Goal: Task Accomplishment & Management: Manage account settings

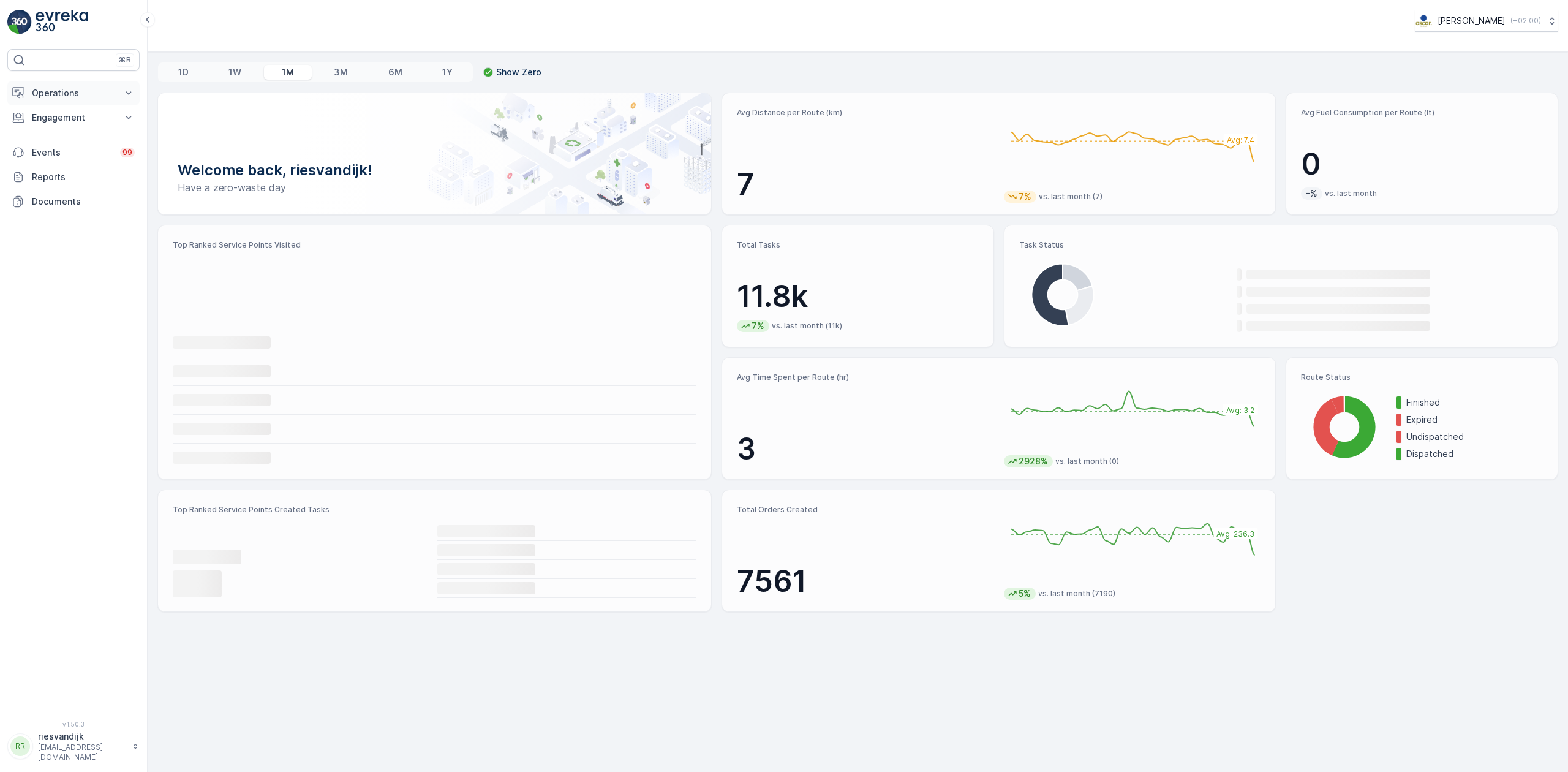
click at [111, 91] on p "Operations" at bounding box center [73, 93] width 83 height 12
click at [62, 163] on p "Cockpit" at bounding box center [47, 165] width 32 height 12
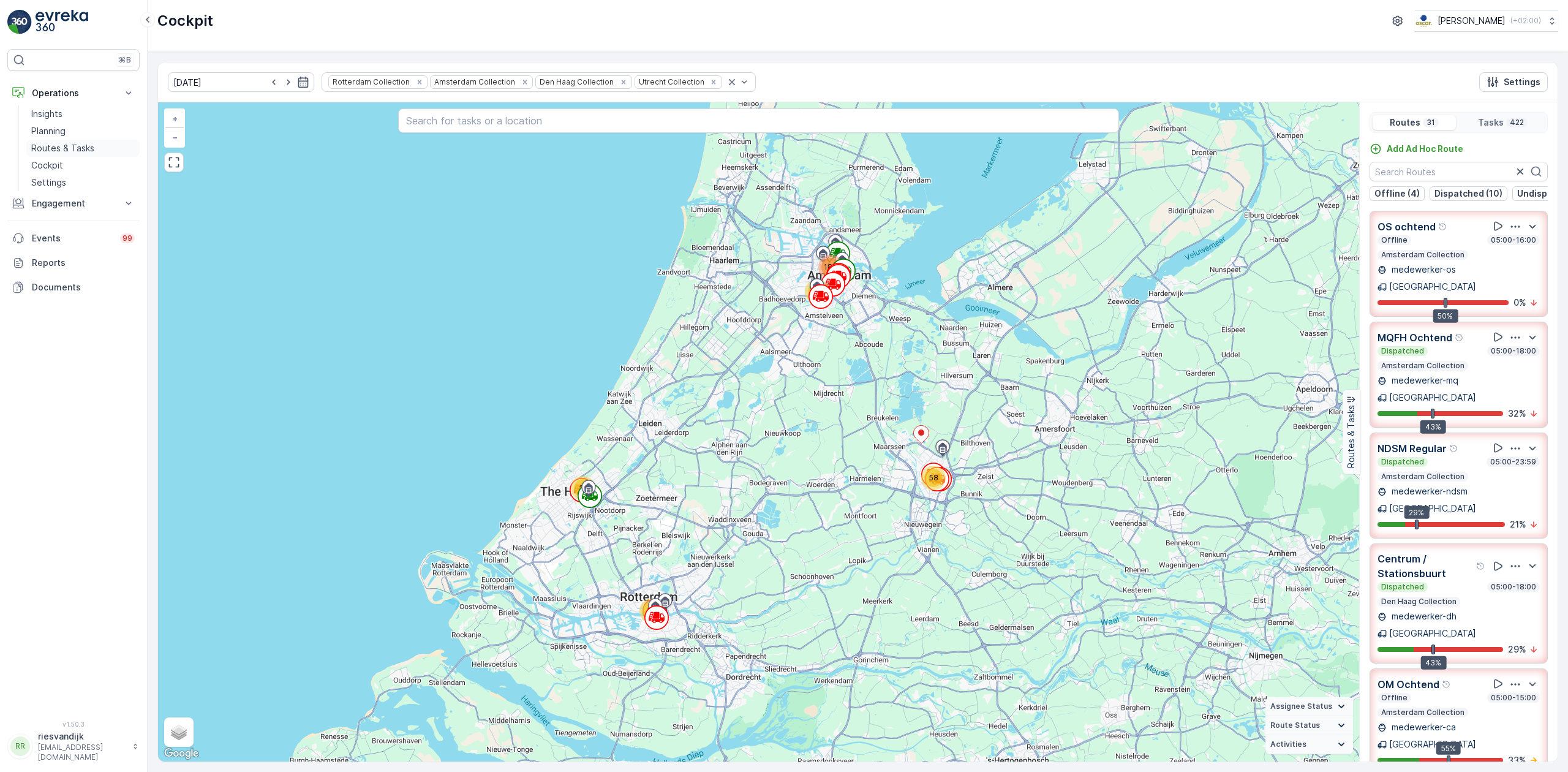
click at [67, 147] on p "Routes & Tasks" at bounding box center [63, 148] width 63 height 12
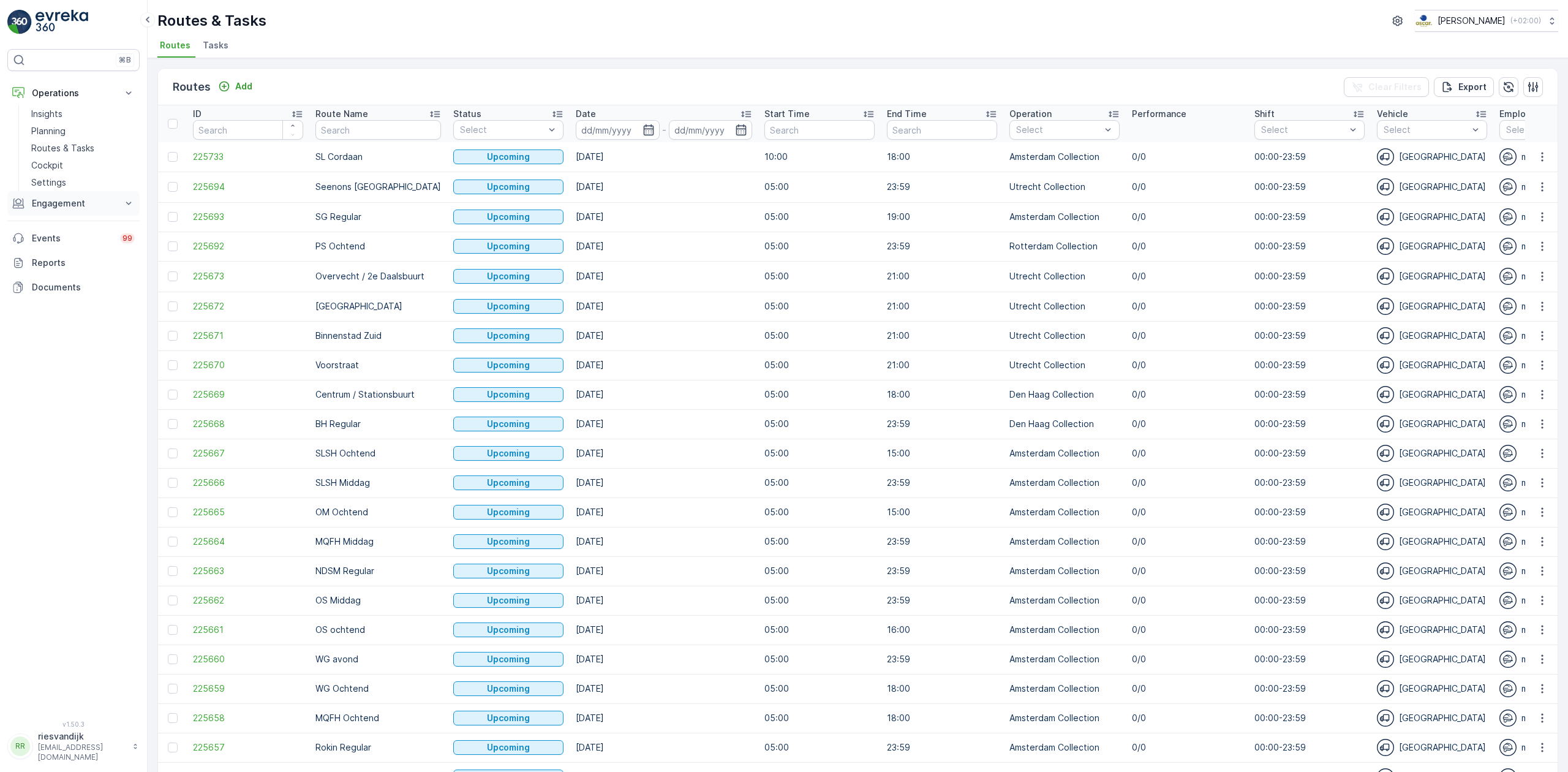
click at [79, 202] on p "Engagement" at bounding box center [73, 203] width 83 height 12
click at [81, 280] on p "Service Points" at bounding box center [61, 276] width 59 height 12
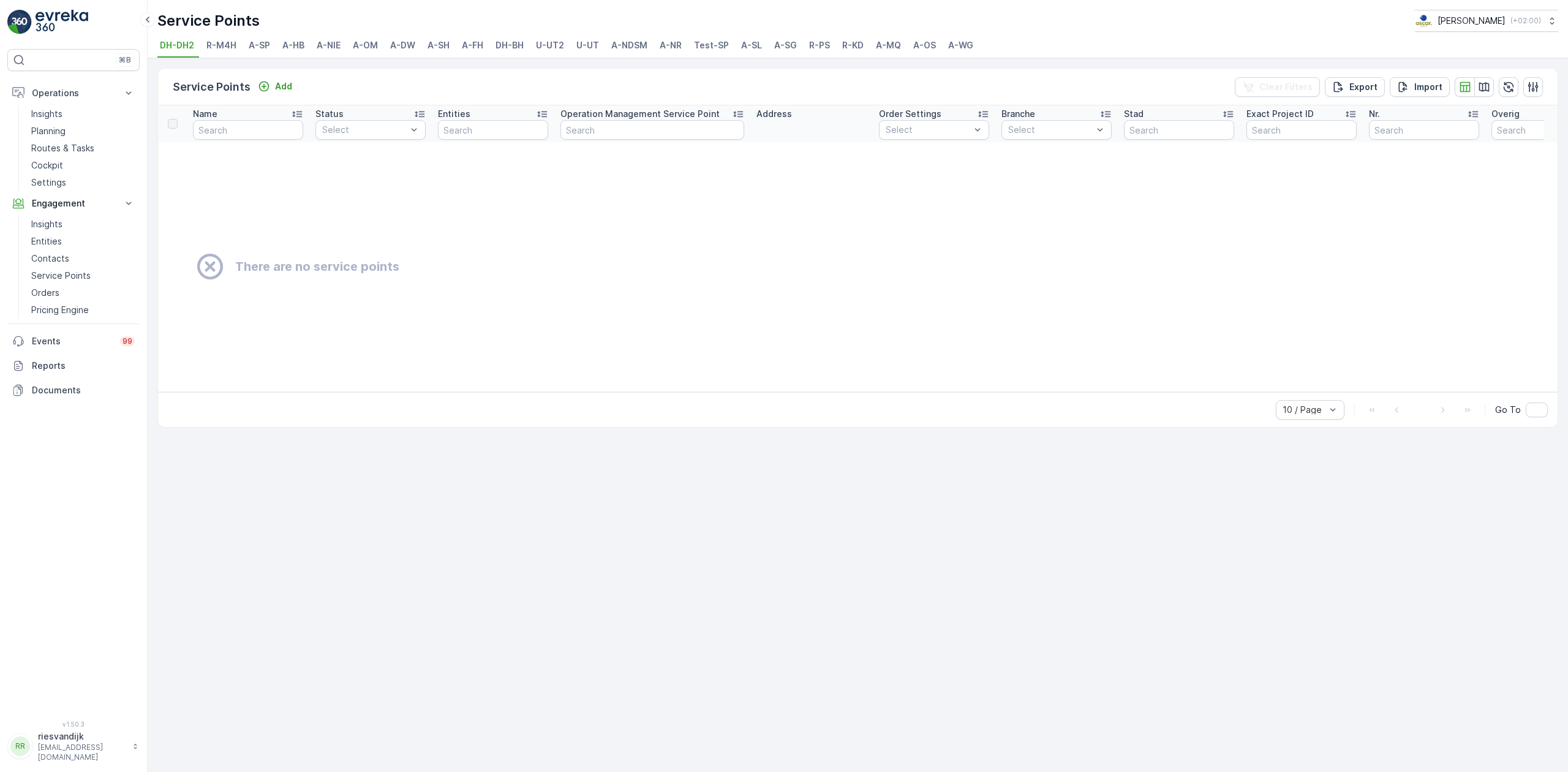
click at [578, 47] on span "U-UT" at bounding box center [588, 45] width 23 height 12
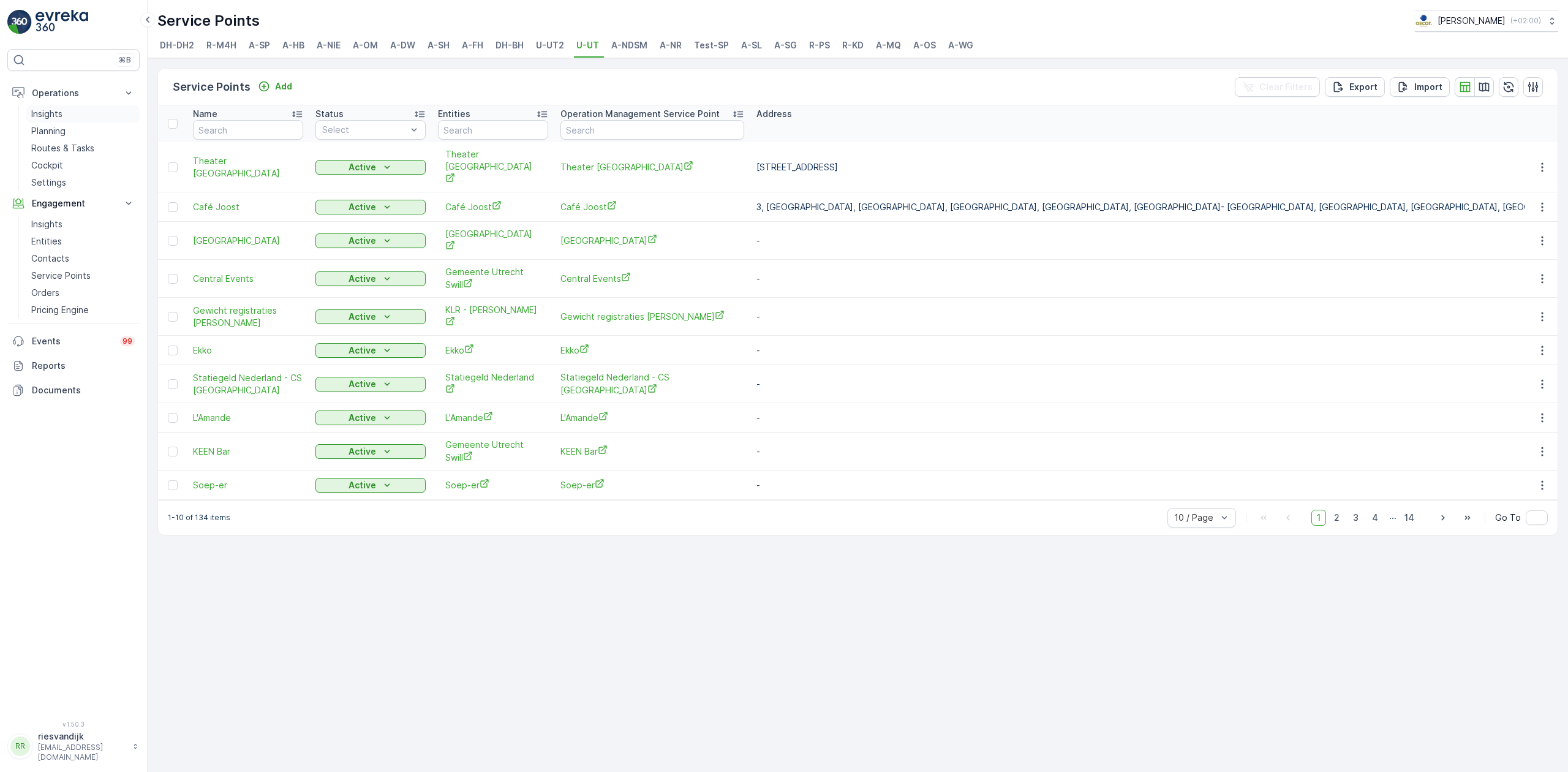
click at [65, 121] on link "Insights" at bounding box center [83, 114] width 114 height 17
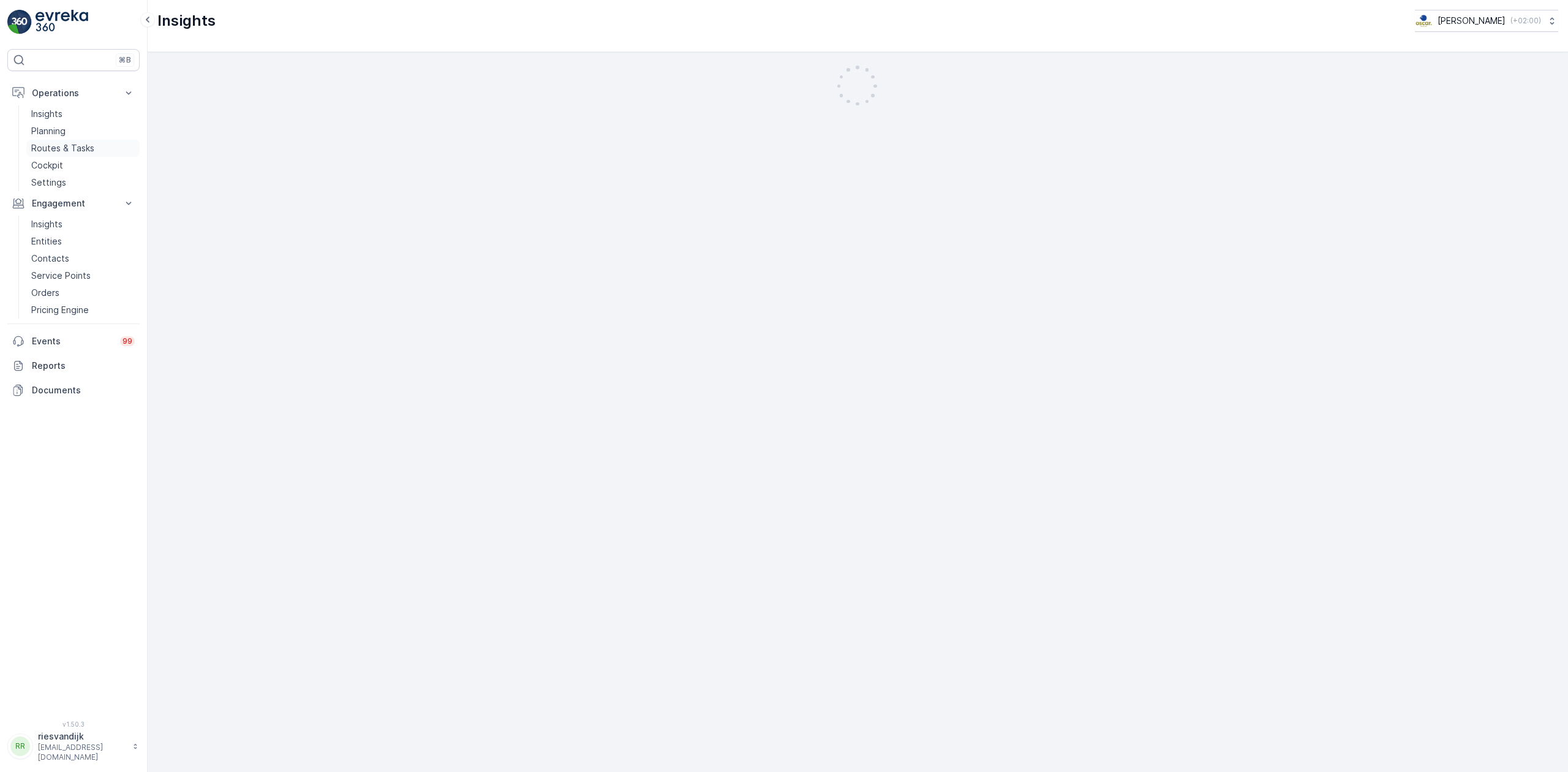
click at [67, 147] on p "Routes & Tasks" at bounding box center [63, 148] width 63 height 12
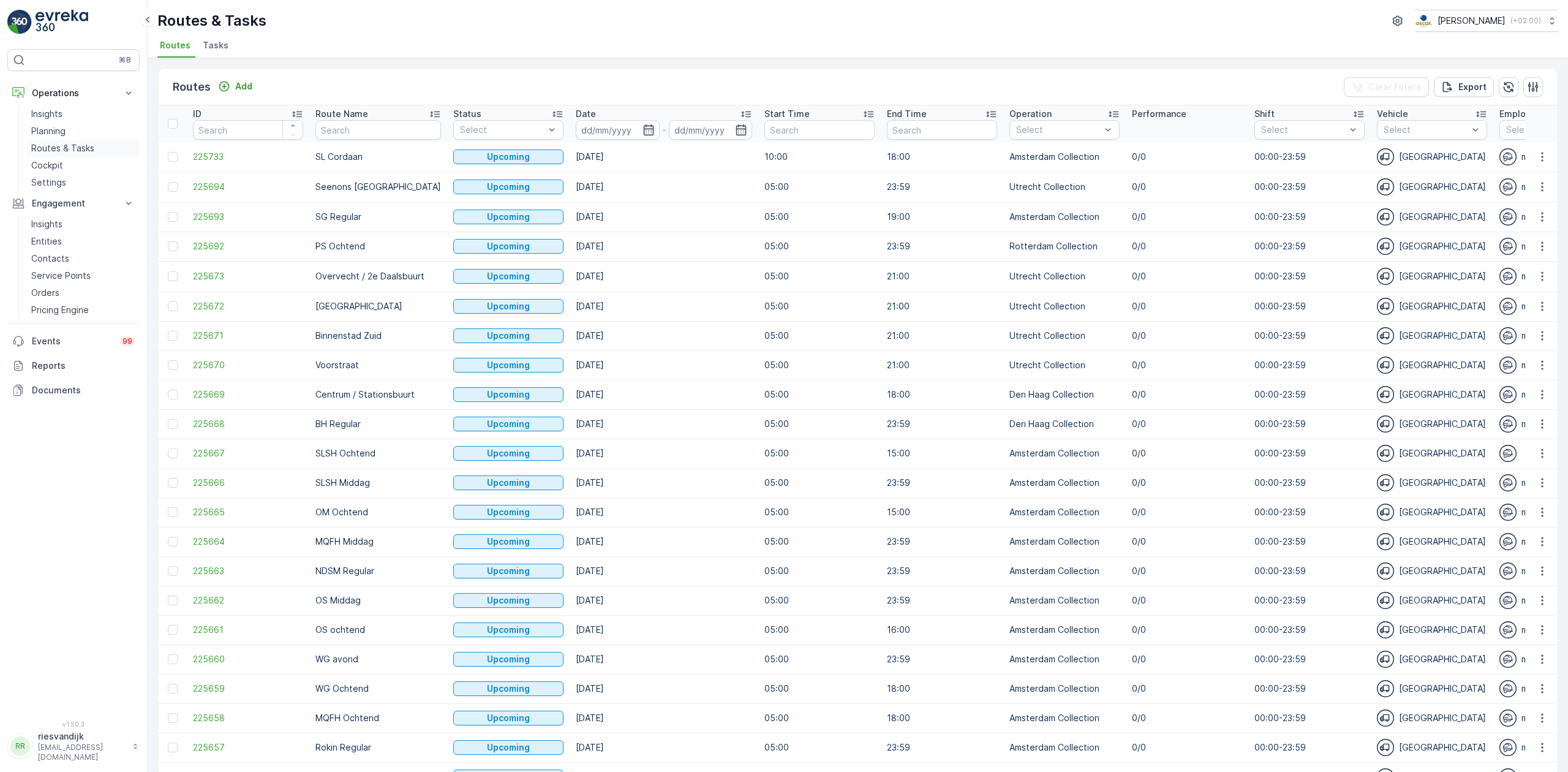
click at [207, 50] on span "Tasks" at bounding box center [215, 45] width 26 height 12
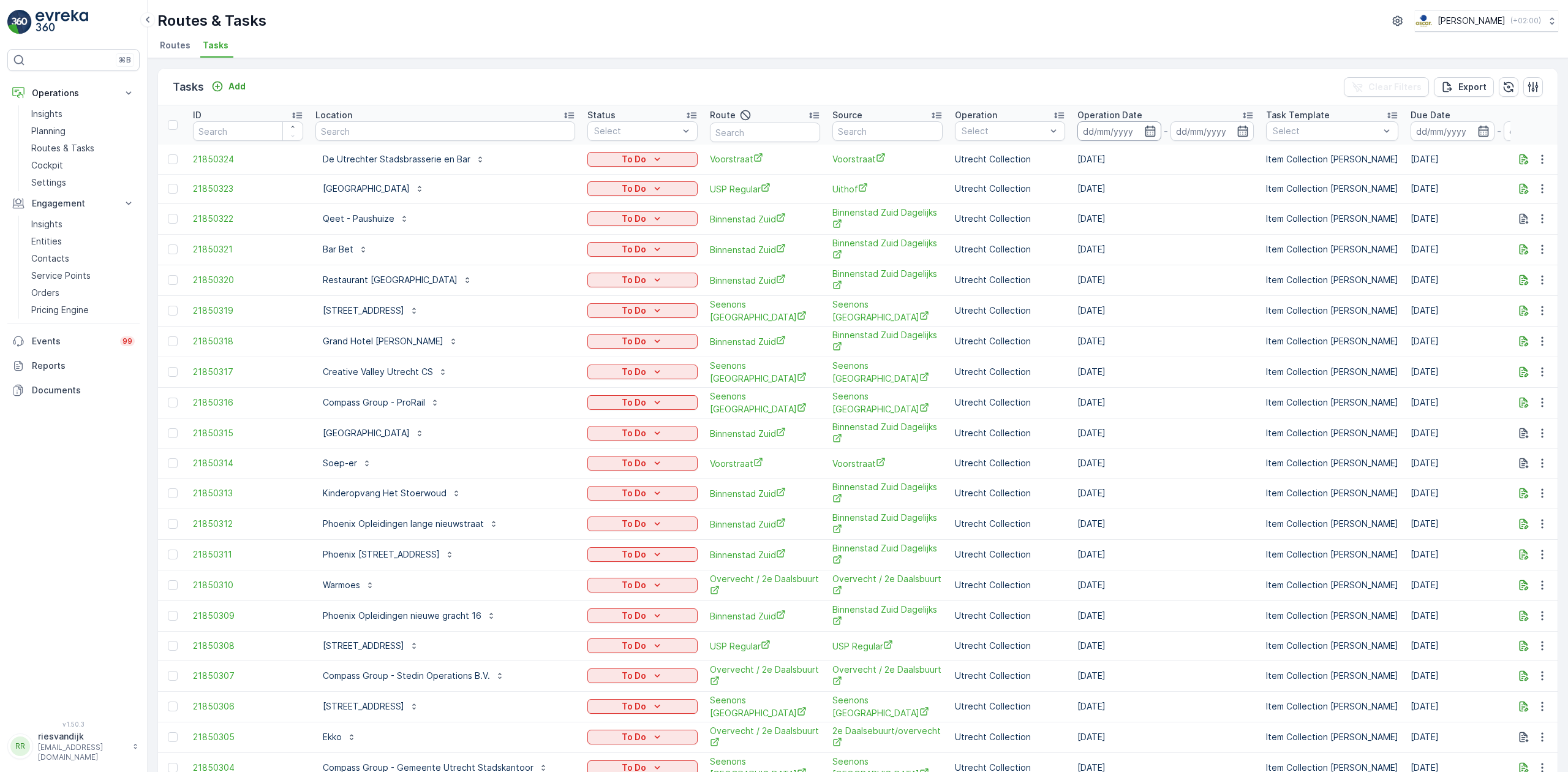
click at [1122, 135] on input at bounding box center [1120, 131] width 84 height 20
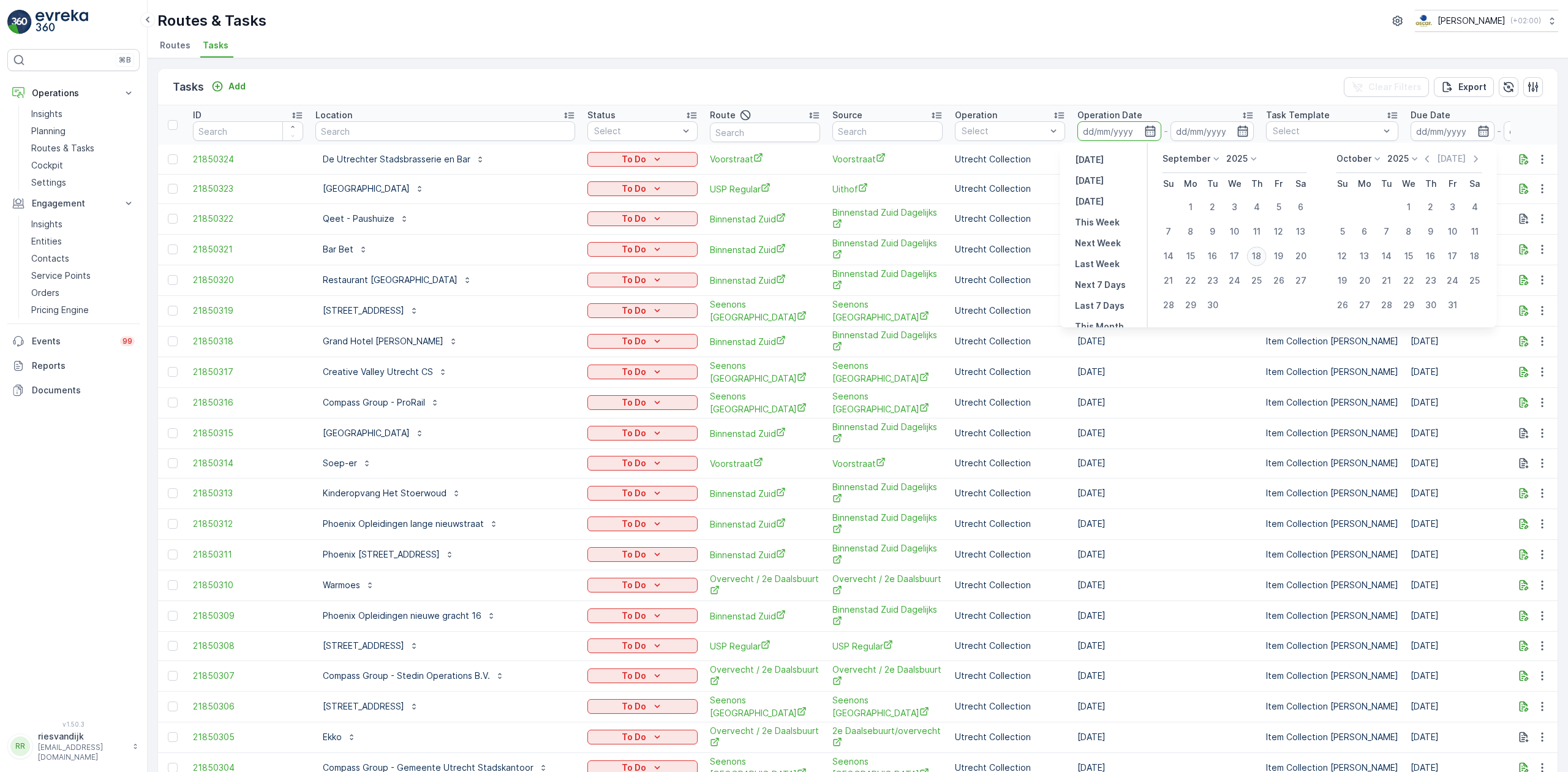
click at [1259, 256] on div "18" at bounding box center [1256, 256] width 20 height 20
type input "[DATE]"
click at [1259, 257] on div "18" at bounding box center [1256, 256] width 20 height 20
type input "[DATE]"
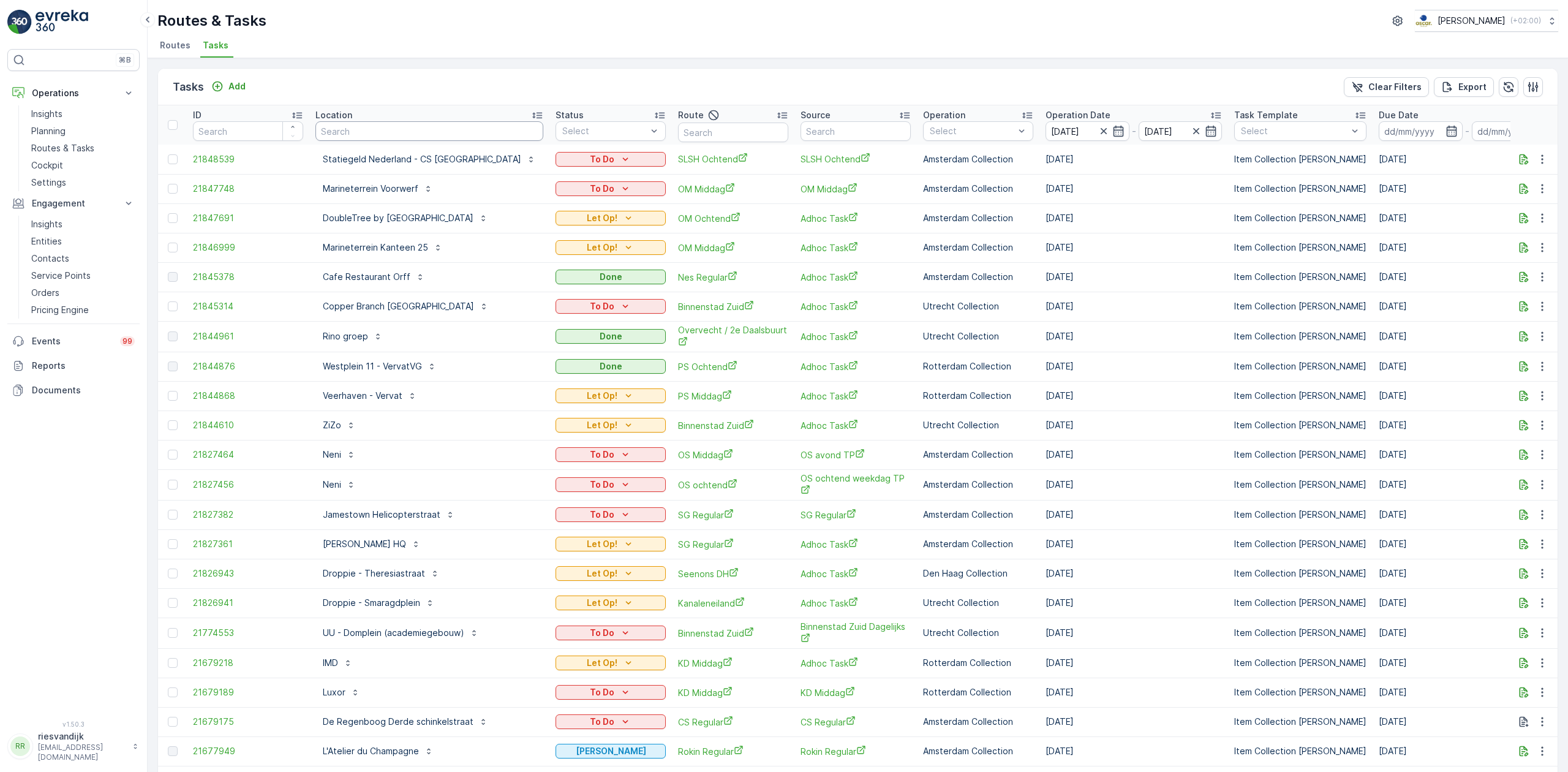
click at [441, 123] on input "text" at bounding box center [429, 131] width 228 height 20
drag, startPoint x: 875, startPoint y: 130, endPoint x: 868, endPoint y: 132, distance: 7.3
click at [875, 130] on input "text" at bounding box center [855, 131] width 110 height 20
click at [1008, 265] on p "Utrecht Collection" at bounding box center [982, 262] width 77 height 12
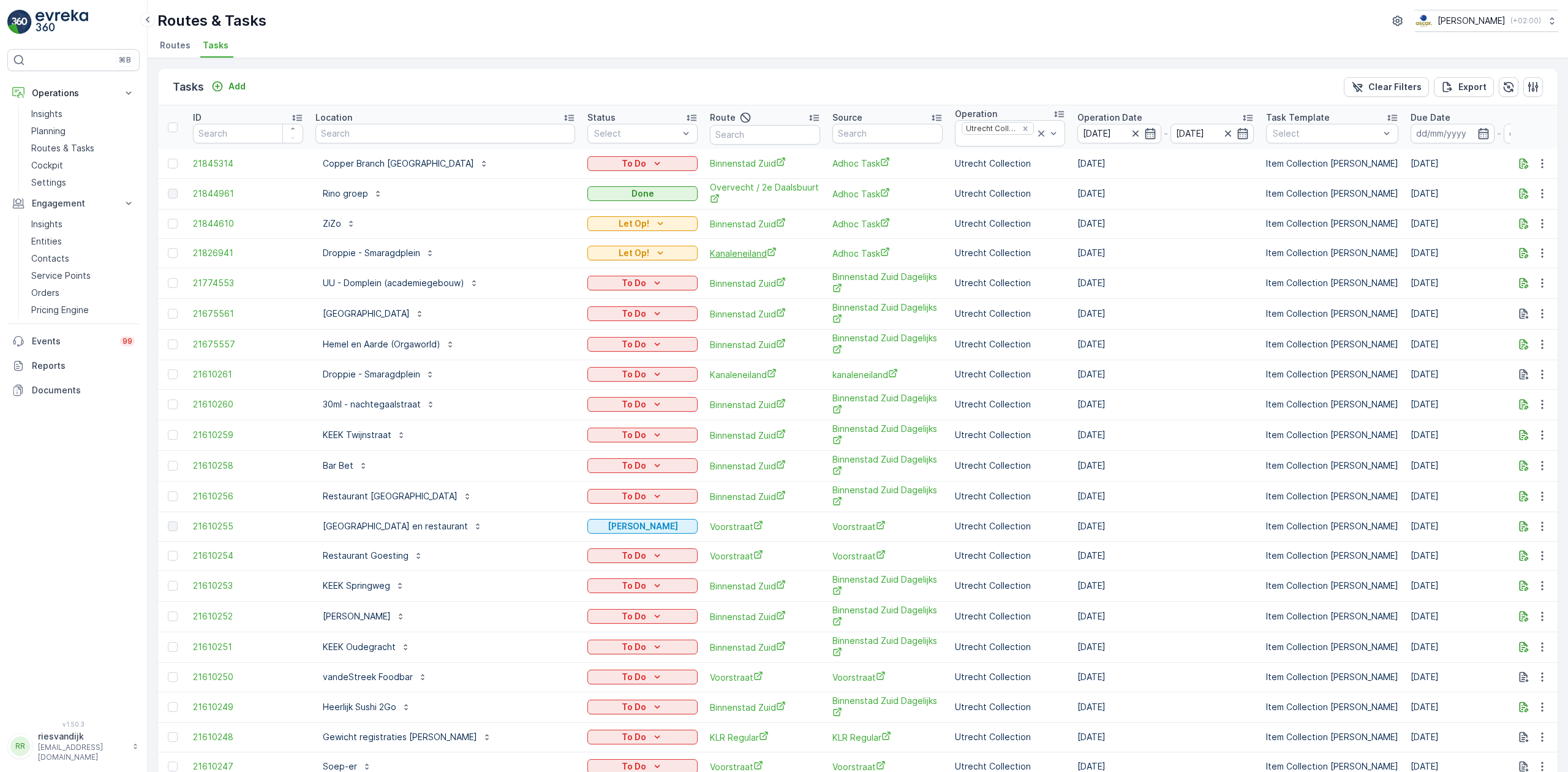
click at [710, 255] on span "Kanaleneiland" at bounding box center [765, 253] width 110 height 12
click at [373, 138] on input "text" at bounding box center [446, 133] width 260 height 20
type input "fields"
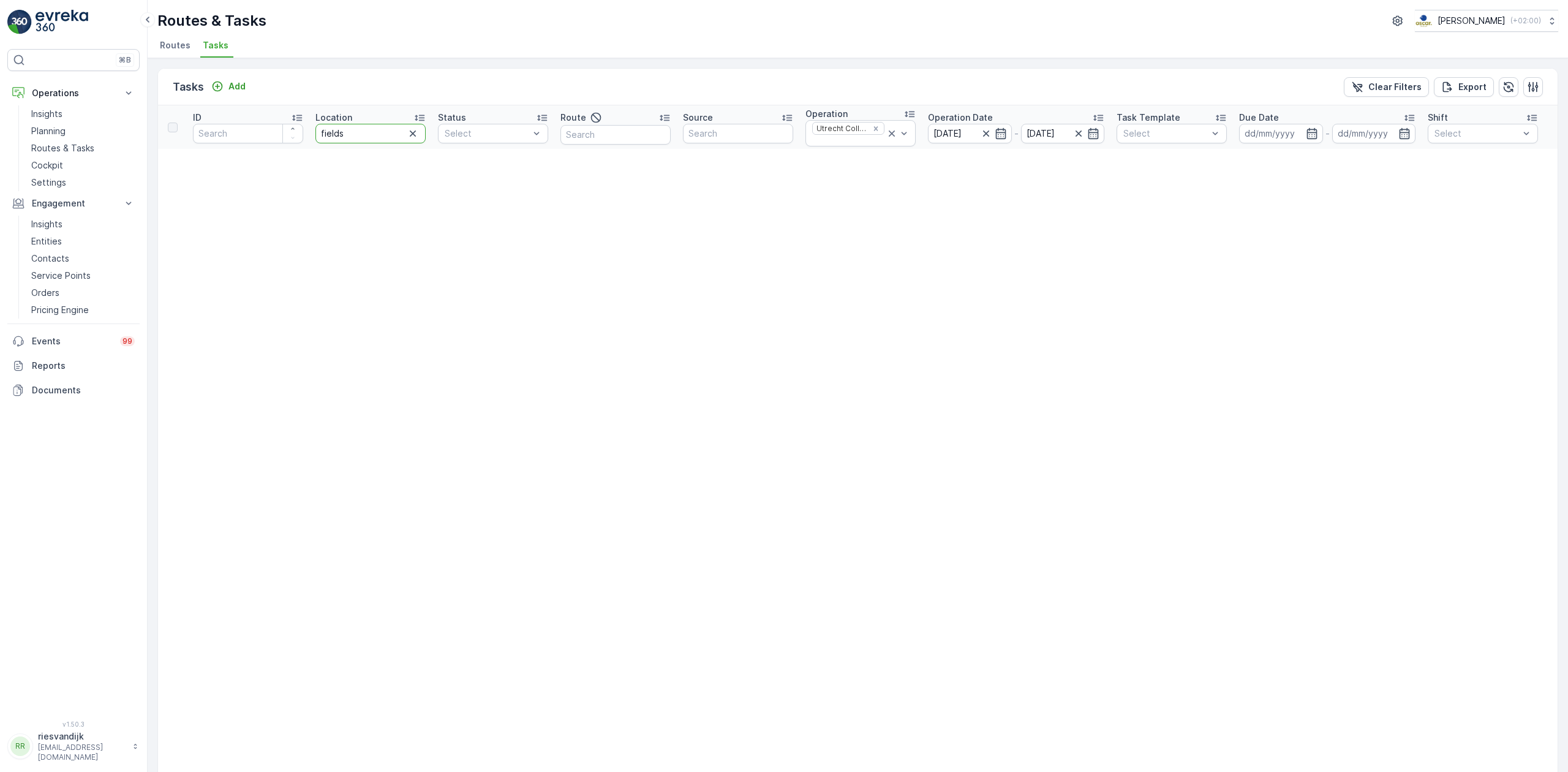
click at [387, 134] on input "fields" at bounding box center [370, 133] width 110 height 20
click at [895, 136] on icon at bounding box center [891, 133] width 12 height 12
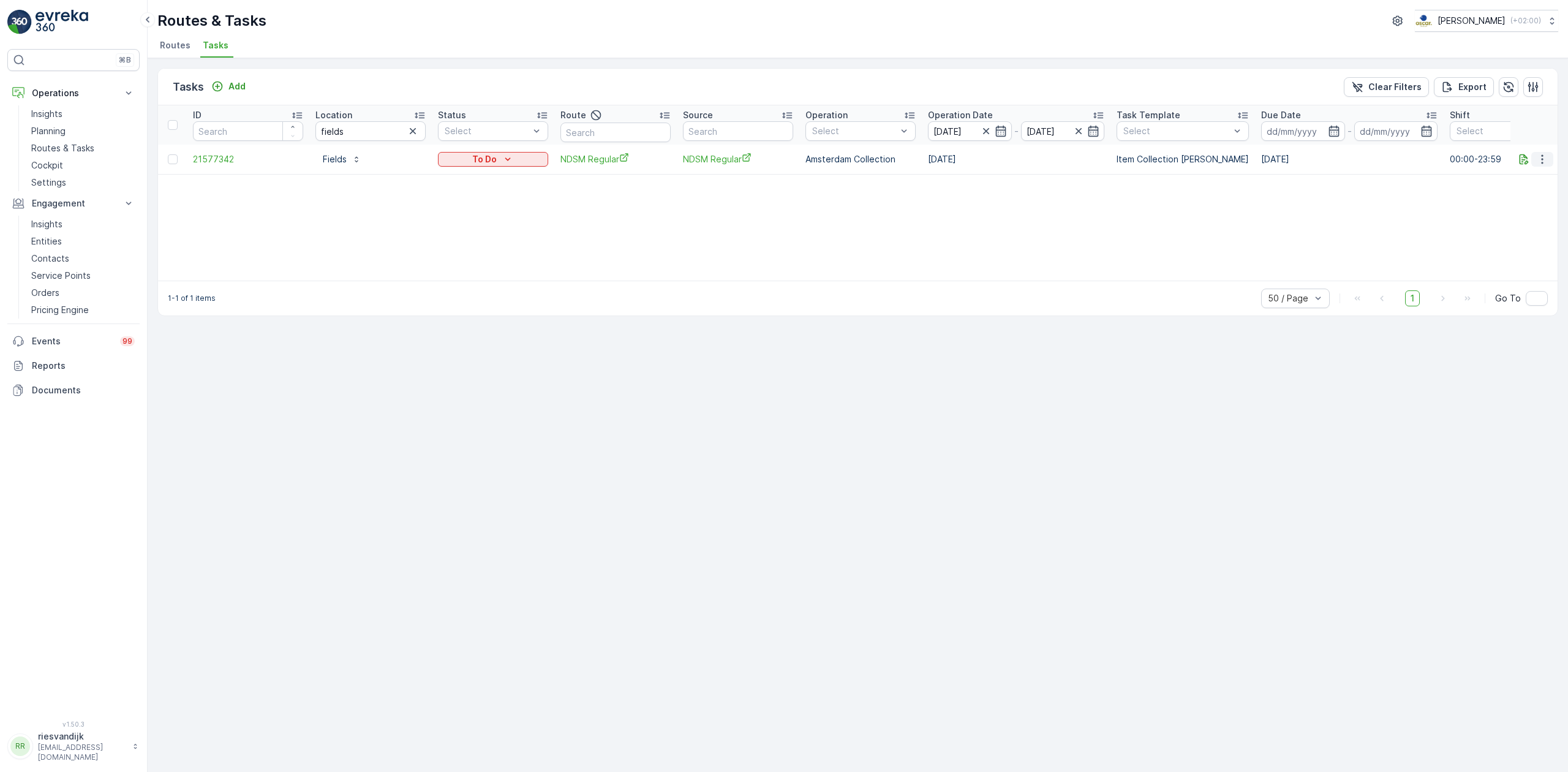
click at [1547, 156] on icon "button" at bounding box center [1542, 159] width 12 height 12
click at [1539, 211] on div "Change Route" at bounding box center [1522, 212] width 93 height 17
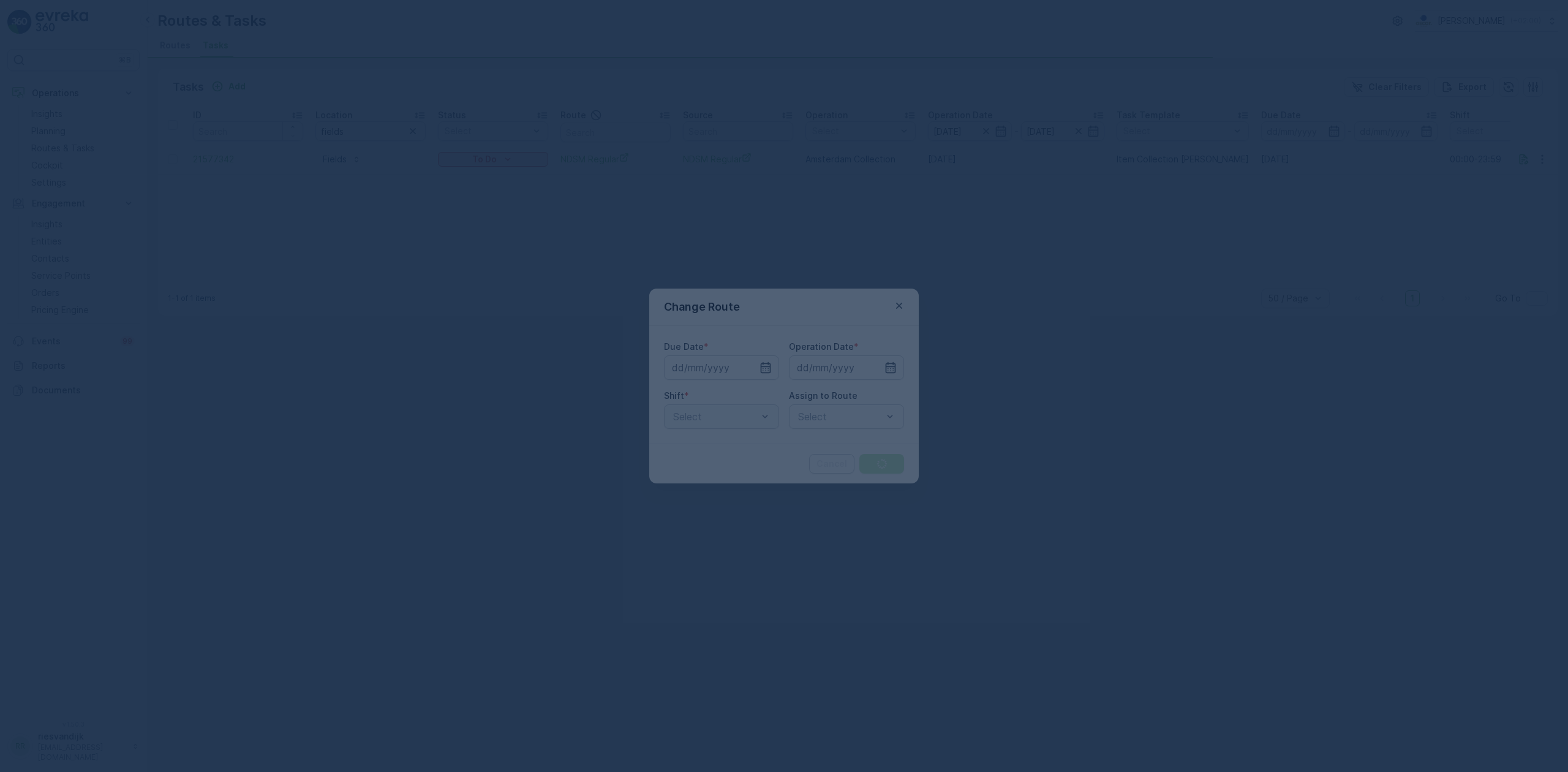
type input "[DATE]"
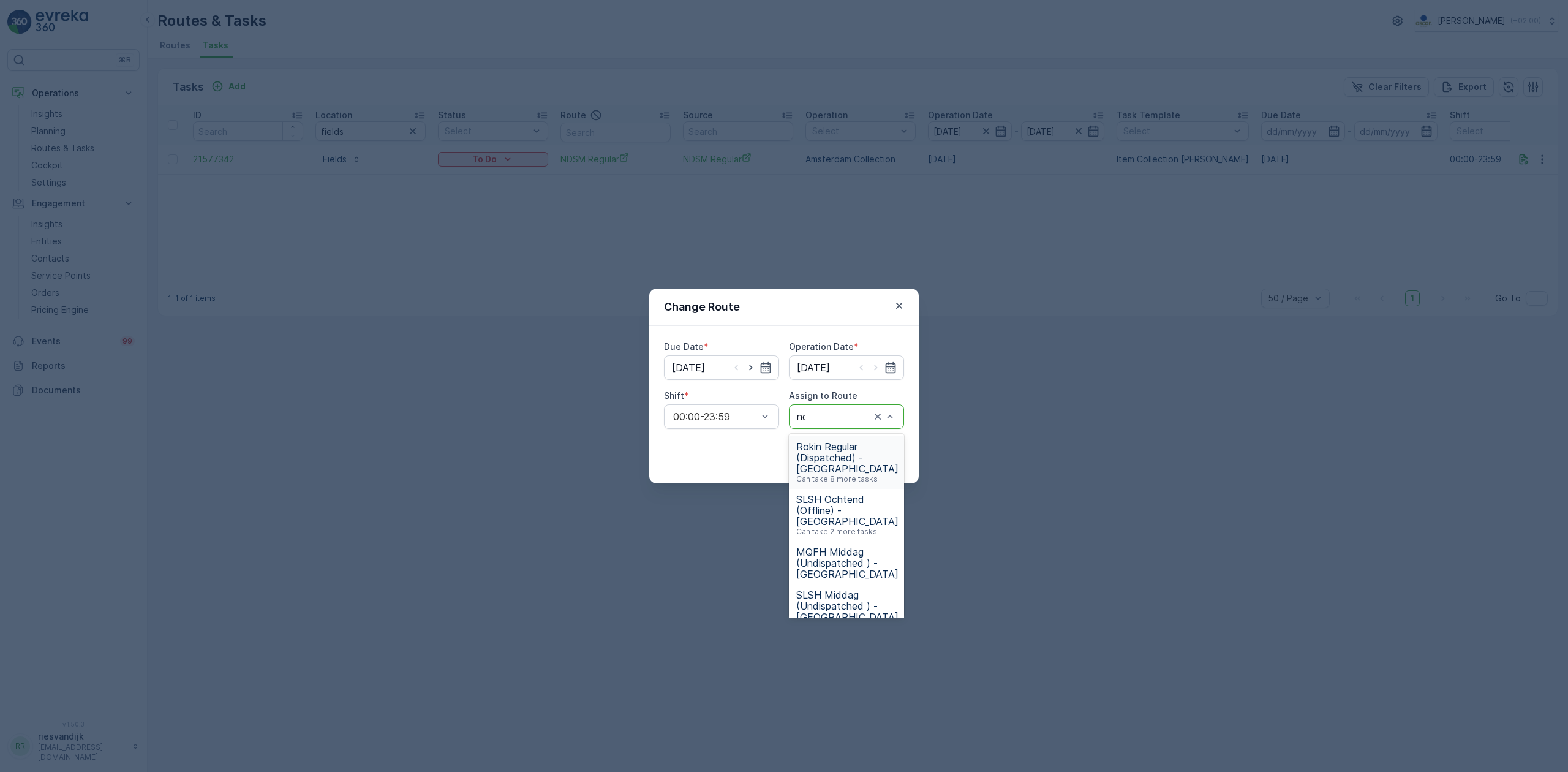
type input "nds"
click at [837, 461] on span "NDSM Middag (Undispatched ) - [GEOGRAPHIC_DATA]" at bounding box center [847, 457] width 102 height 33
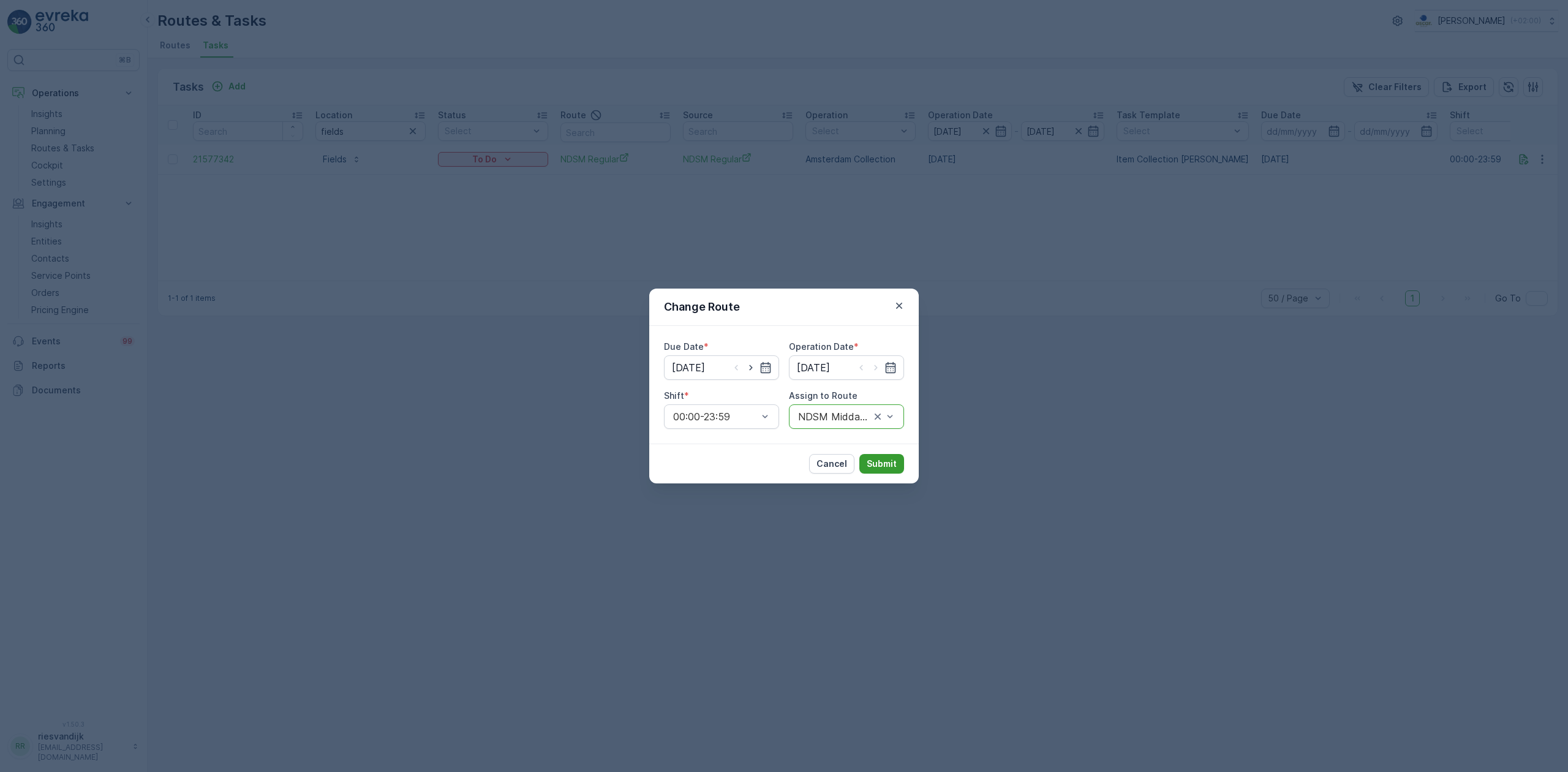
click at [882, 465] on p "Submit" at bounding box center [882, 464] width 30 height 12
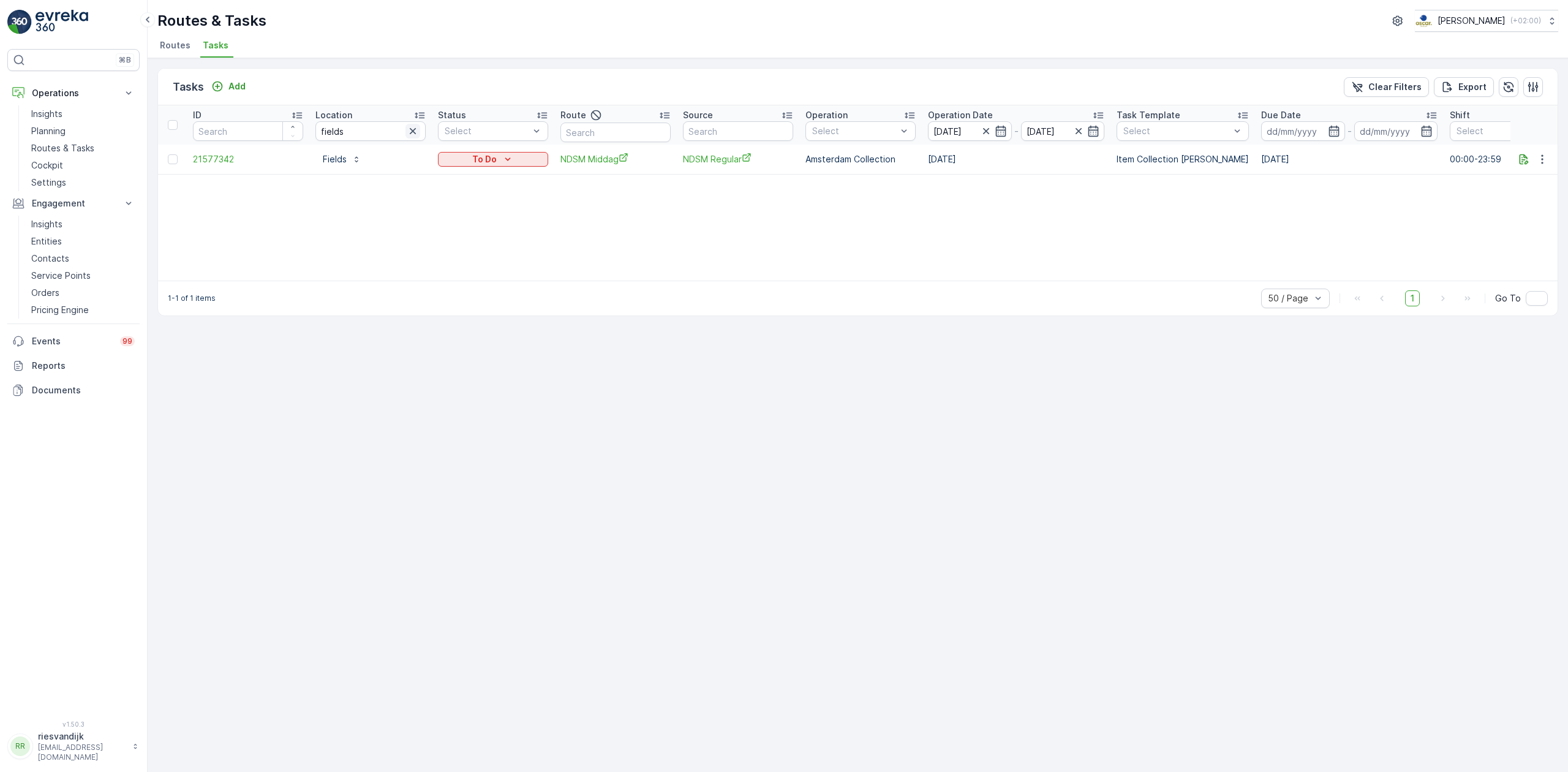
click at [417, 127] on icon "button" at bounding box center [412, 131] width 12 height 12
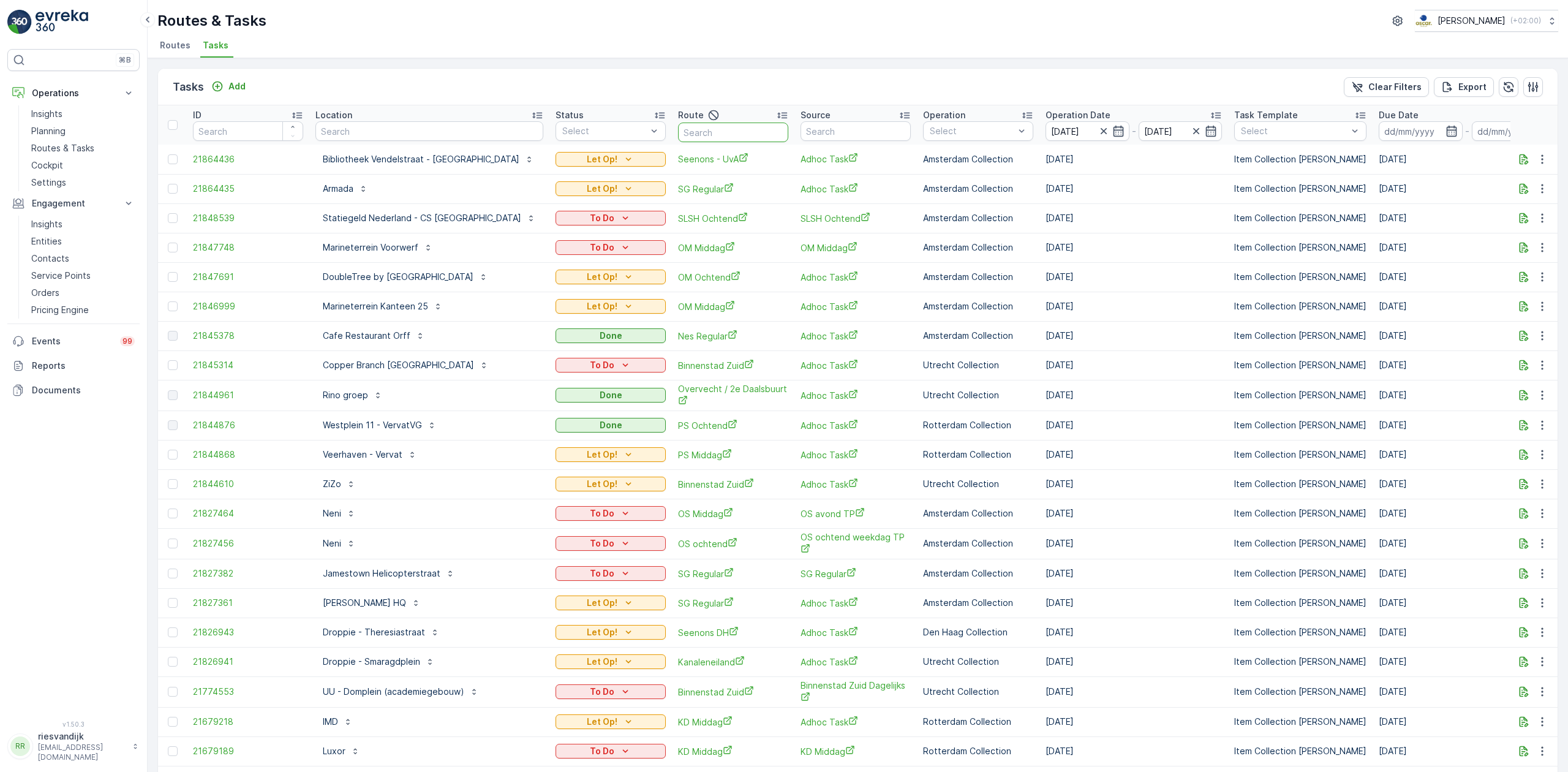
click at [751, 130] on input "text" at bounding box center [732, 132] width 110 height 20
type input "binnenstad"
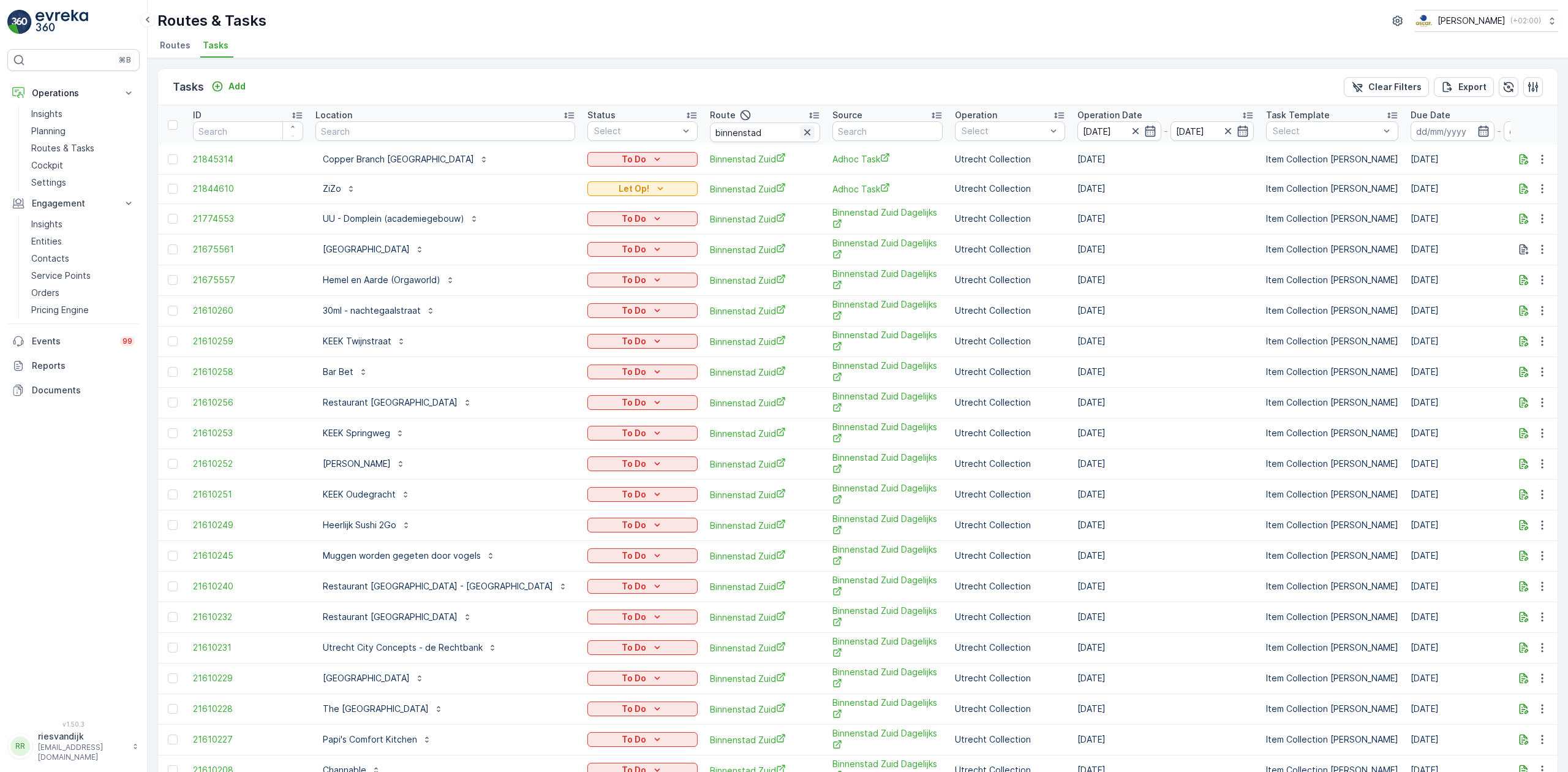
click at [804, 132] on icon "button" at bounding box center [807, 132] width 6 height 6
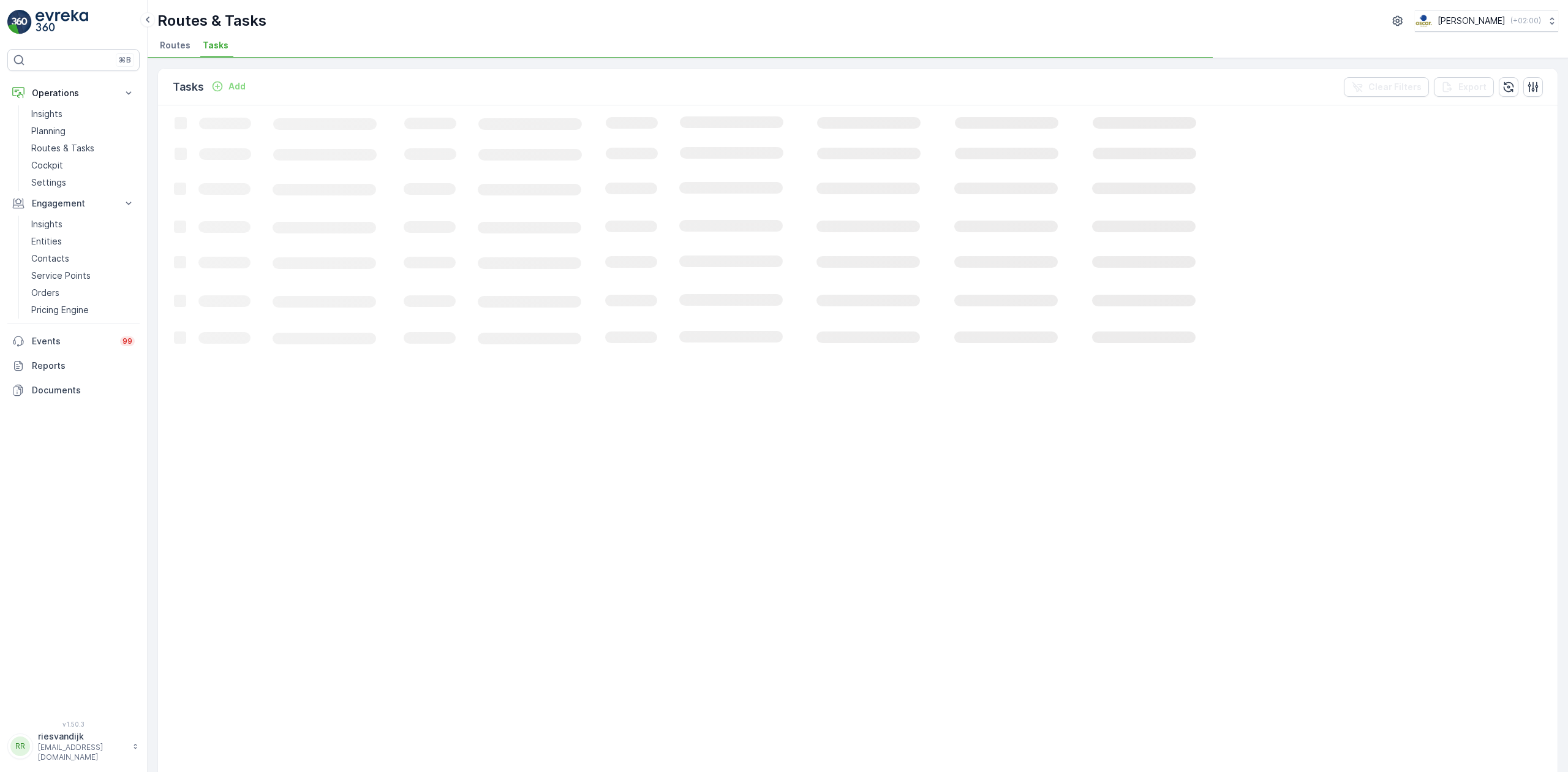
click at [681, 138] on icon "Loading..." at bounding box center [746, 768] width 1176 height 1327
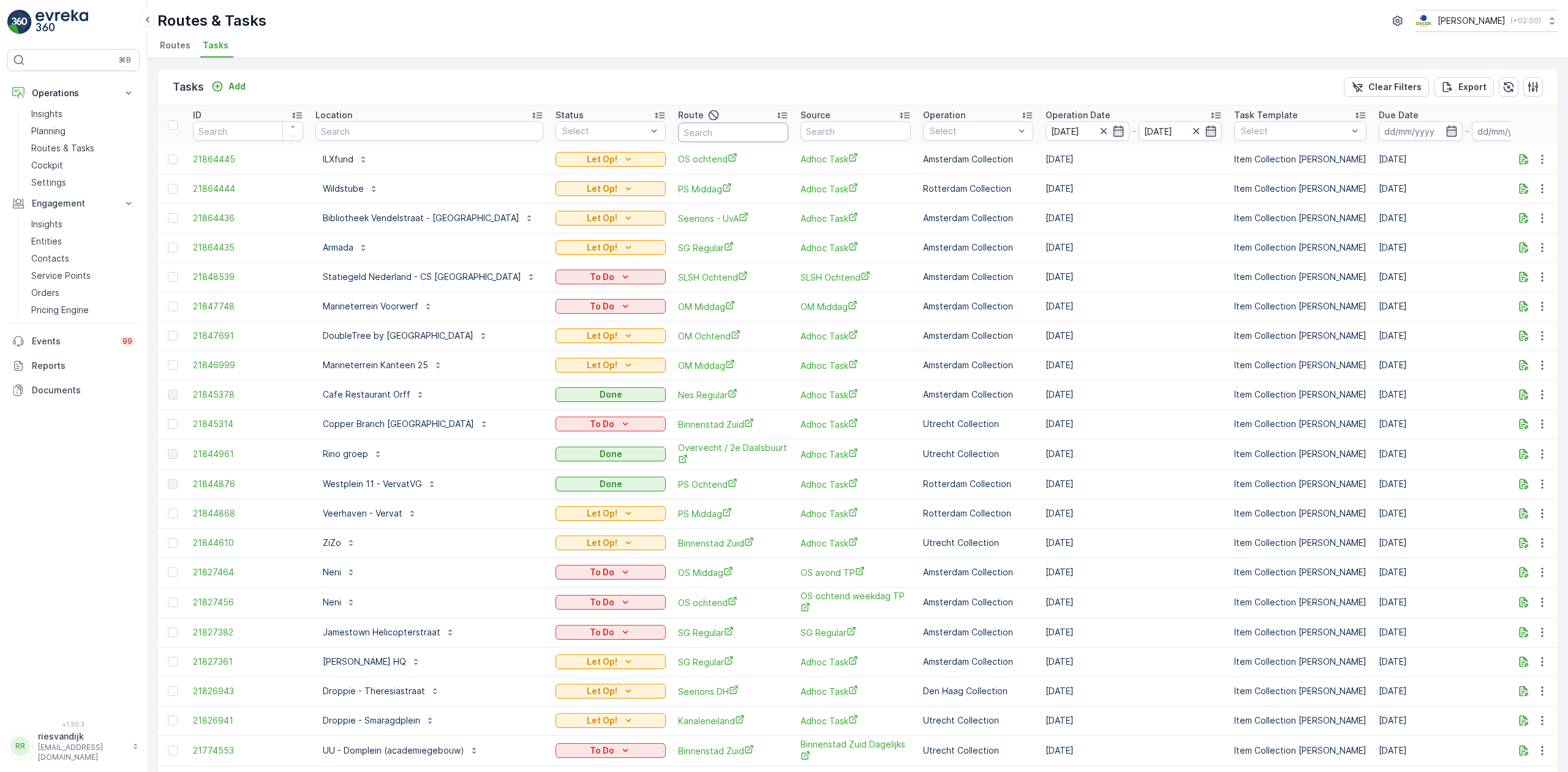
click at [728, 133] on input "text" at bounding box center [732, 132] width 110 height 20
type input "slsh"
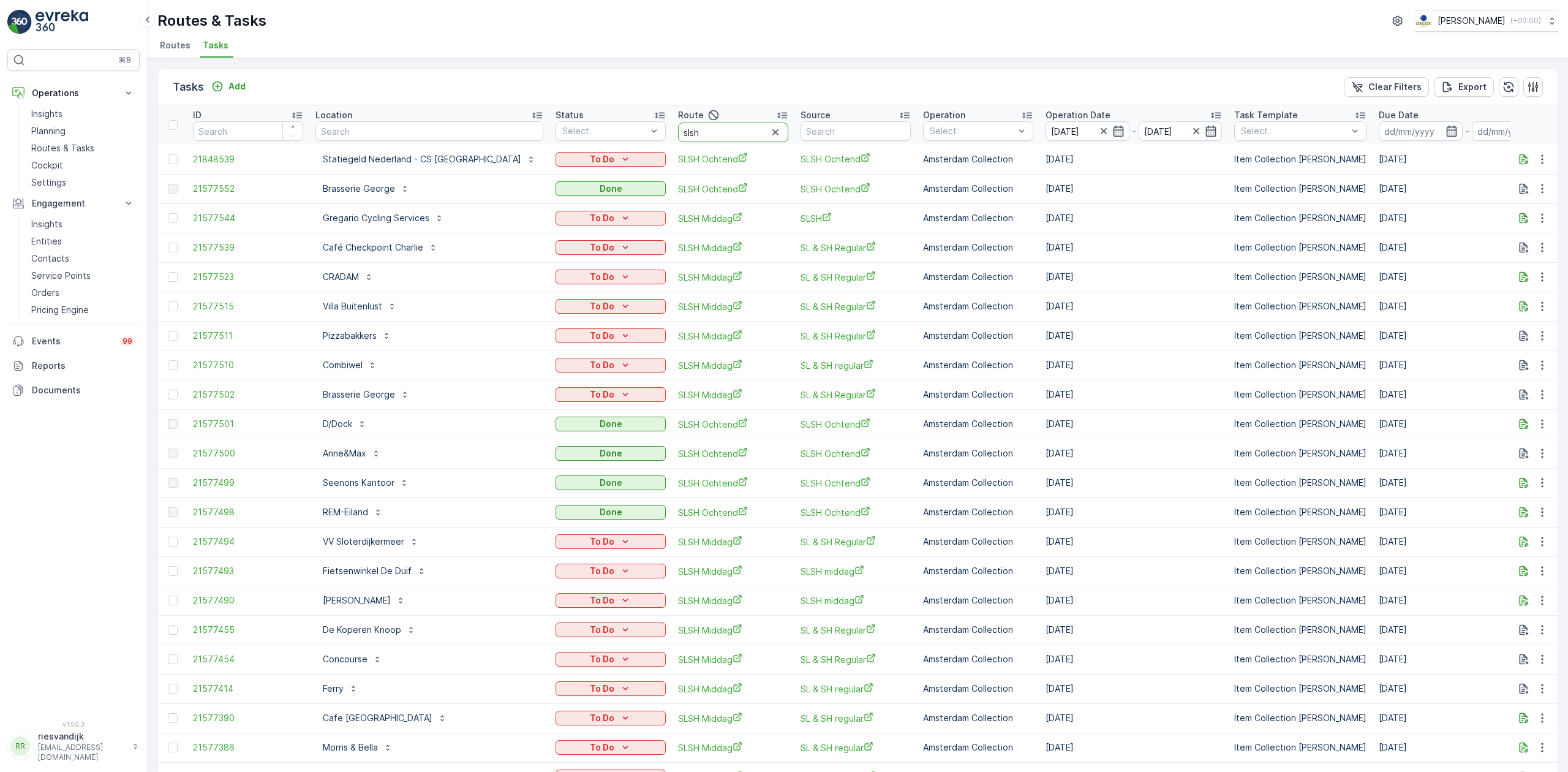
click at [703, 130] on input "slsh" at bounding box center [732, 132] width 110 height 20
type input "slsh midd"
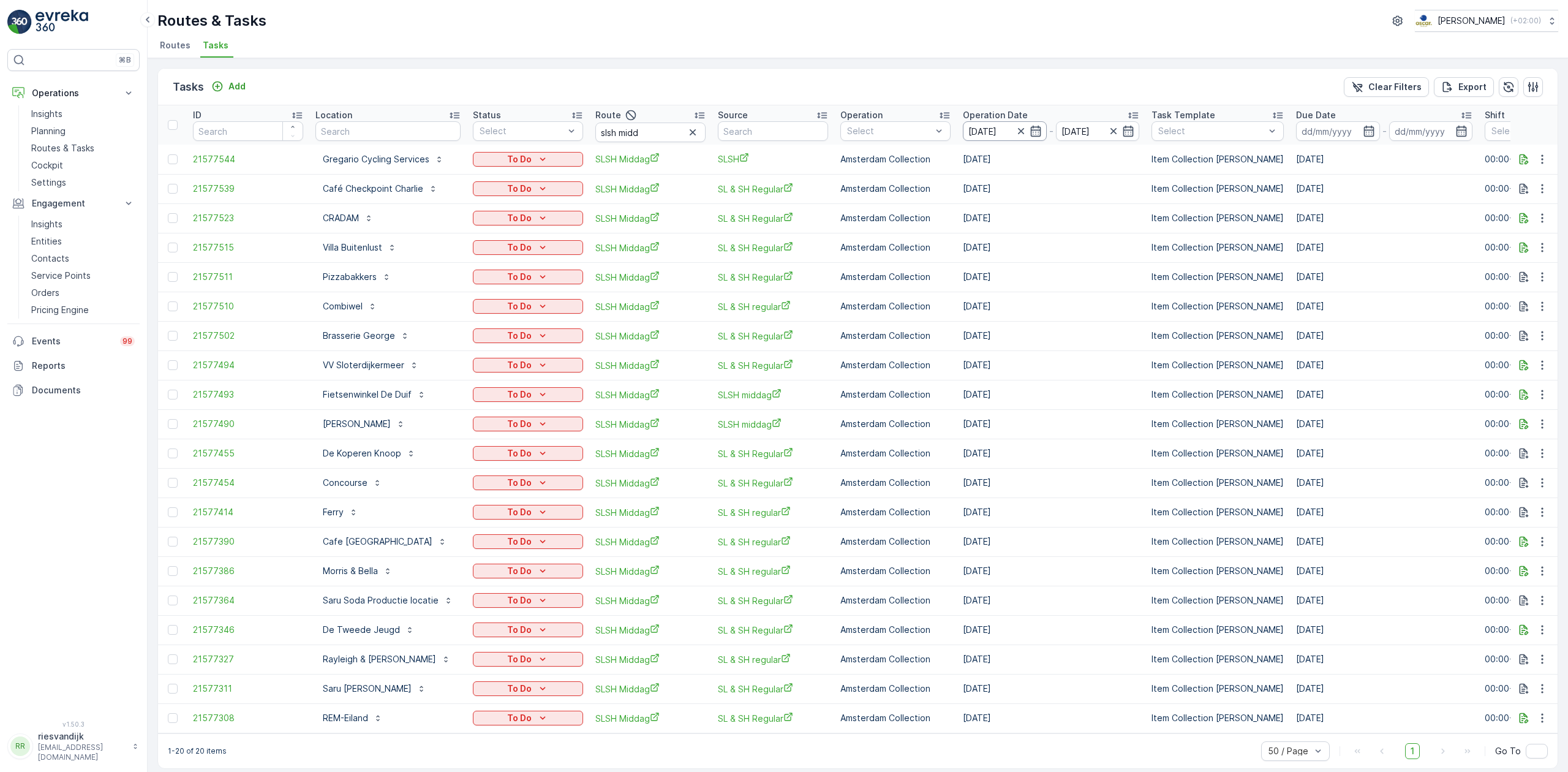
click at [993, 133] on input "[DATE]" at bounding box center [1005, 131] width 84 height 20
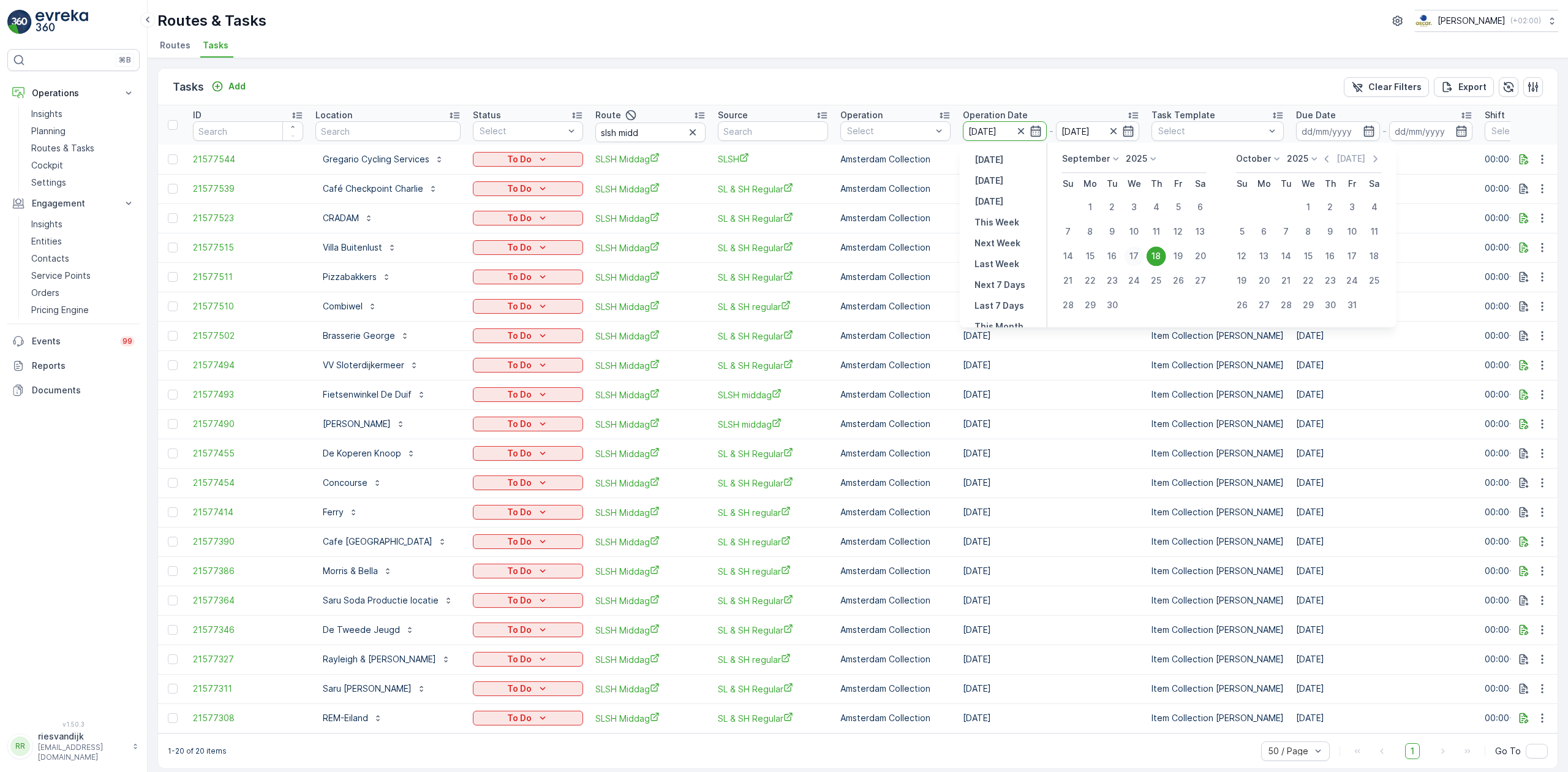
click at [1132, 262] on div "17" at bounding box center [1134, 256] width 20 height 20
type input "[DATE]"
click at [1133, 262] on div "17" at bounding box center [1134, 256] width 20 height 20
type input "[DATE]"
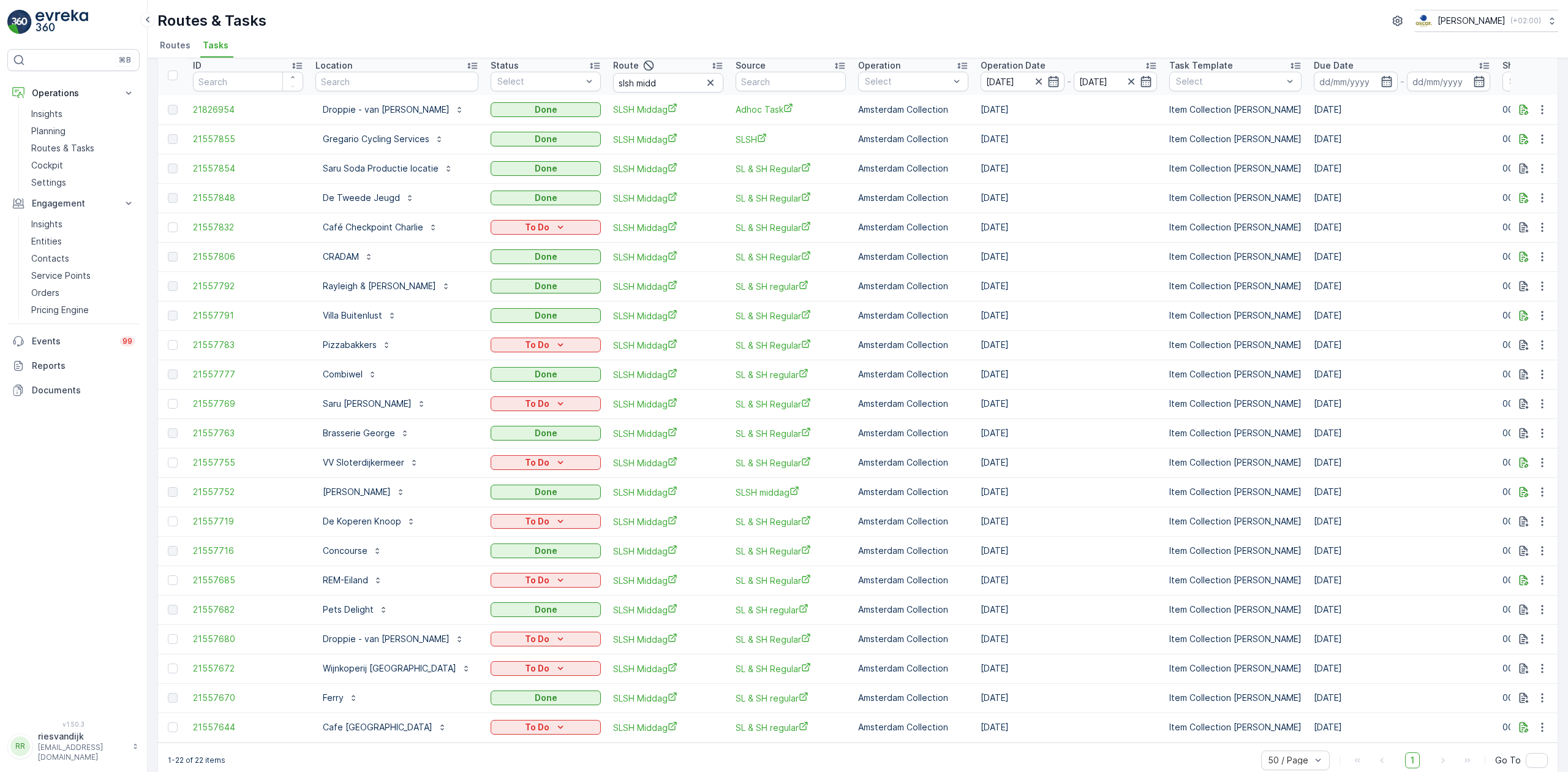
scroll to position [72, 0]
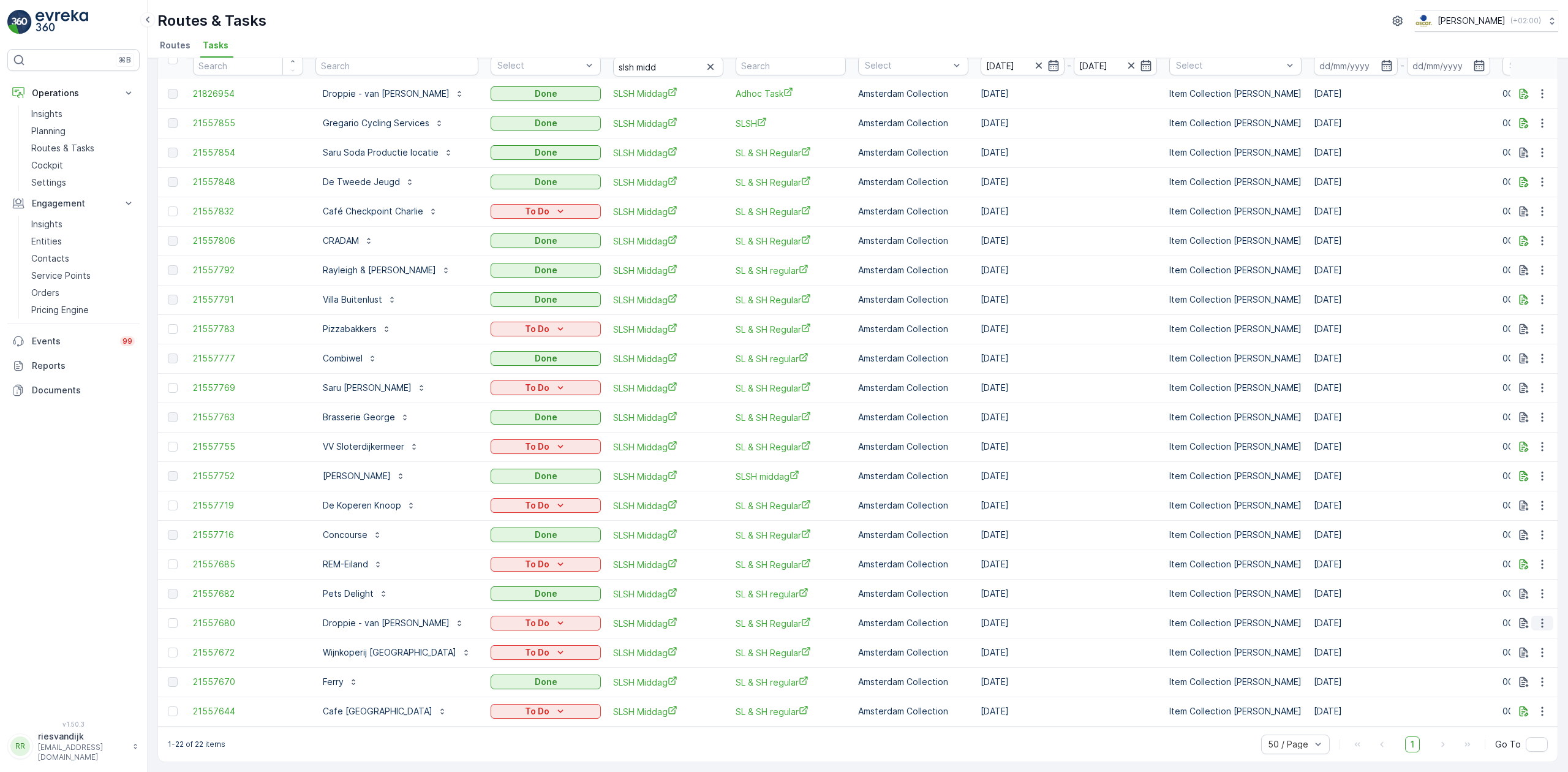
click at [1538, 617] on icon "button" at bounding box center [1542, 623] width 12 height 12
click at [1535, 671] on span "Change Route" at bounding box center [1511, 670] width 59 height 12
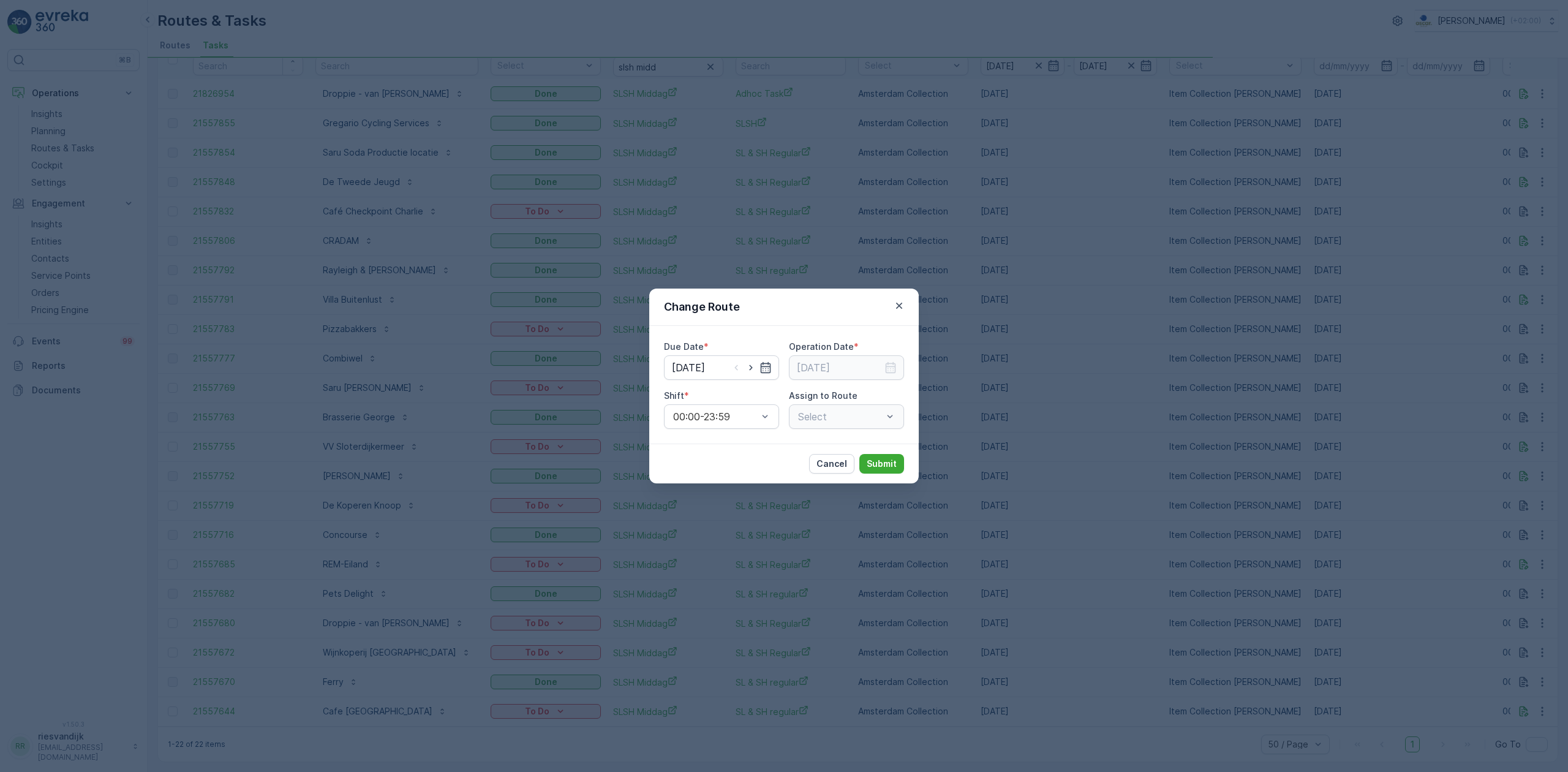
type input "[DATE]"
click at [750, 368] on icon "button" at bounding box center [751, 367] width 12 height 12
type input "[DATE]"
click at [861, 366] on input at bounding box center [846, 368] width 115 height 25
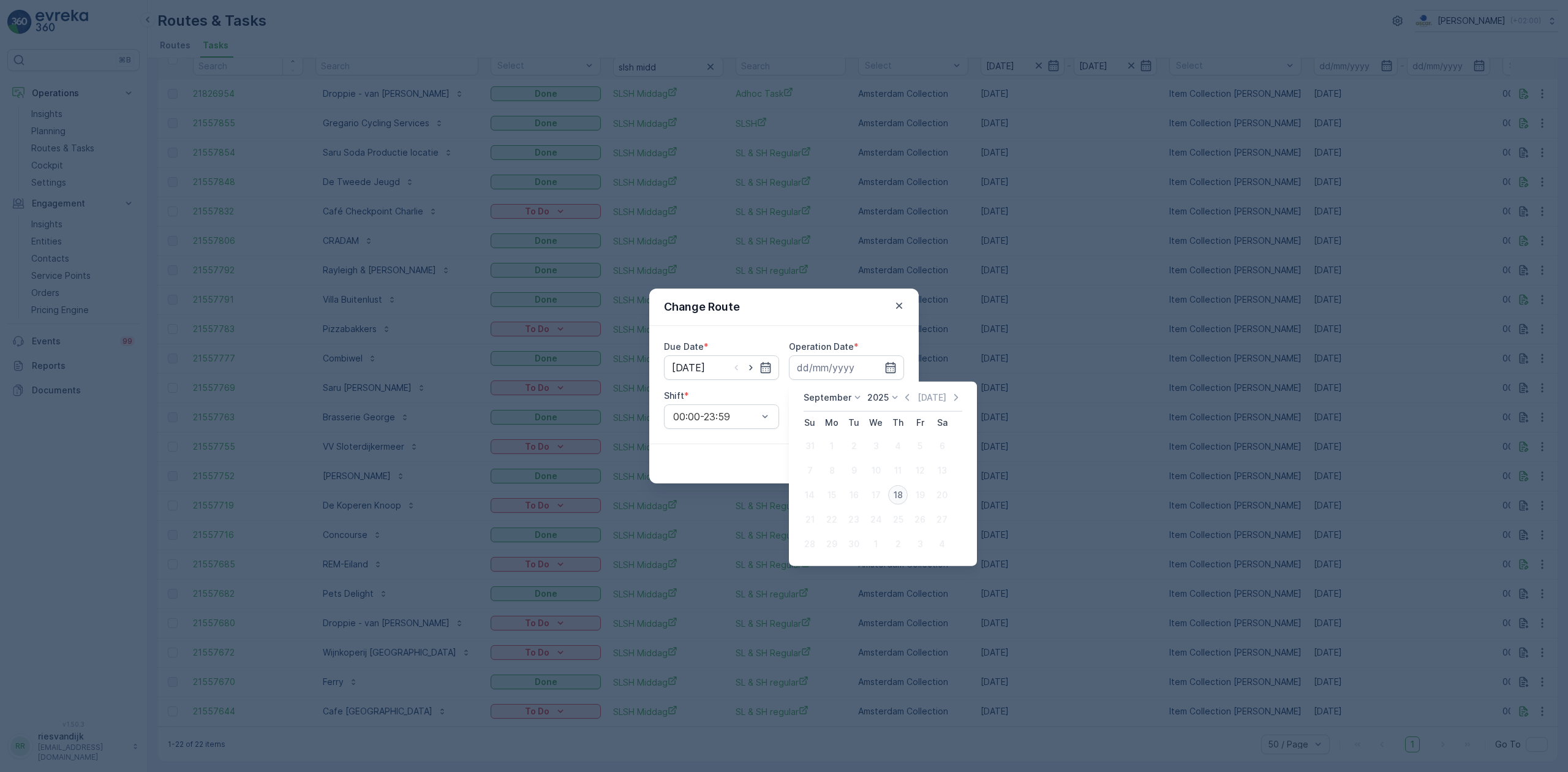
click at [892, 494] on div "18" at bounding box center [898, 495] width 20 height 20
type input "[DATE]"
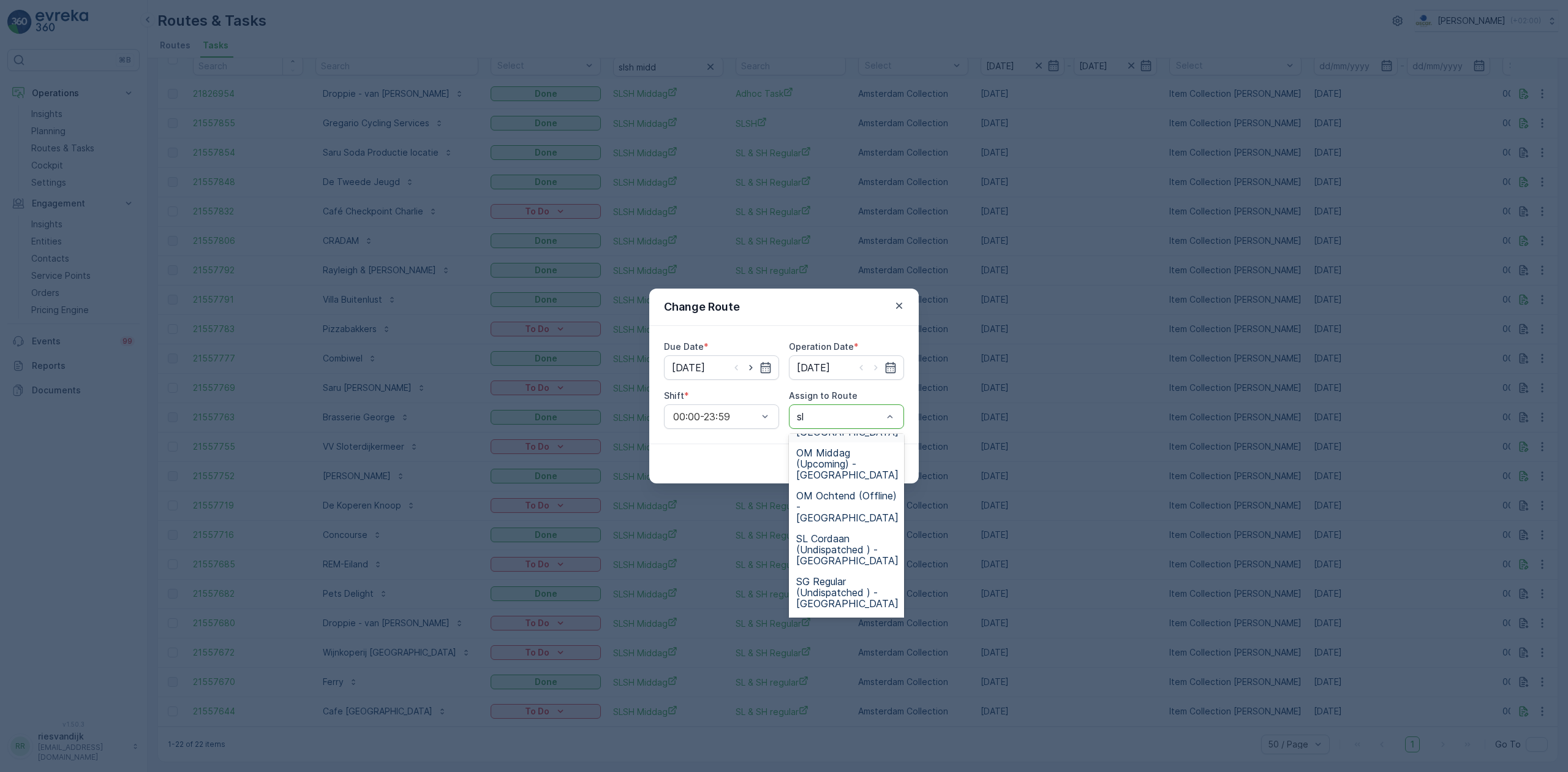
scroll to position [0, 0]
type input "sls"
click at [854, 452] on span "SLSH Ochtend (Offline) - [GEOGRAPHIC_DATA]" at bounding box center [847, 457] width 102 height 33
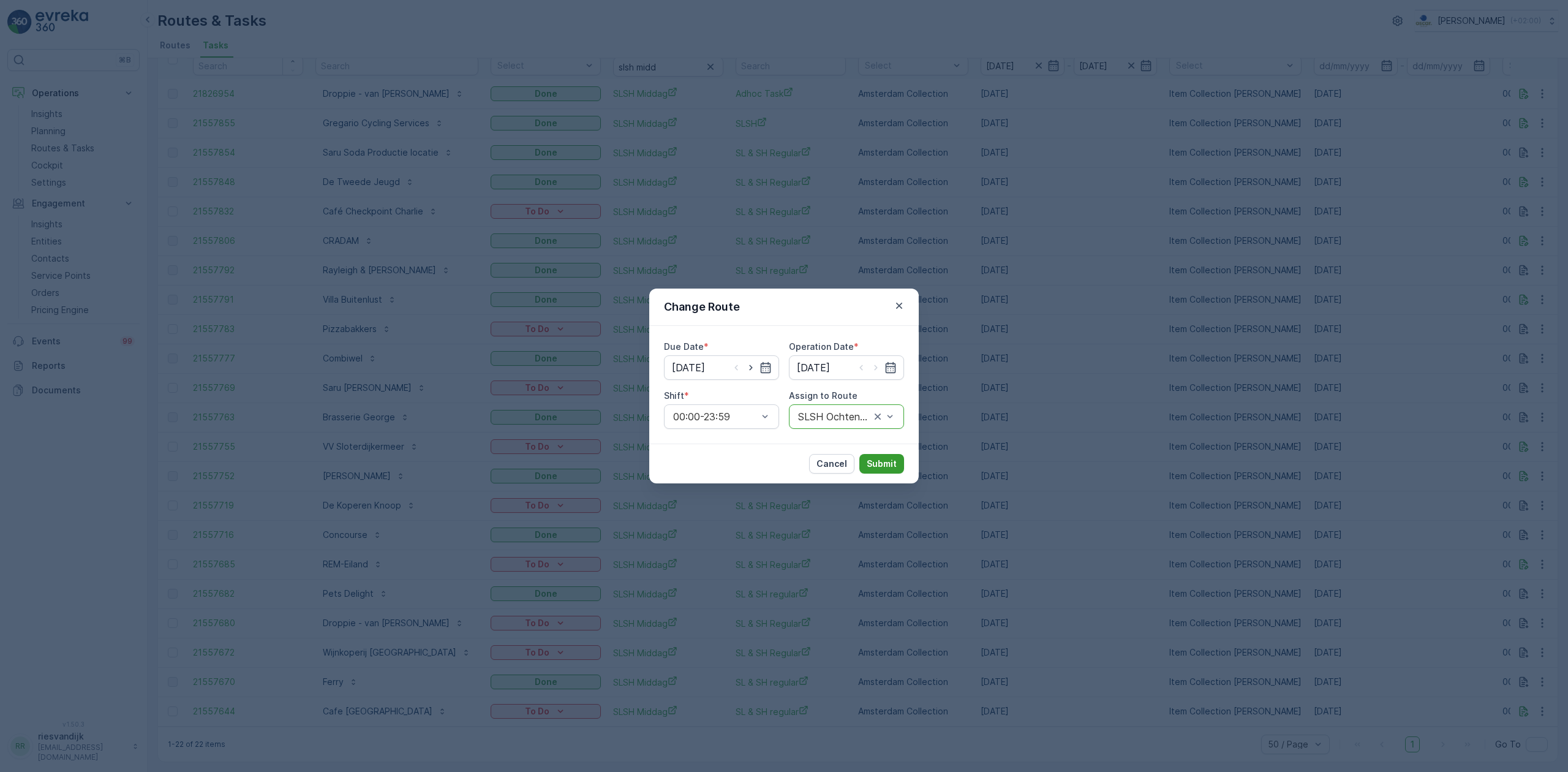
click at [871, 461] on p "Submit" at bounding box center [882, 464] width 30 height 12
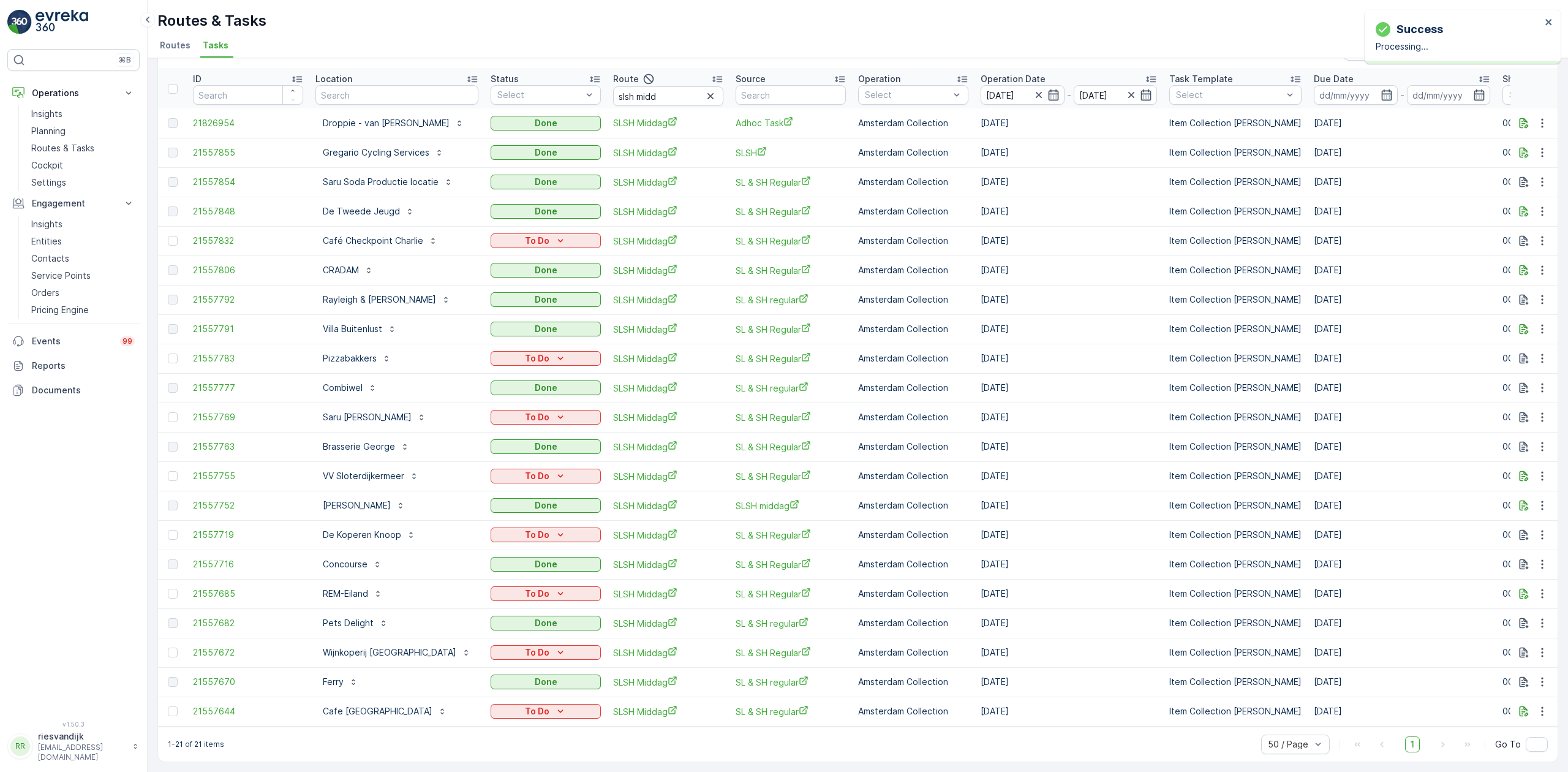
scroll to position [42, 0]
drag, startPoint x: 64, startPoint y: 163, endPoint x: 69, endPoint y: 166, distance: 5.8
click at [64, 163] on link "Cockpit" at bounding box center [83, 165] width 114 height 17
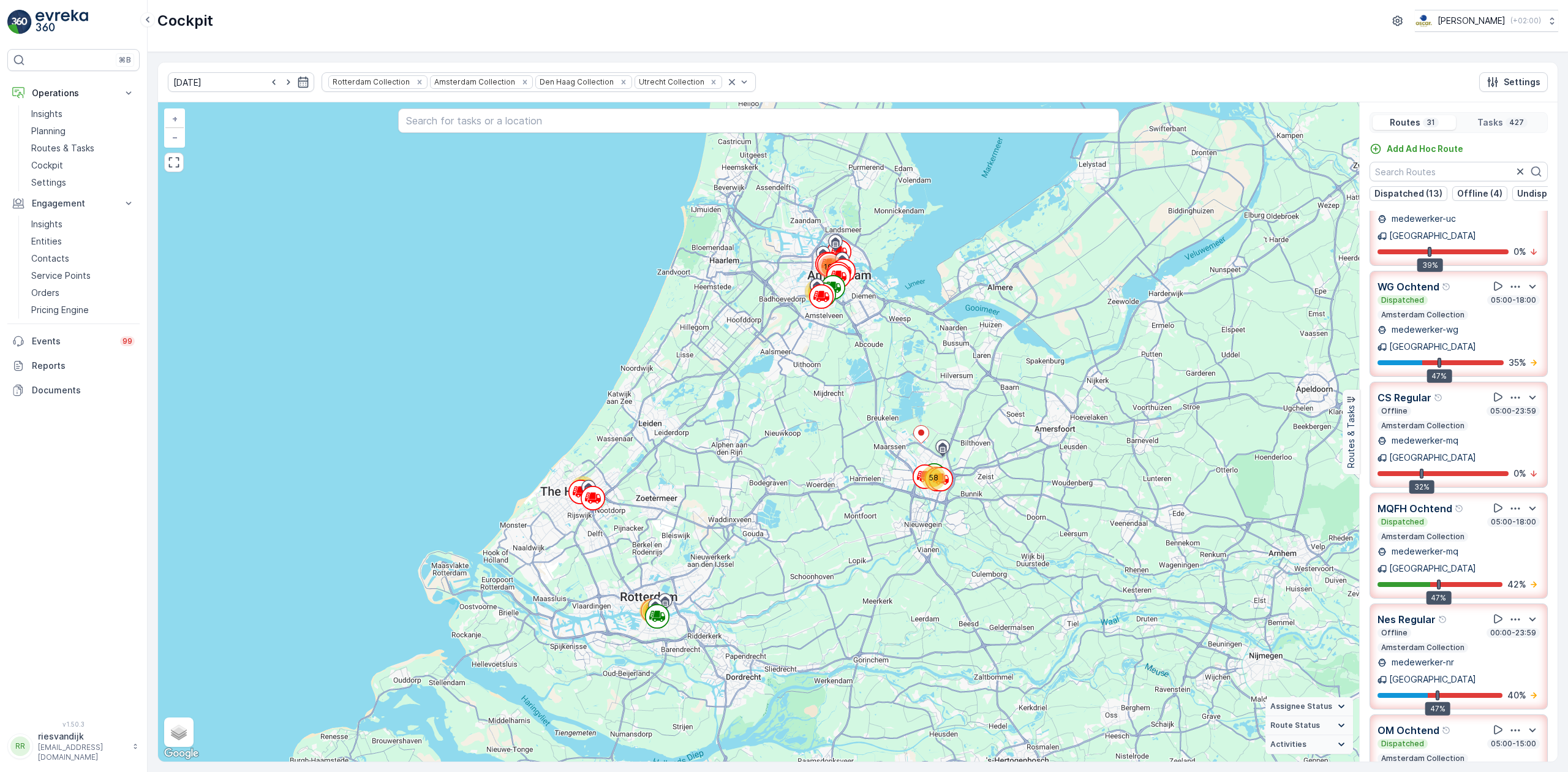
scroll to position [163, 0]
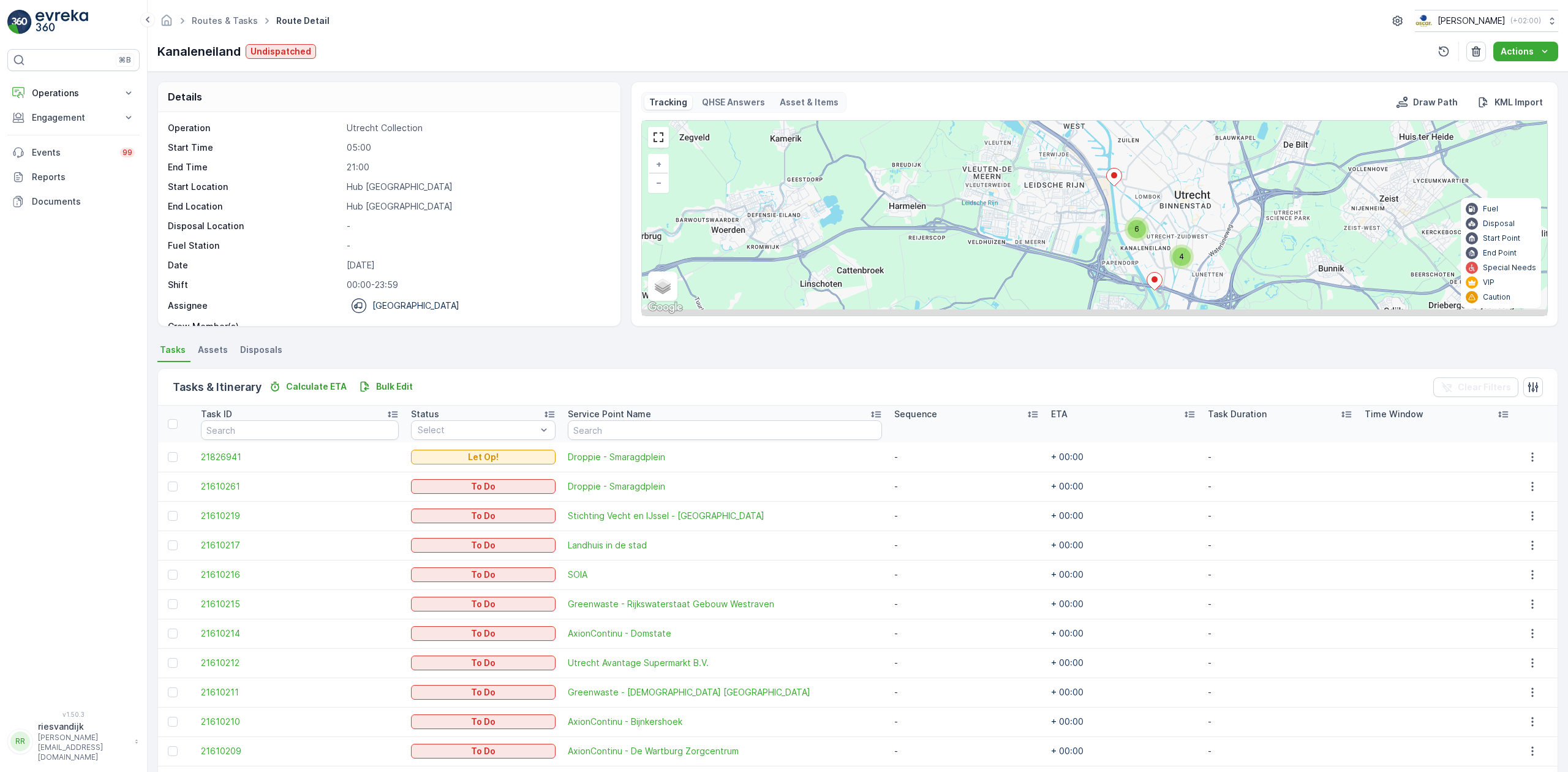
drag, startPoint x: 1171, startPoint y: 244, endPoint x: 1173, endPoint y: 234, distance: 10.2
click at [1184, 211] on div "4 6 + − Satellite Roadmap Terrain Hybrid Leaflet Keyboard shortcuts Map Data Ma…" at bounding box center [1094, 218] width 905 height 195
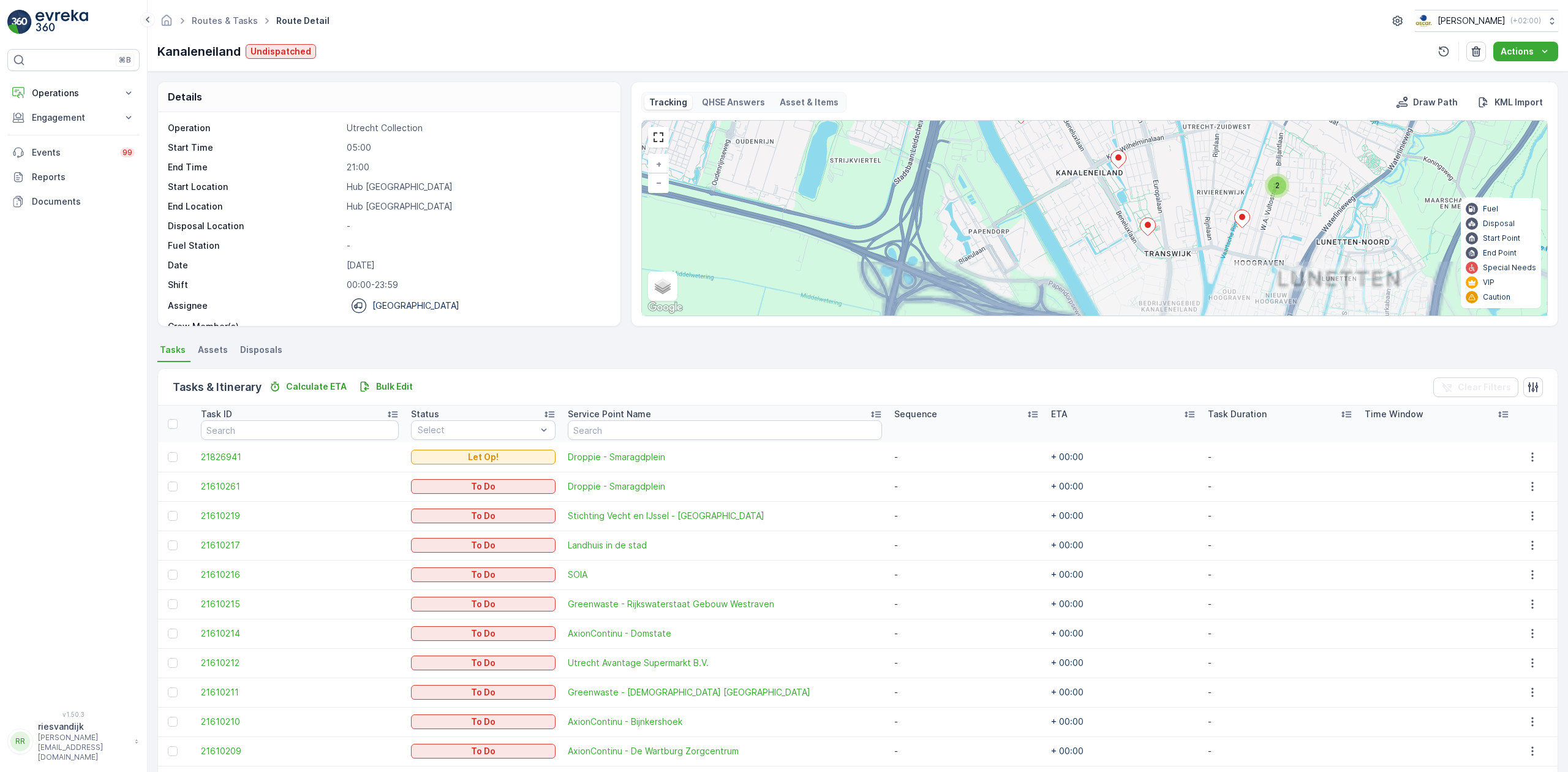
drag, startPoint x: 1167, startPoint y: 254, endPoint x: 1190, endPoint y: 172, distance: 85.2
click at [1190, 172] on div "2 + − Satellite Roadmap Terrain Hybrid Leaflet Keyboard shortcuts Map Data Map …" at bounding box center [1094, 218] width 905 height 195
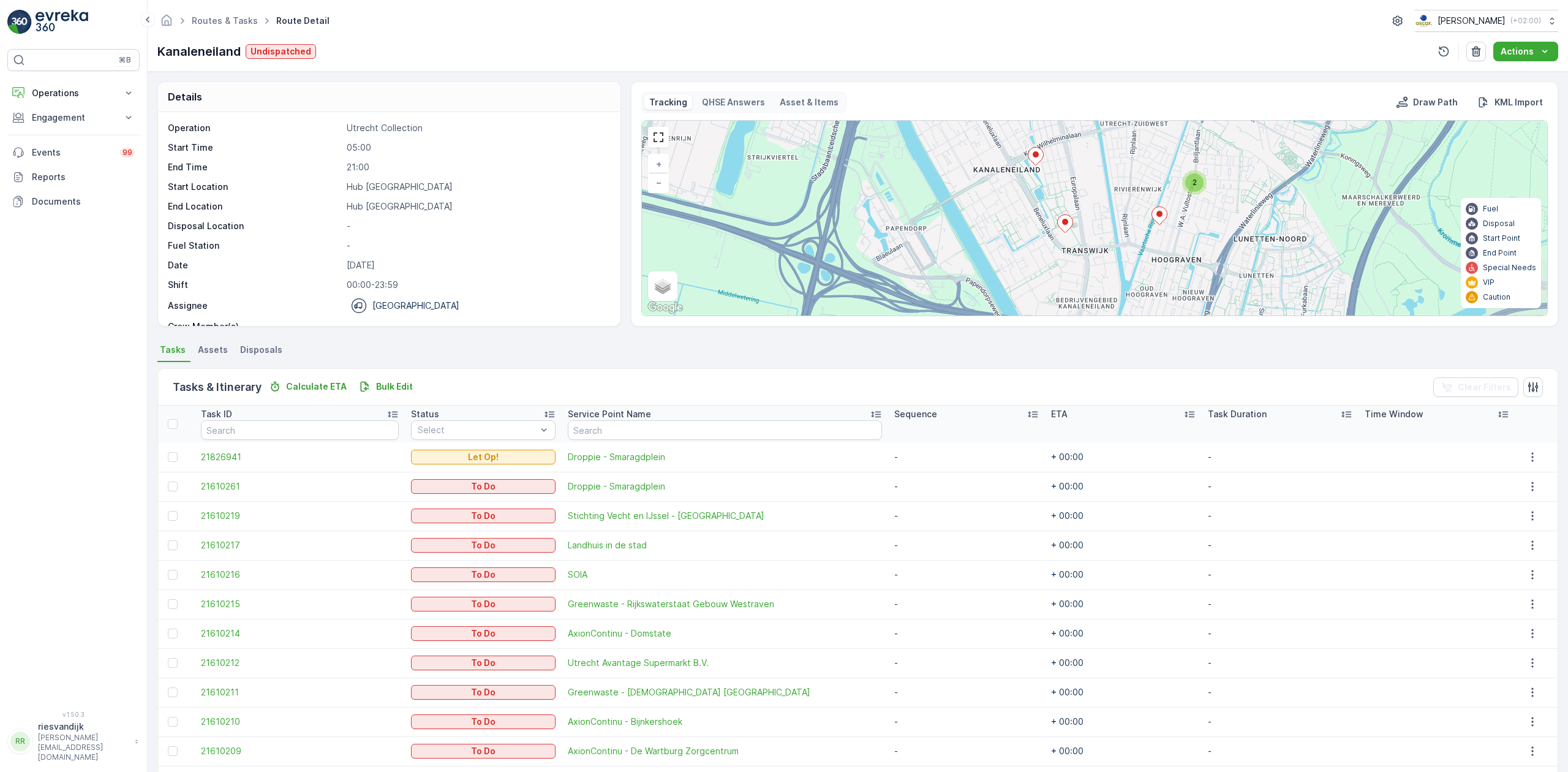
drag, startPoint x: 1140, startPoint y: 197, endPoint x: 1081, endPoint y: 190, distance: 59.4
click at [1083, 192] on div "2 + − Satellite Roadmap Terrain Hybrid Leaflet Keyboard shortcuts Map Data Map …" at bounding box center [1094, 218] width 905 height 195
click at [659, 141] on link at bounding box center [658, 137] width 18 height 18
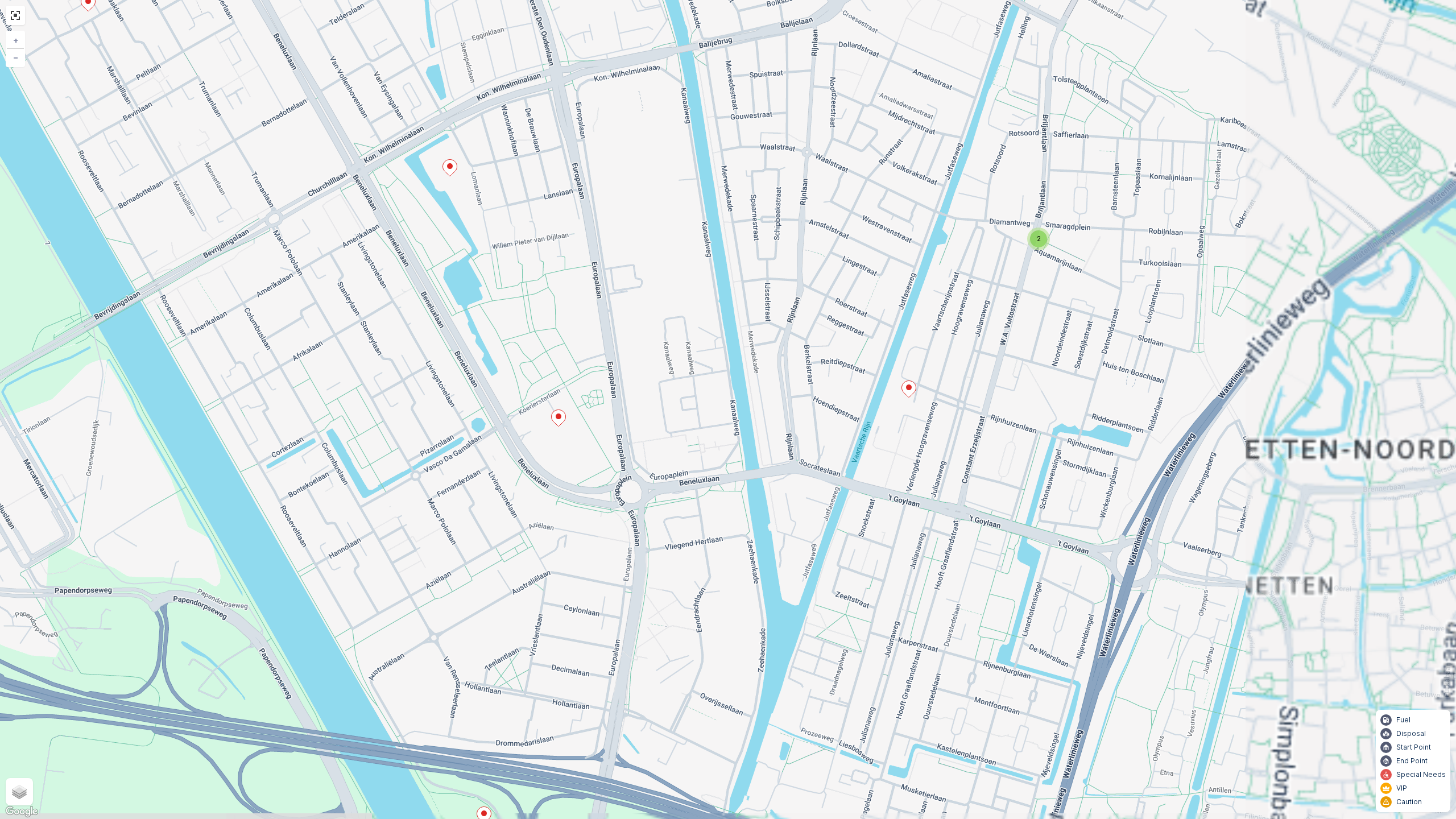
drag, startPoint x: 792, startPoint y: 355, endPoint x: 639, endPoint y: 312, distance: 158.9
click at [643, 308] on div "2 + − Satellite Roadmap Terrain Hybrid Leaflet Keyboard shortcuts Map Data Map …" at bounding box center [728, 409] width 1456 height 819
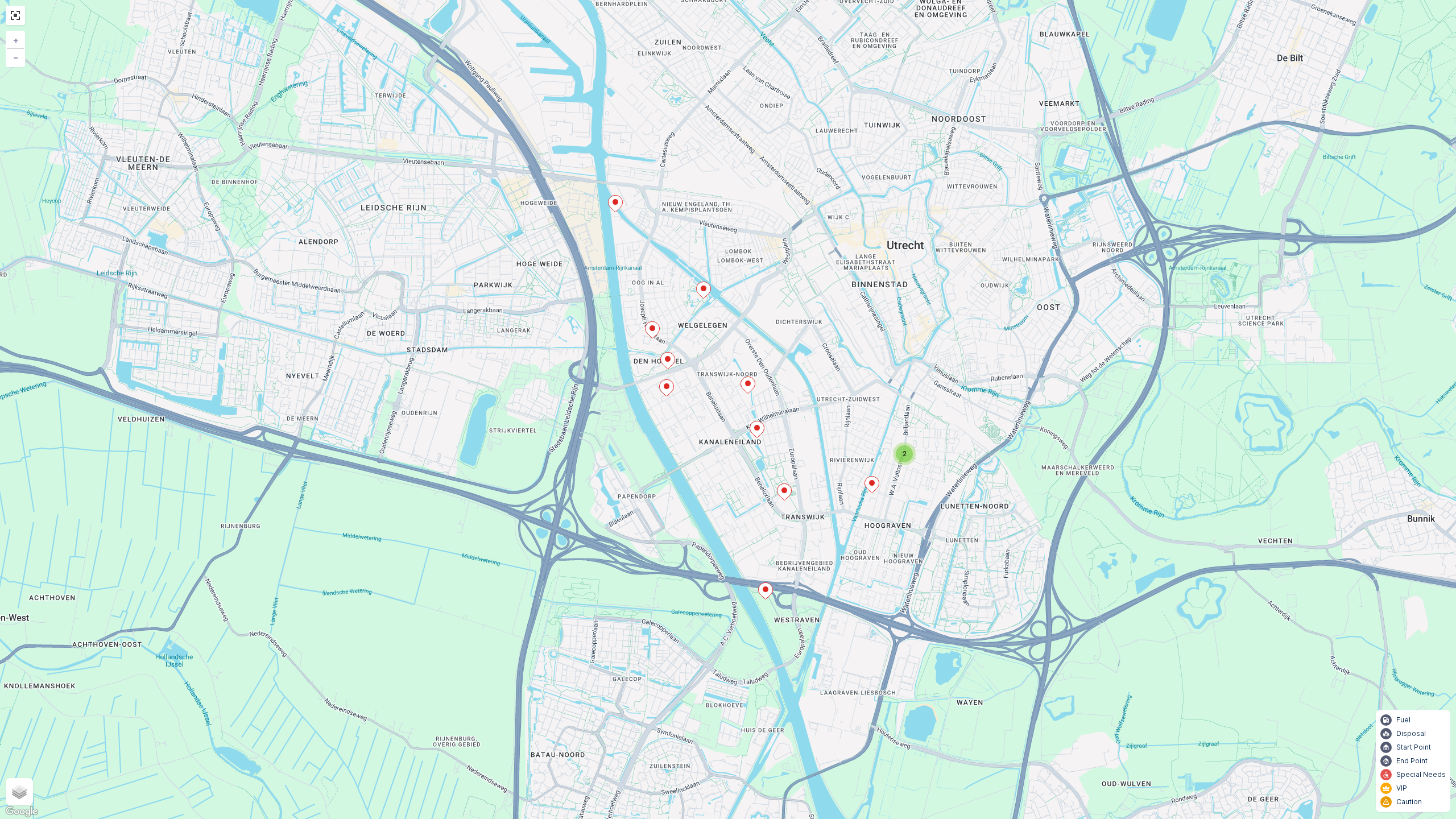
drag, startPoint x: 817, startPoint y: 302, endPoint x: 828, endPoint y: 458, distance: 156.4
click at [828, 458] on div "2 + − Satellite Roadmap Terrain Hybrid Leaflet Keyboard shortcuts Map Data Map …" at bounding box center [728, 409] width 1456 height 819
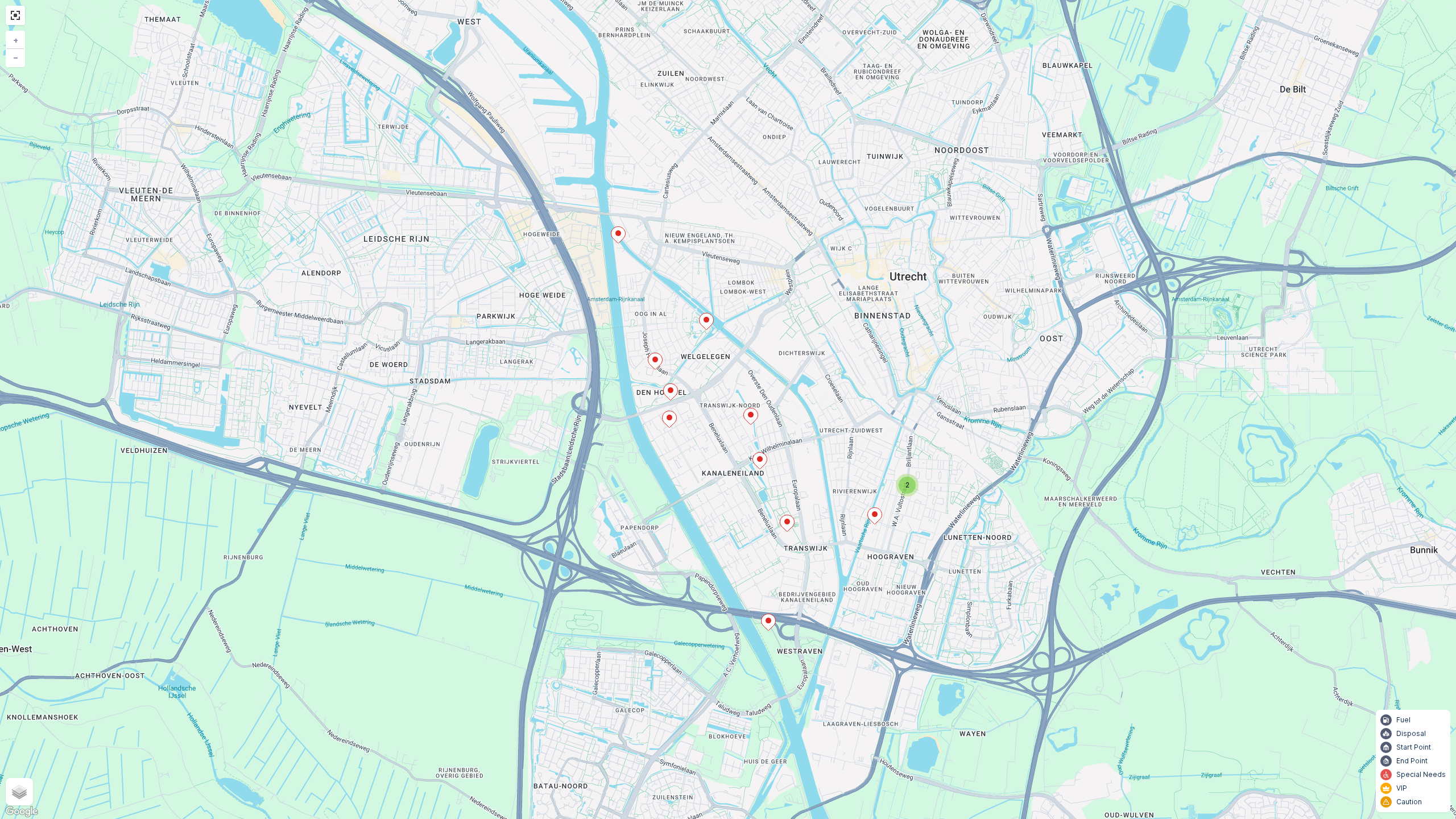
drag, startPoint x: 844, startPoint y: 365, endPoint x: 847, endPoint y: 396, distance: 31.1
click at [847, 396] on div "2 + − Satellite Roadmap Terrain Hybrid Leaflet Keyboard shortcuts Map Data Map …" at bounding box center [728, 409] width 1456 height 819
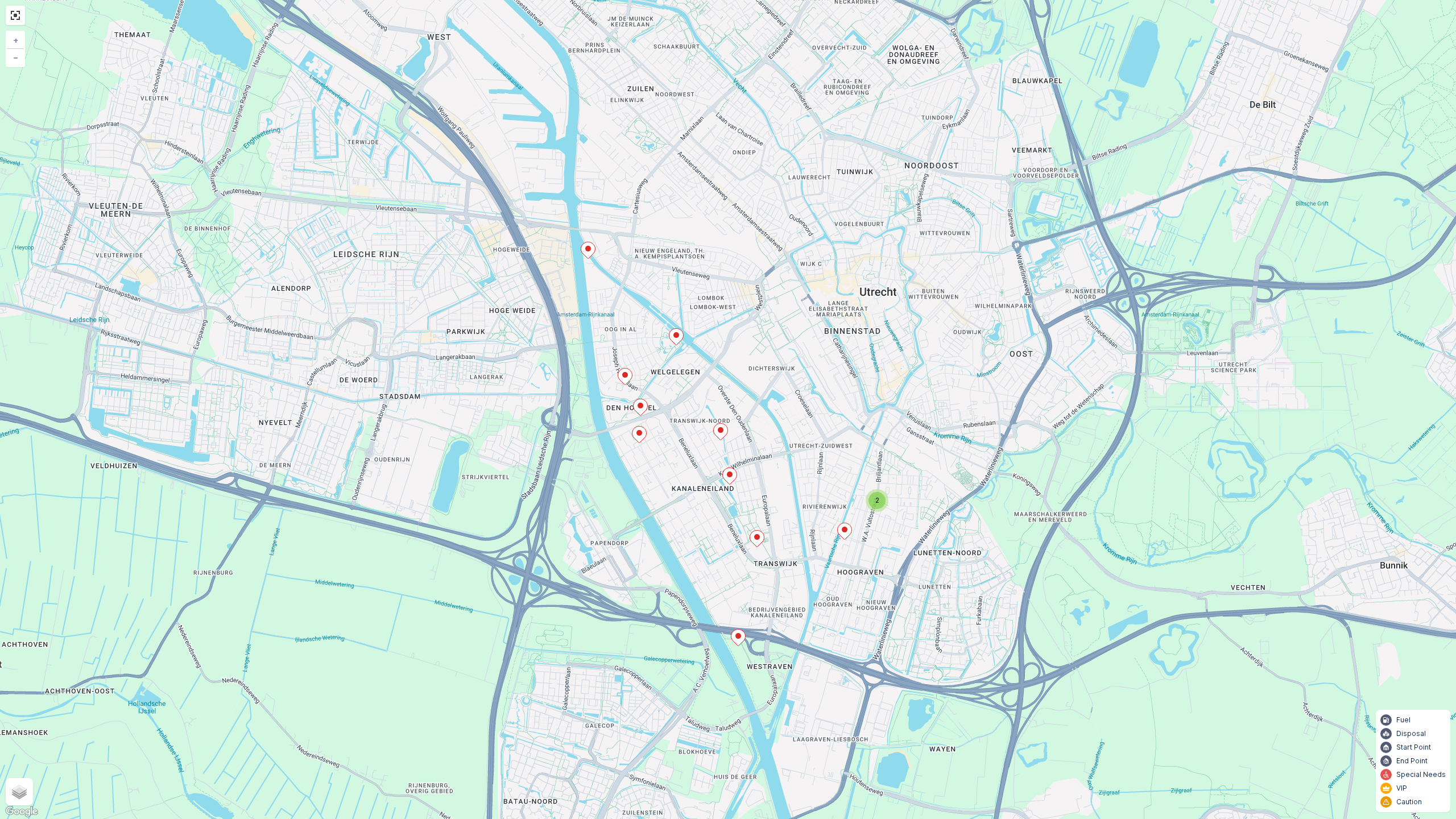
drag, startPoint x: 873, startPoint y: 387, endPoint x: 843, endPoint y: 387, distance: 30.0
click at [843, 387] on div "2 + − Satellite Roadmap Terrain Hybrid Leaflet Keyboard shortcuts Map Data Map …" at bounding box center [728, 409] width 1456 height 819
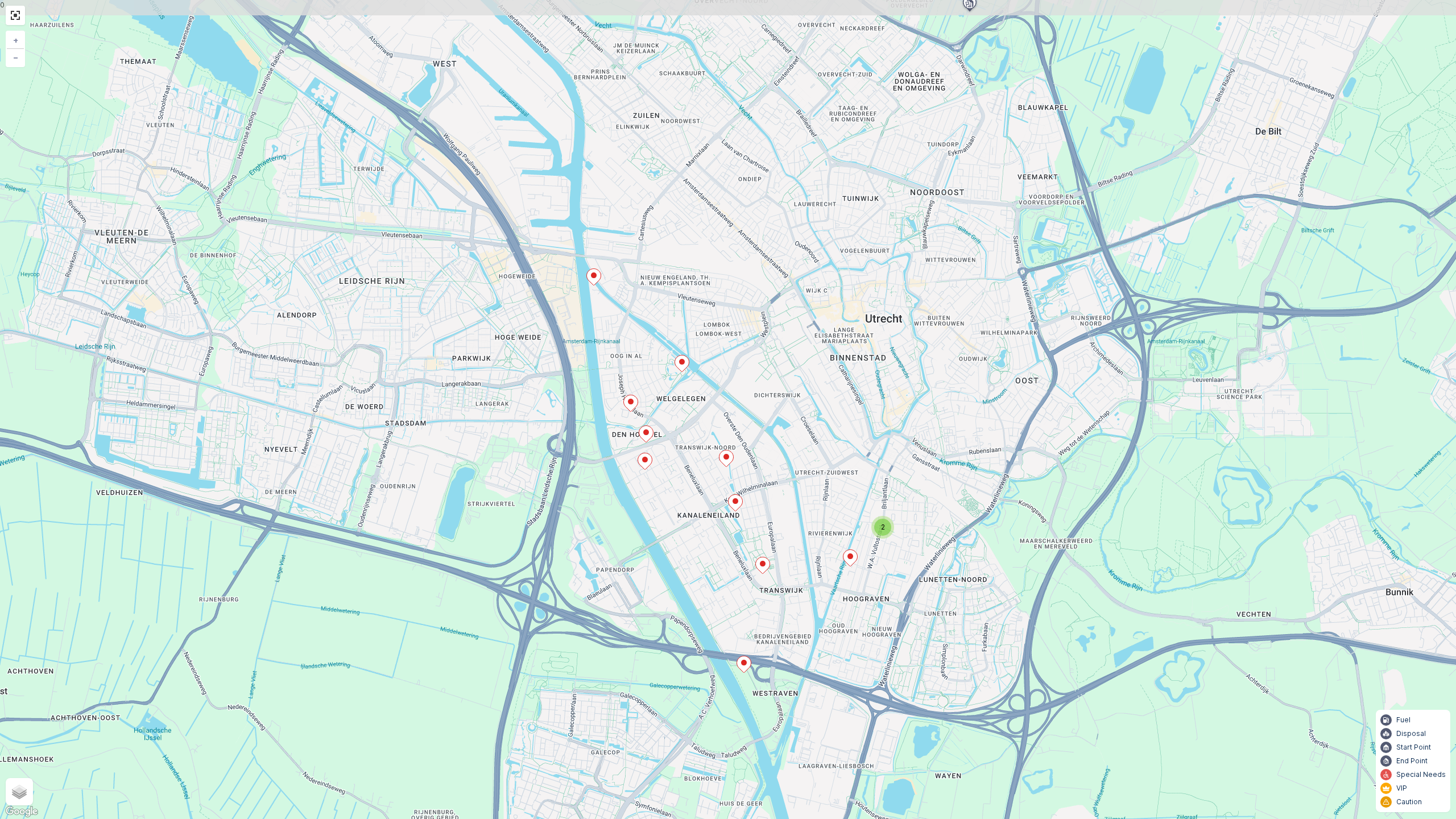
drag, startPoint x: 848, startPoint y: 431, endPoint x: 843, endPoint y: 428, distance: 5.8
click at [843, 428] on div "2 + − Satellite Roadmap Terrain Hybrid Leaflet Keyboard shortcuts Map Data Map …" at bounding box center [728, 409] width 1456 height 819
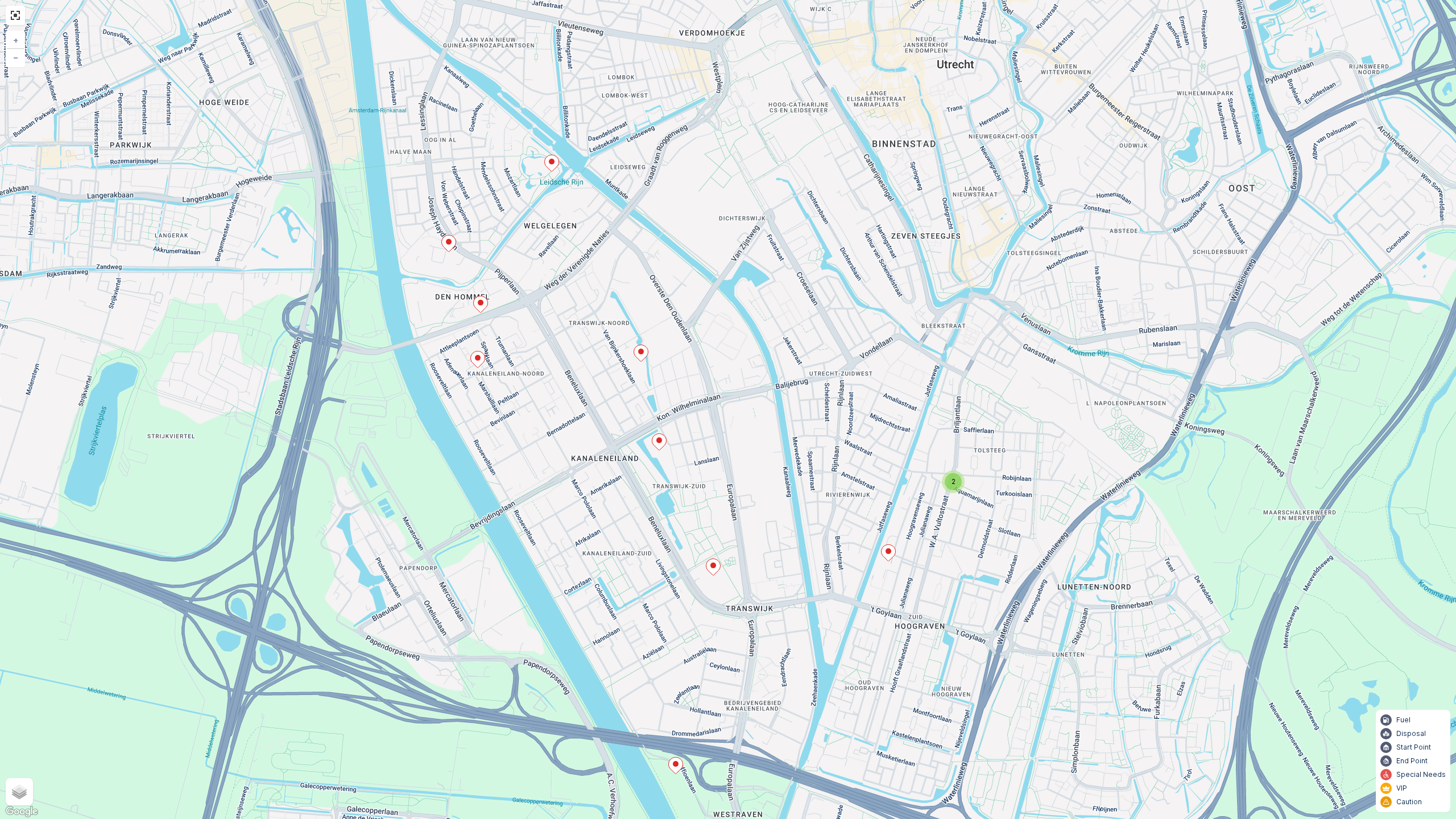
click at [827, 393] on div "2 + − Satellite Roadmap Terrain Hybrid Leaflet Keyboard shortcuts Map Data Map …" at bounding box center [728, 409] width 1456 height 819
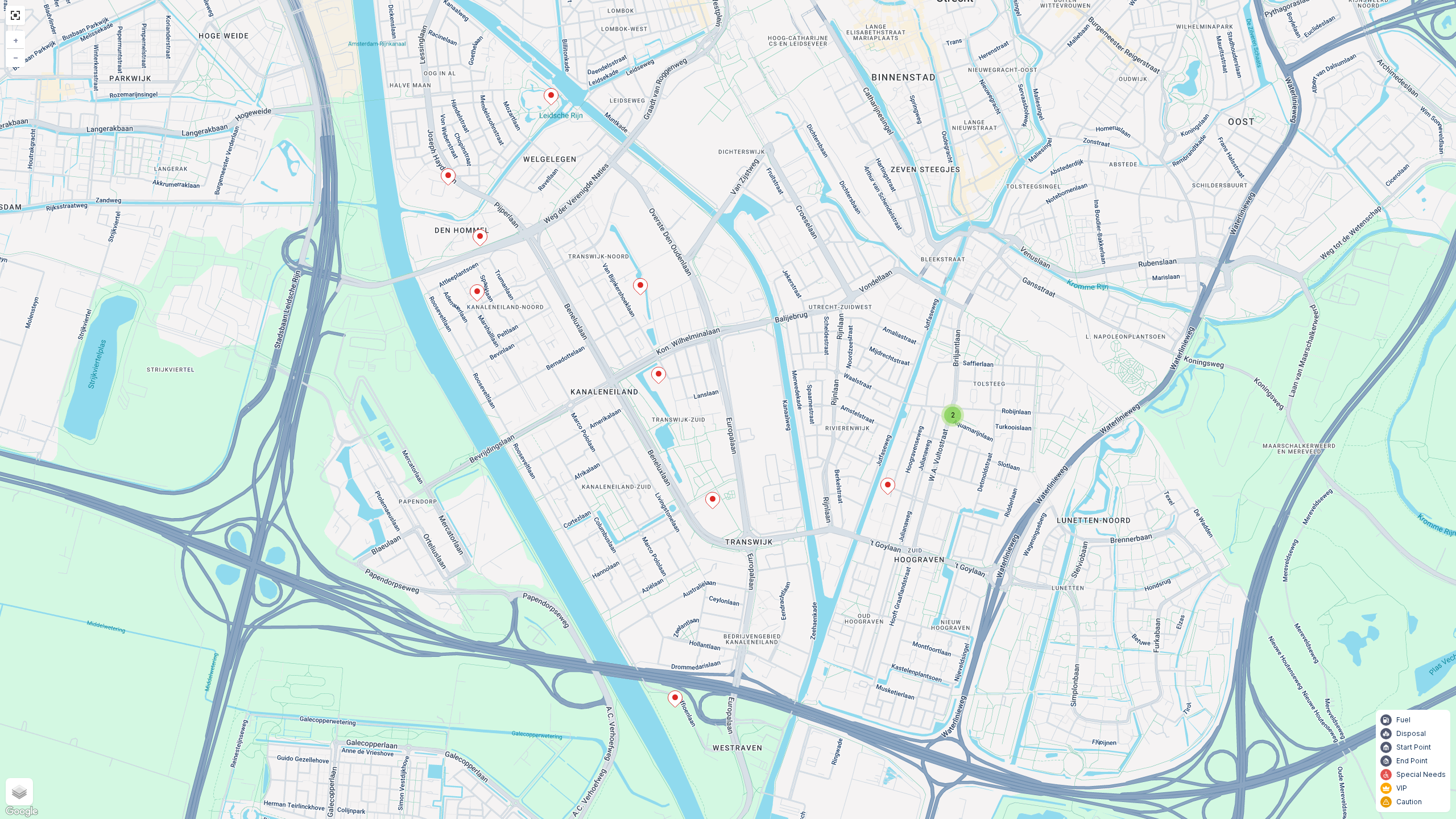
drag, startPoint x: 824, startPoint y: 457, endPoint x: 824, endPoint y: 387, distance: 70.0
click at [824, 387] on div "2 + − Satellite Roadmap Terrain Hybrid Leaflet Keyboard shortcuts Map Data Map …" at bounding box center [728, 409] width 1456 height 819
click at [951, 416] on span "2" at bounding box center [953, 413] width 4 height 9
click at [970, 409] on ellipse at bounding box center [972, 408] width 5 height 5
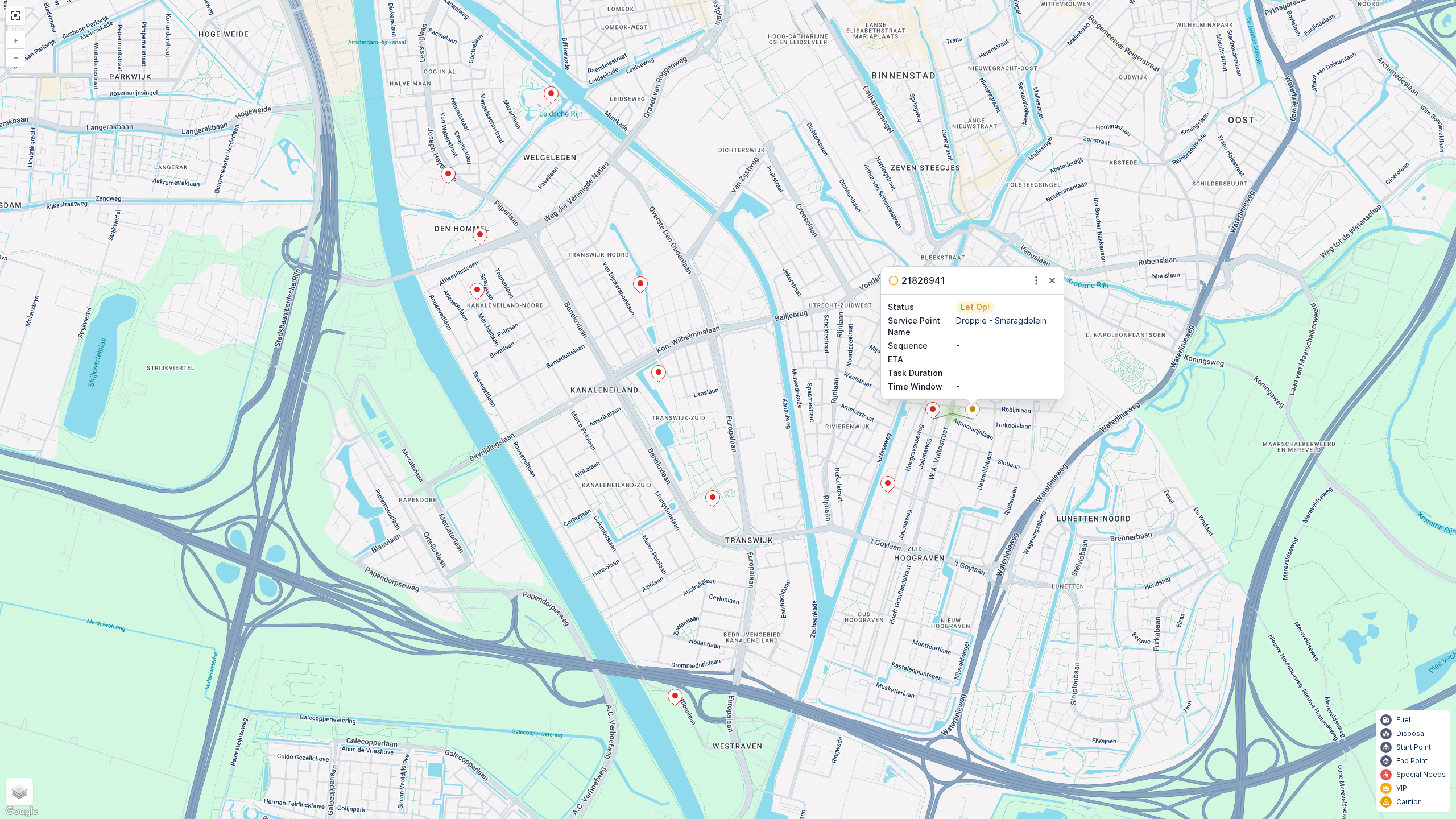
click at [936, 444] on div "2 21826941 Status Let Op! Service Point Name Droppie - Smaragdplein Sequence - …" at bounding box center [728, 409] width 1456 height 819
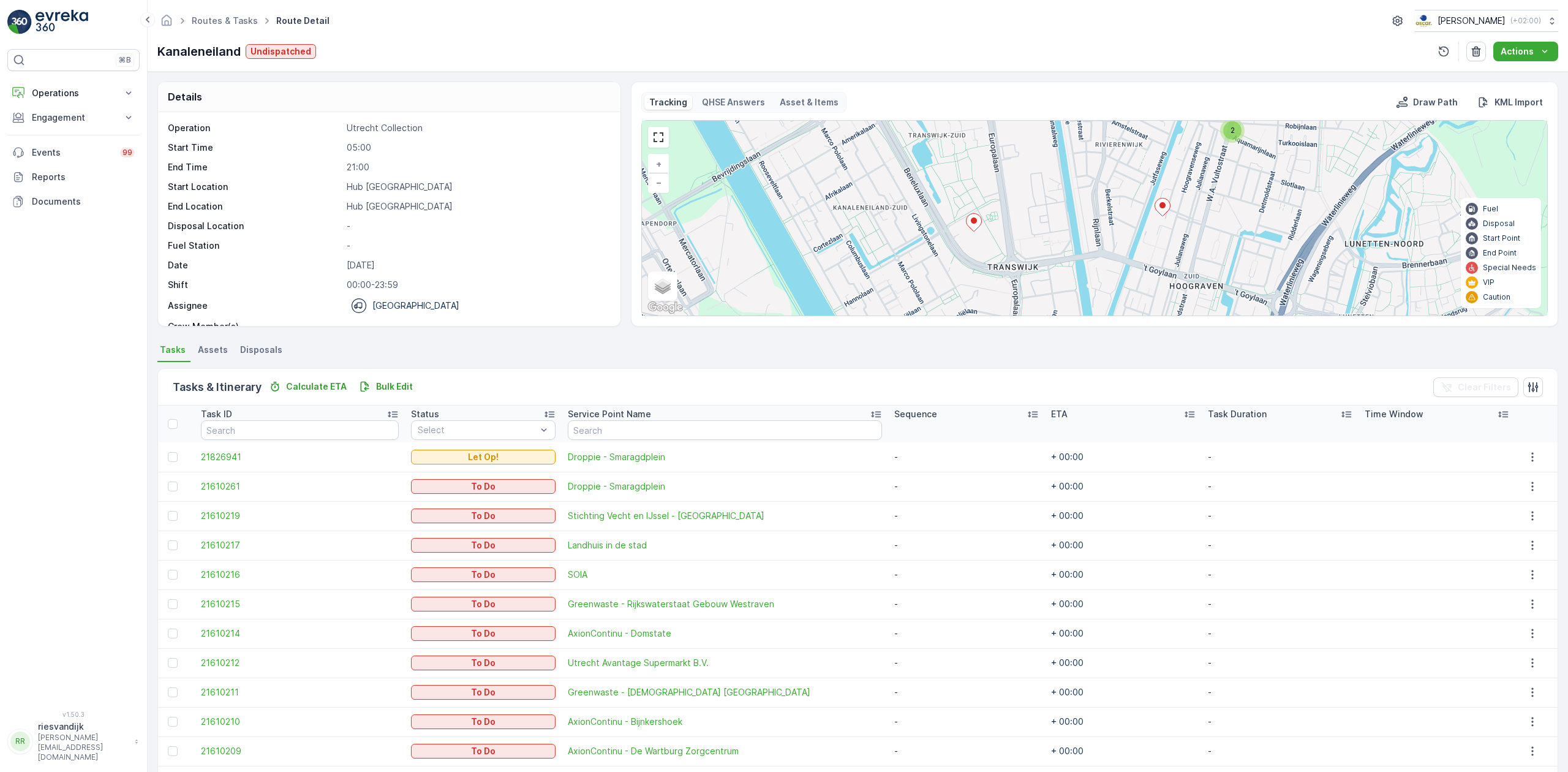
drag, startPoint x: 1114, startPoint y: 217, endPoint x: 1025, endPoint y: 143, distance: 115.7
click at [1025, 143] on div "2 + − Satellite Roadmap Terrain Hybrid Leaflet Keyboard shortcuts Map Data Map …" at bounding box center [1094, 218] width 905 height 195
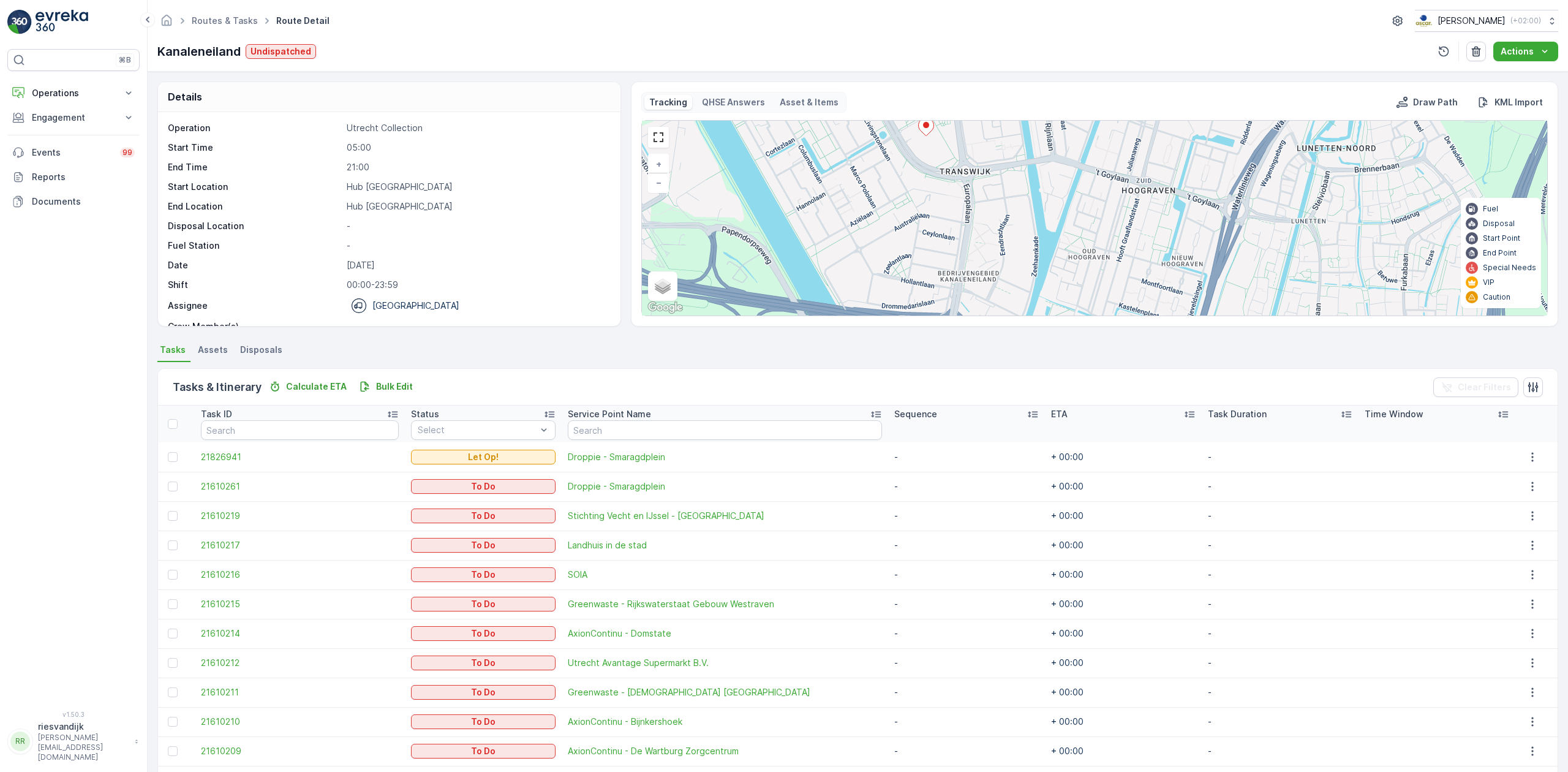
drag, startPoint x: 1073, startPoint y: 213, endPoint x: 1050, endPoint y: 135, distance: 81.3
click at [1050, 135] on div "2 + − Satellite Roadmap Terrain Hybrid Leaflet Keyboard shortcuts Map Data Map …" at bounding box center [1094, 218] width 905 height 195
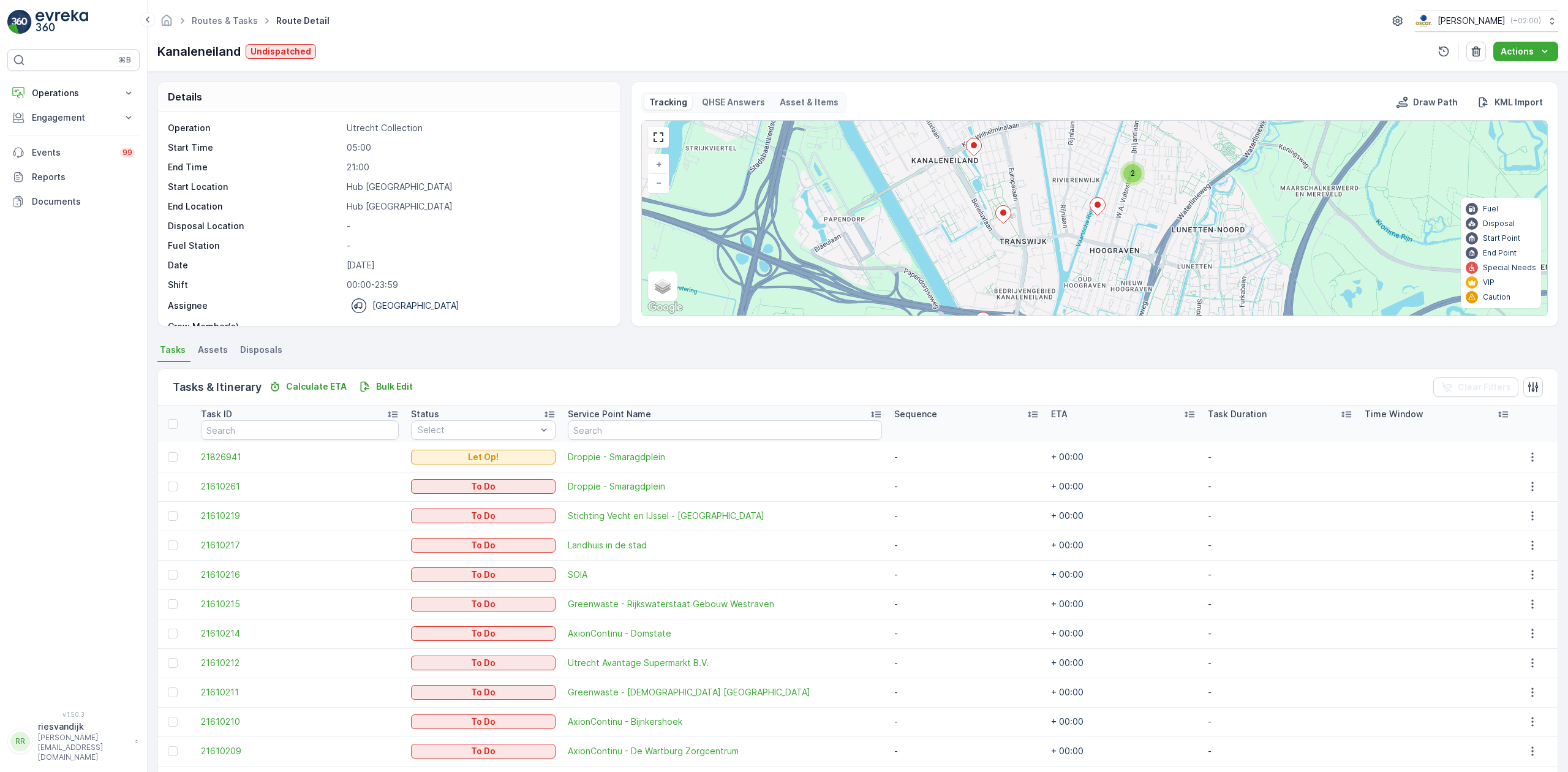
drag, startPoint x: 1094, startPoint y: 197, endPoint x: 1089, endPoint y: 255, distance: 58.2
click at [1089, 255] on div "2 + − Satellite Roadmap Terrain Hybrid Leaflet Keyboard shortcuts Map Data Map …" at bounding box center [1094, 218] width 905 height 195
click at [1100, 210] on icon at bounding box center [1098, 207] width 15 height 18
click at [1100, 206] on ellipse at bounding box center [1099, 203] width 6 height 6
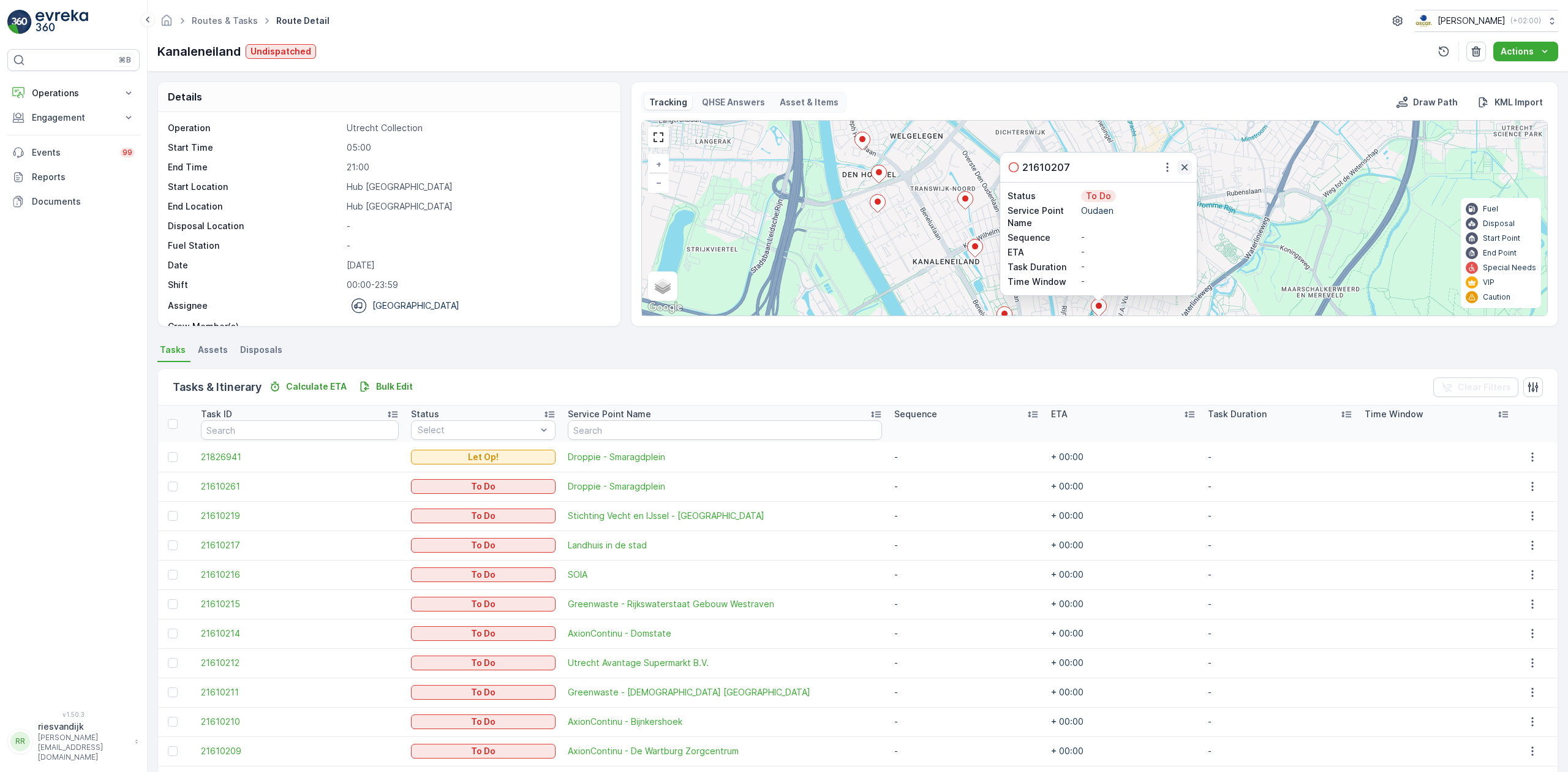
click at [1181, 169] on icon "button" at bounding box center [1185, 166] width 12 height 12
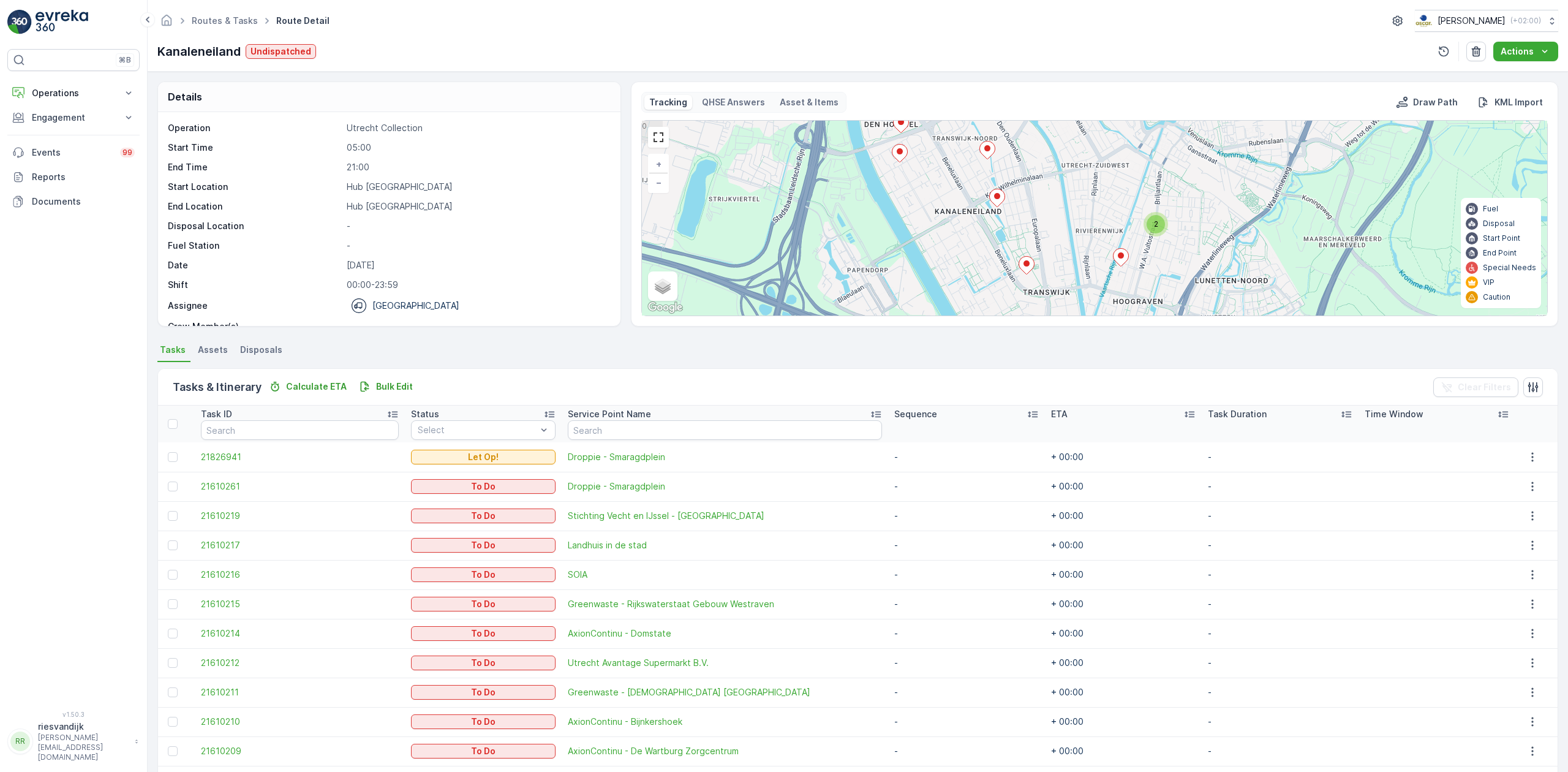
drag, startPoint x: 1240, startPoint y: 232, endPoint x: 1259, endPoint y: 179, distance: 56.3
click at [1268, 169] on div "2 + − Satellite Roadmap Terrain Hybrid Leaflet Keyboard shortcuts Map Data Map …" at bounding box center [1094, 218] width 905 height 195
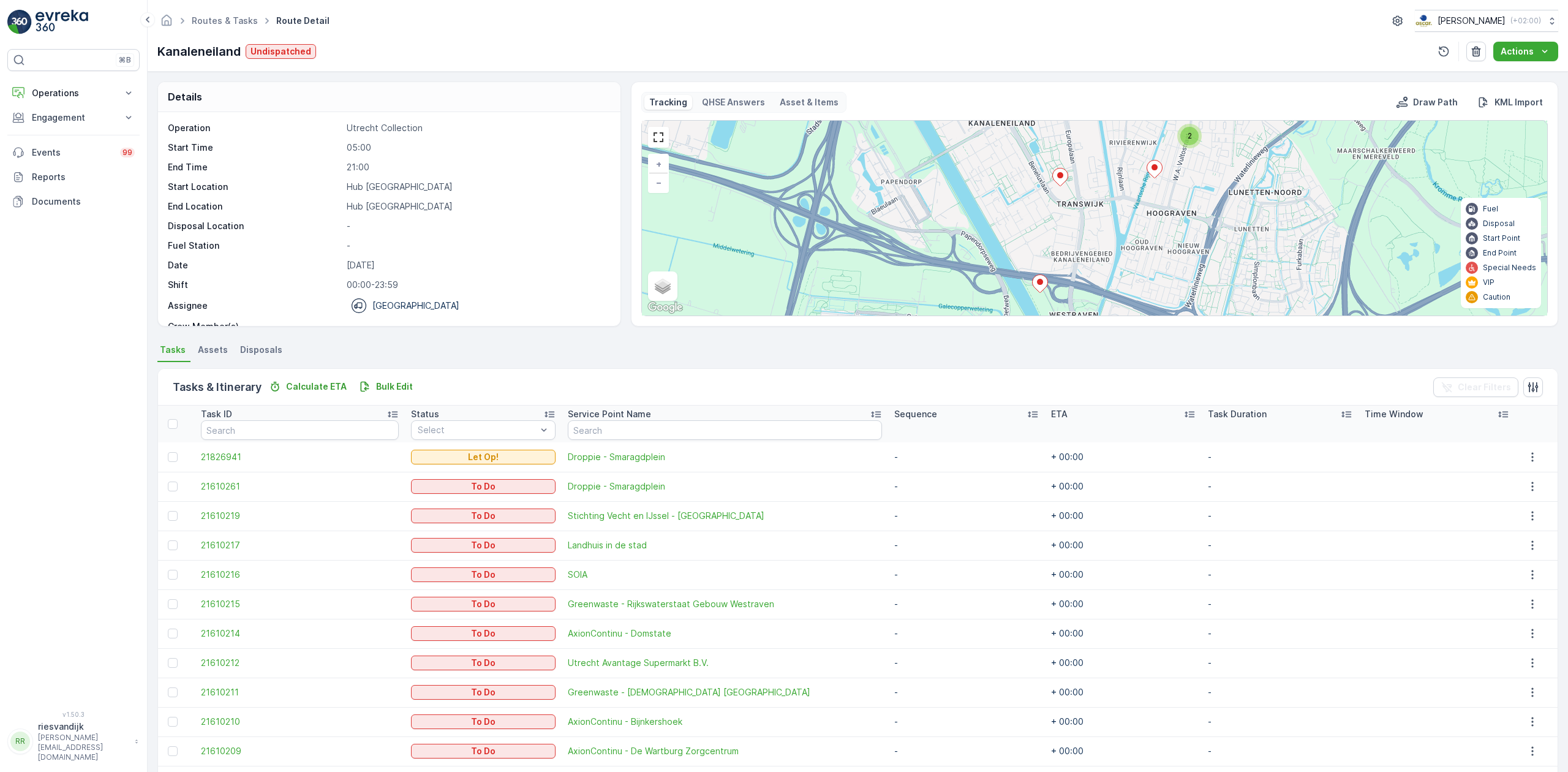
drag, startPoint x: 1081, startPoint y: 238, endPoint x: 1103, endPoint y: 179, distance: 63.0
click at [1103, 179] on div "2 + − Satellite Roadmap Terrain Hybrid Leaflet Keyboard shortcuts Map Data Map …" at bounding box center [1094, 218] width 905 height 195
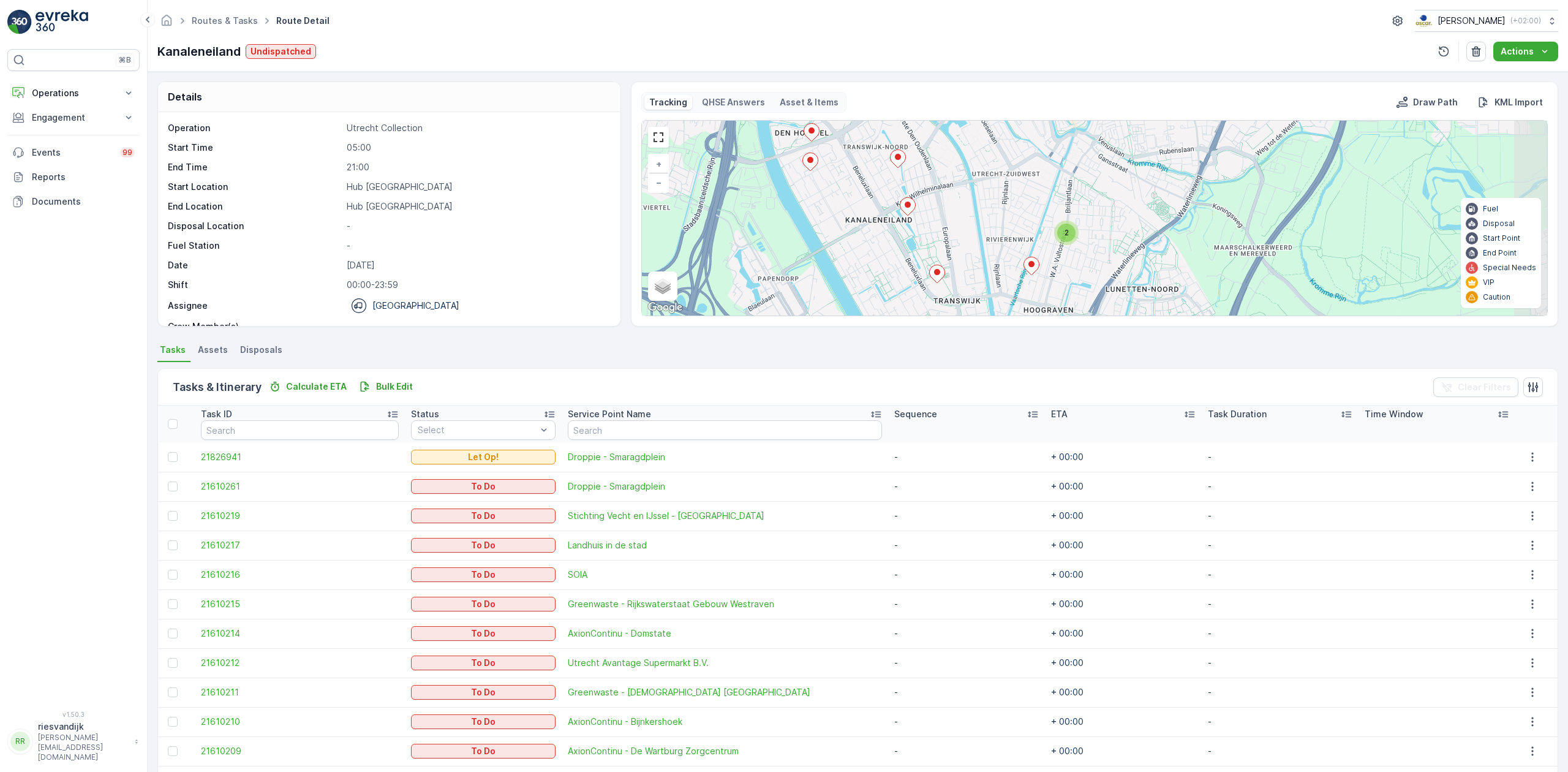
drag, startPoint x: 1223, startPoint y: 185, endPoint x: 1116, endPoint y: 239, distance: 119.9
click at [1100, 276] on div "2 + − Satellite Roadmap Terrain Hybrid Leaflet Keyboard shortcuts Map Data Map …" at bounding box center [1094, 218] width 905 height 195
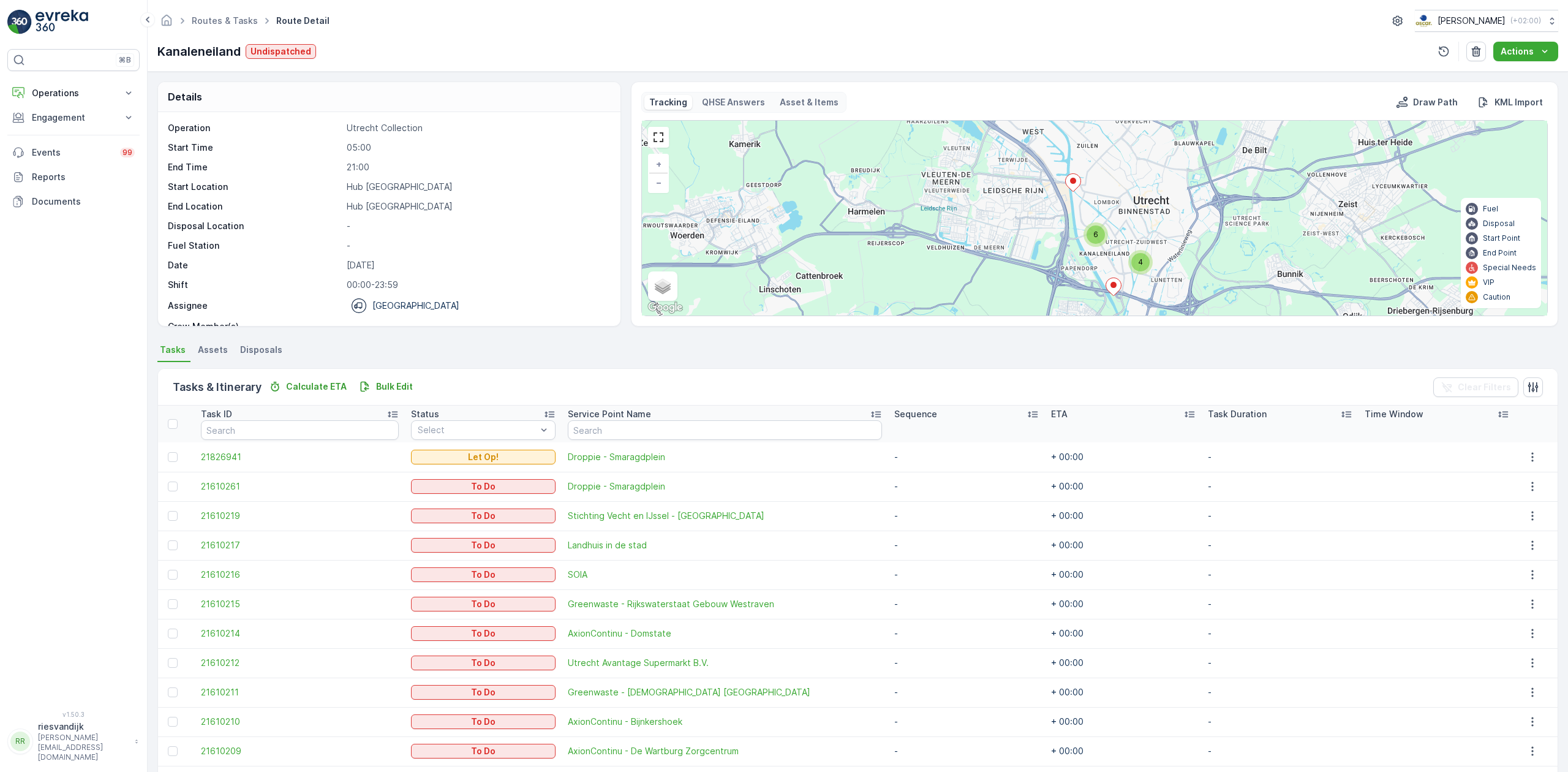
drag, startPoint x: 1182, startPoint y: 201, endPoint x: 1189, endPoint y: 232, distance: 31.8
click at [1189, 232] on div "4 6 + − Satellite Roadmap Terrain Hybrid Leaflet Keyboard shortcuts Map Data Ma…" at bounding box center [1094, 218] width 905 height 195
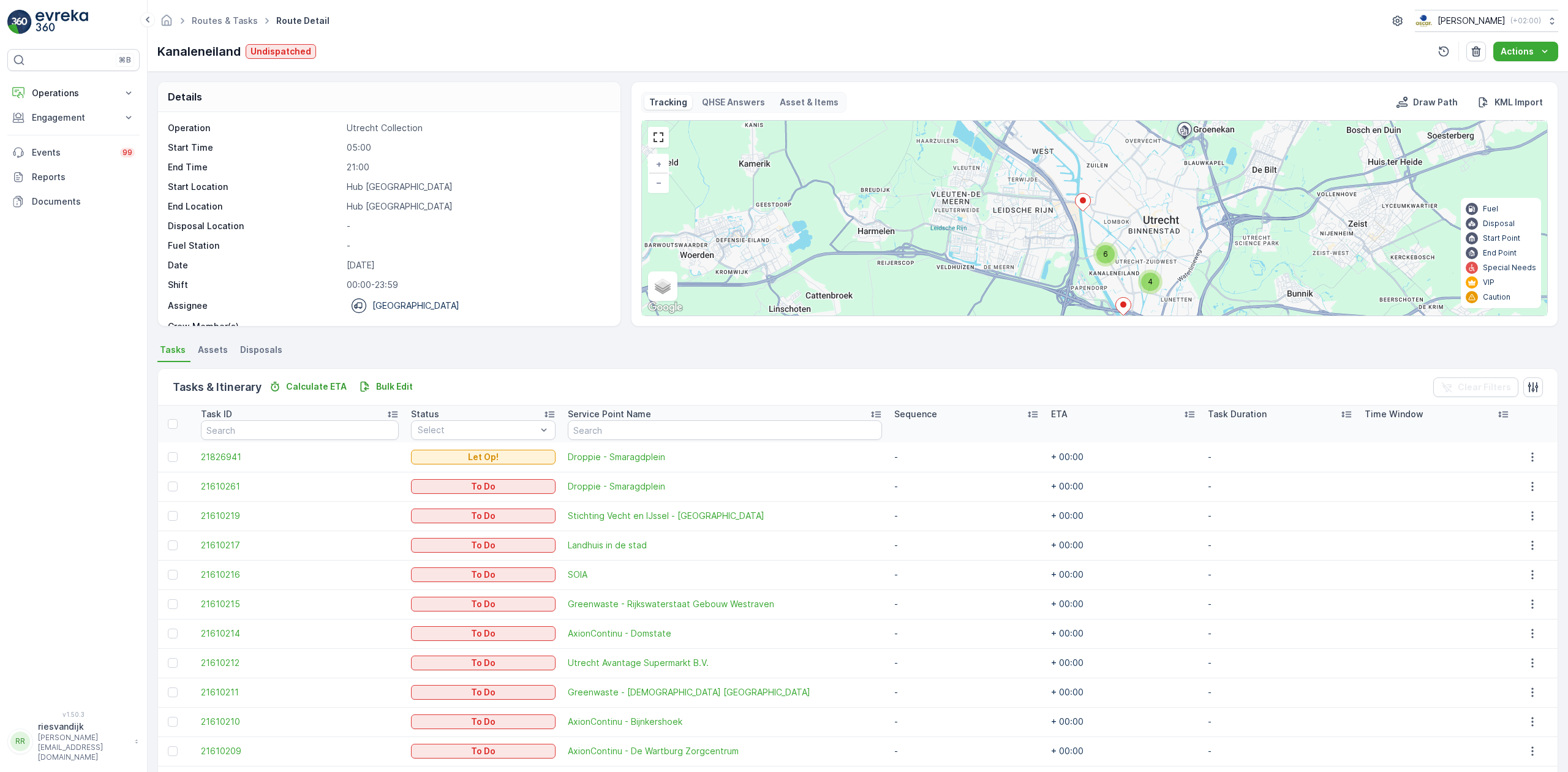
drag, startPoint x: 1170, startPoint y: 219, endPoint x: 1177, endPoint y: 230, distance: 13.0
click at [1179, 232] on div "4 6 + − Satellite Roadmap Terrain Hybrid Leaflet Keyboard shortcuts Map Data Ma…" at bounding box center [1094, 218] width 905 height 195
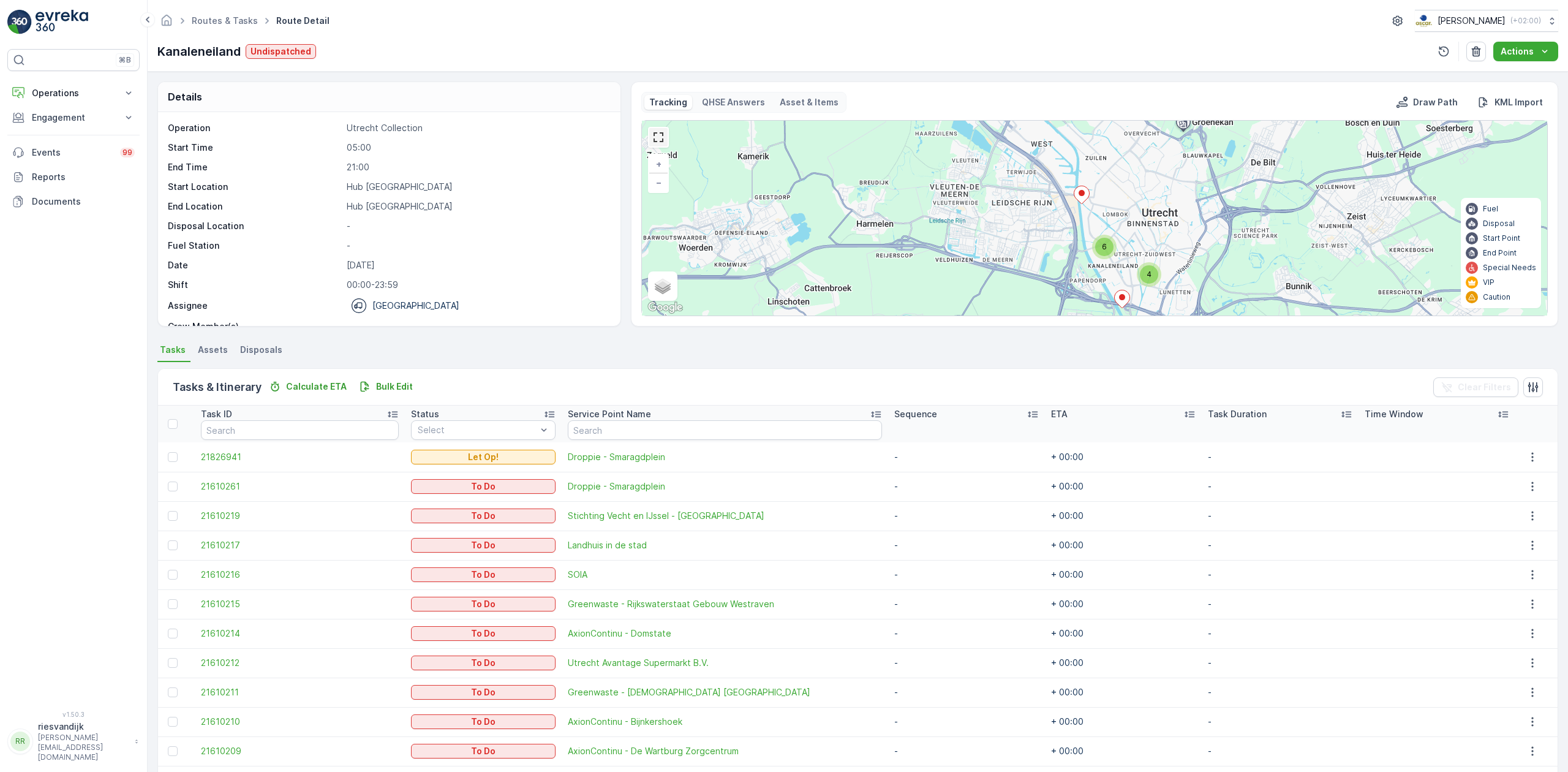
drag, startPoint x: 653, startPoint y: 138, endPoint x: 653, endPoint y: 209, distance: 71.0
click at [653, 138] on link at bounding box center [658, 137] width 18 height 18
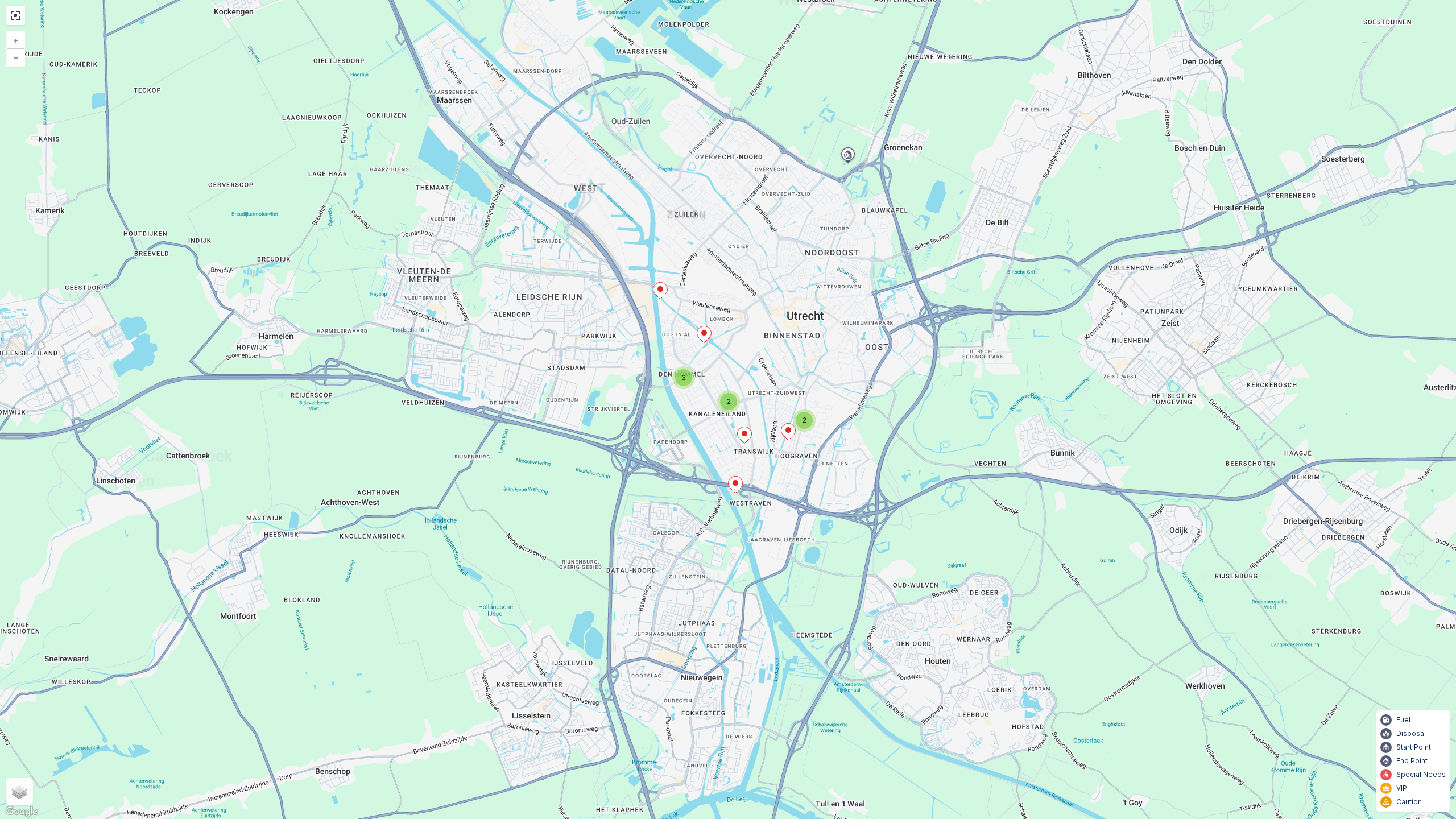
drag, startPoint x: 768, startPoint y: 444, endPoint x: 770, endPoint y: 421, distance: 23.1
click at [770, 421] on div "2 2 3 + − Satellite Roadmap Terrain Hybrid Leaflet Keyboard shortcuts Map Data …" at bounding box center [728, 409] width 1456 height 819
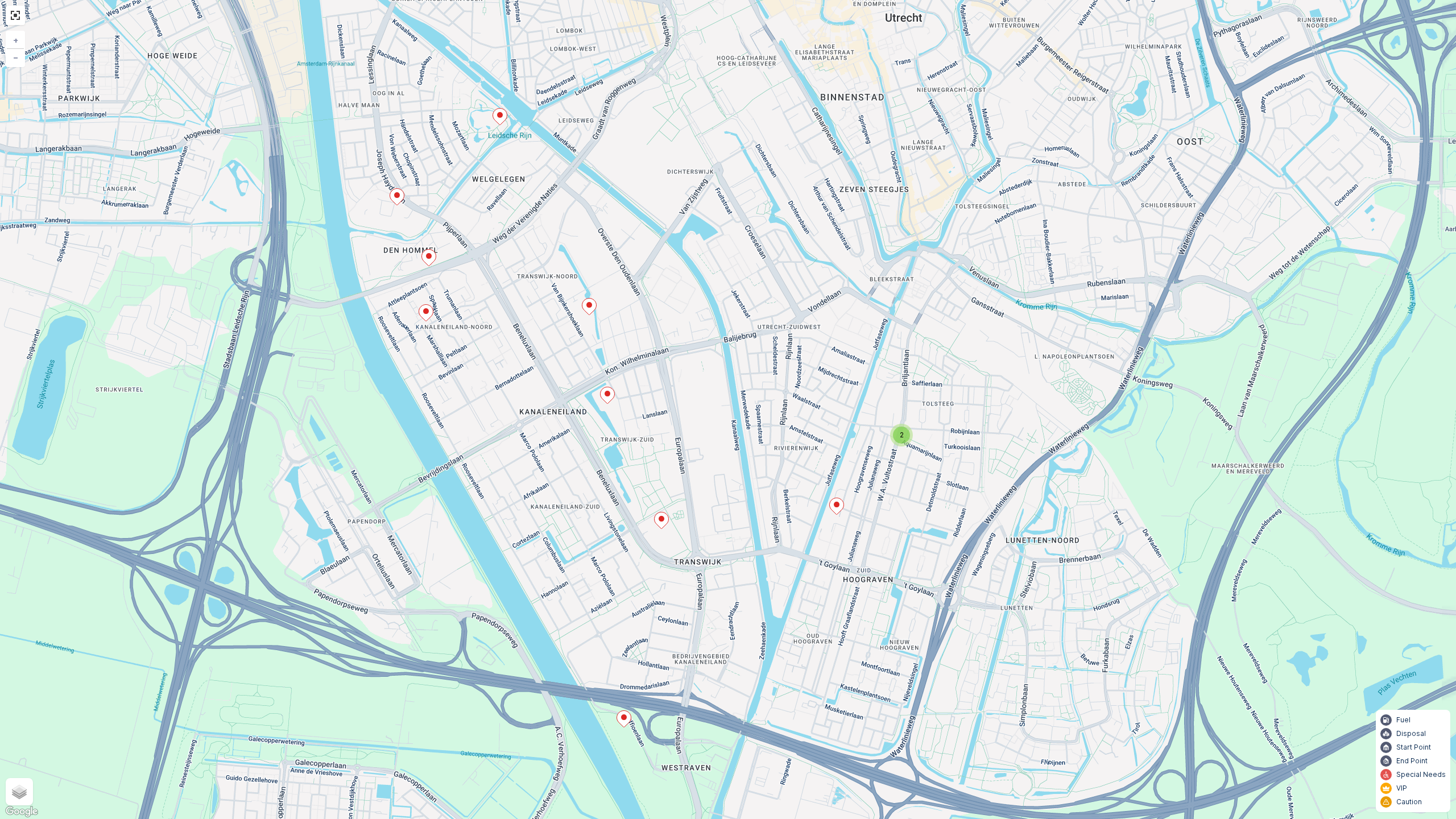
drag, startPoint x: 803, startPoint y: 373, endPoint x: 840, endPoint y: 480, distance: 113.2
click at [795, 392] on div "2 + − Satellite Roadmap Terrain Hybrid Leaflet Keyboard shortcuts Map Data Map …" at bounding box center [728, 409] width 1456 height 819
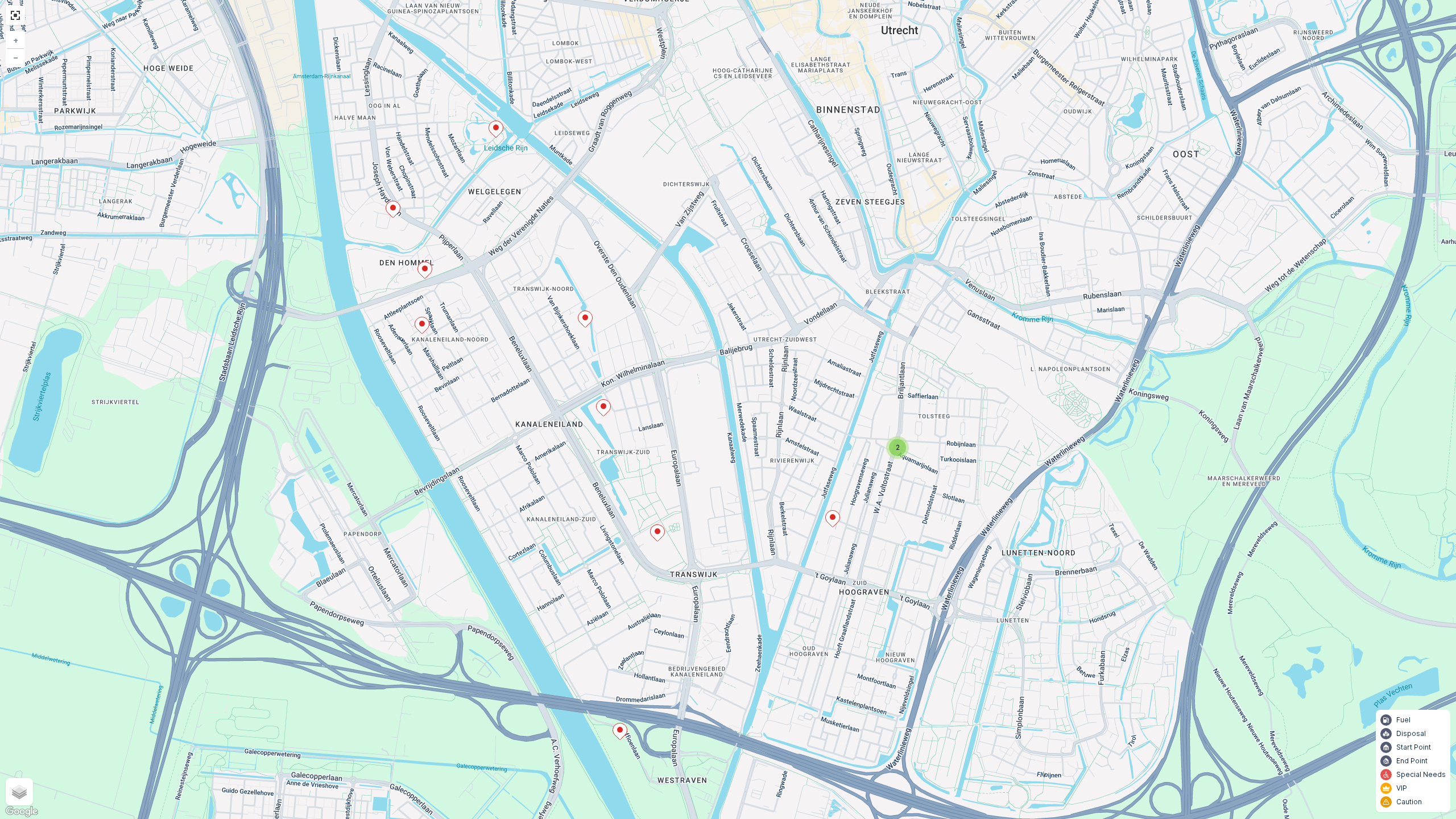
click at [654, 535] on icon at bounding box center [658, 532] width 14 height 17
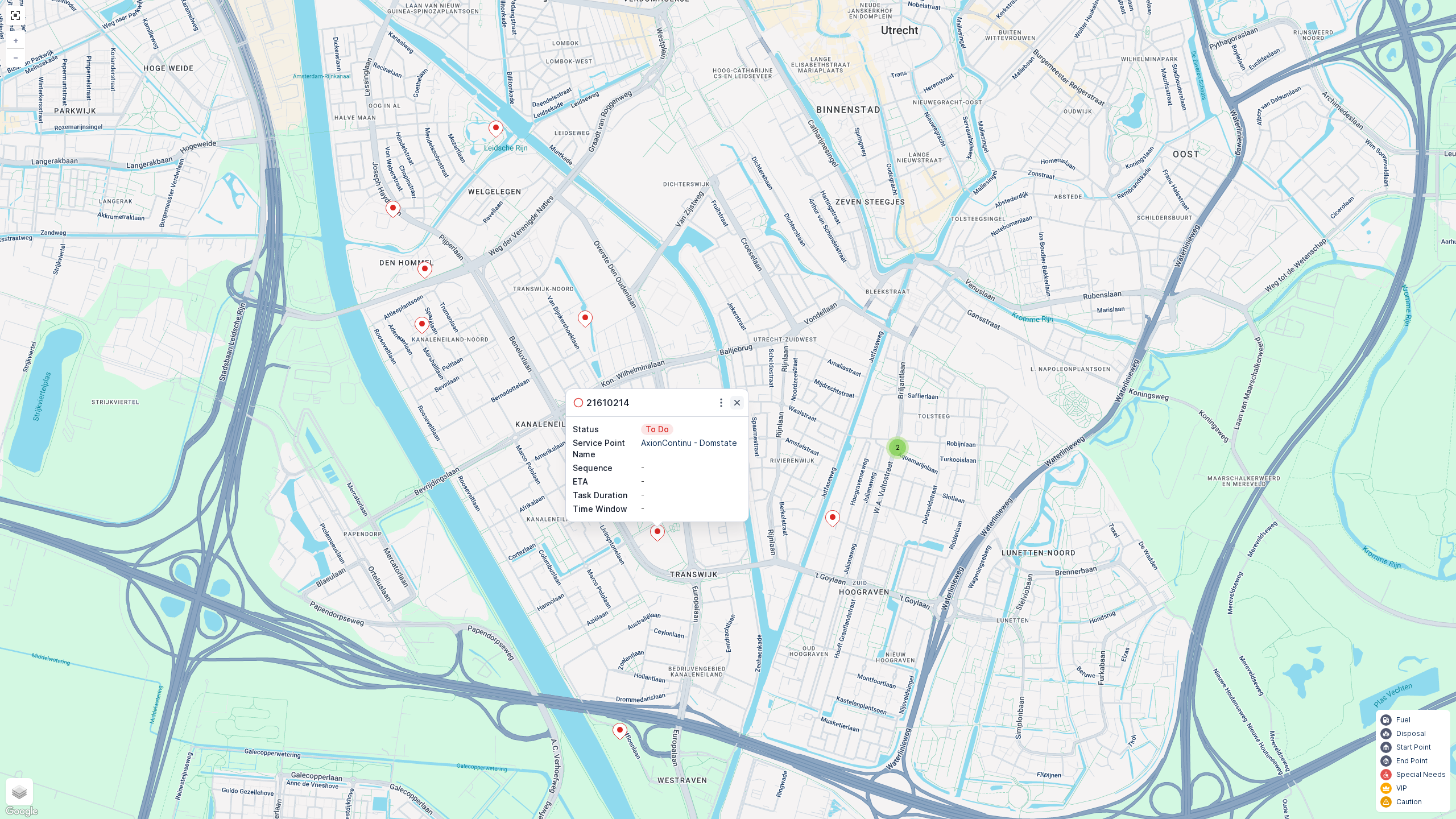
click at [736, 396] on button "button" at bounding box center [737, 402] width 13 height 13
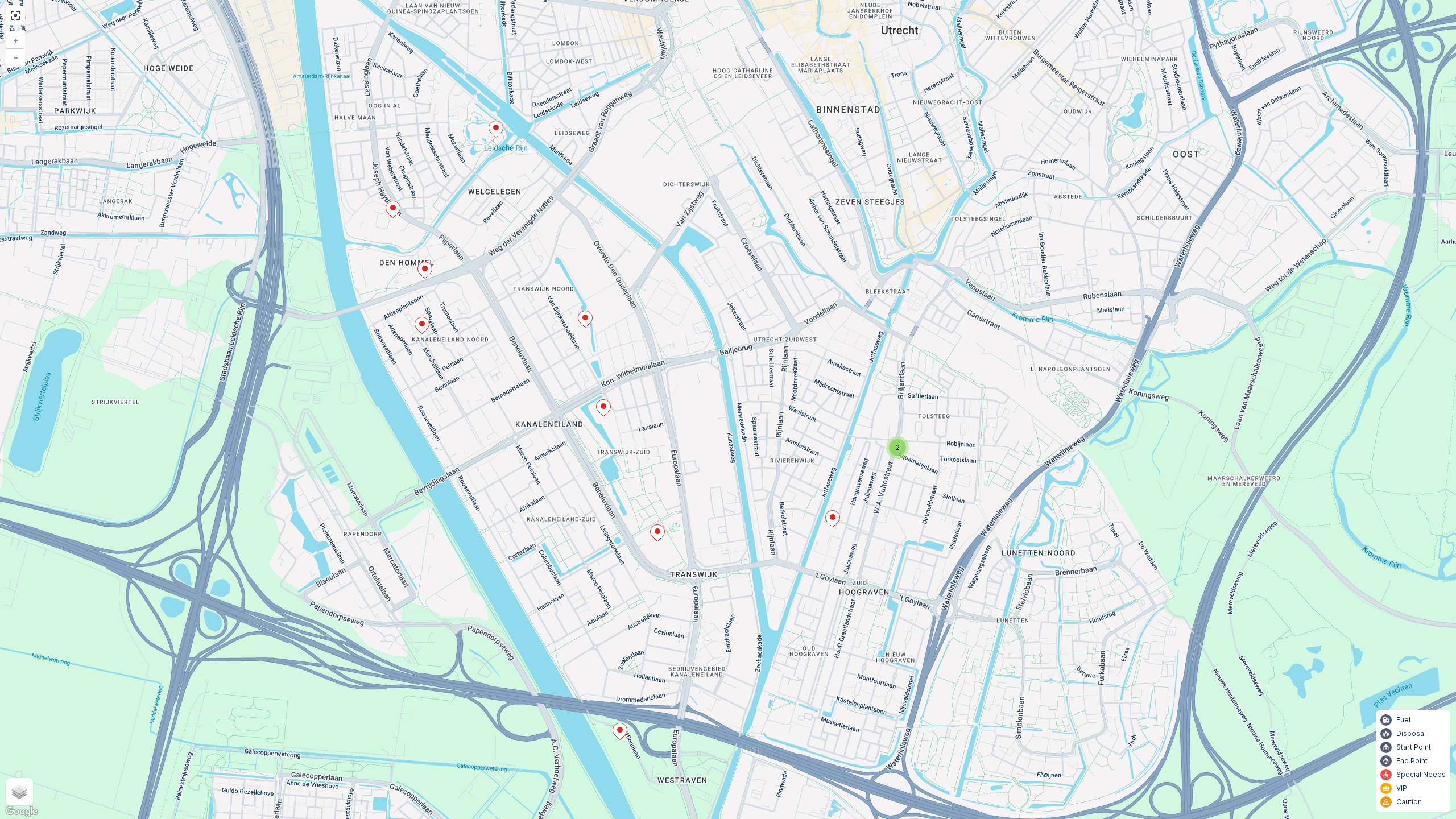
click at [603, 410] on icon at bounding box center [604, 407] width 14 height 17
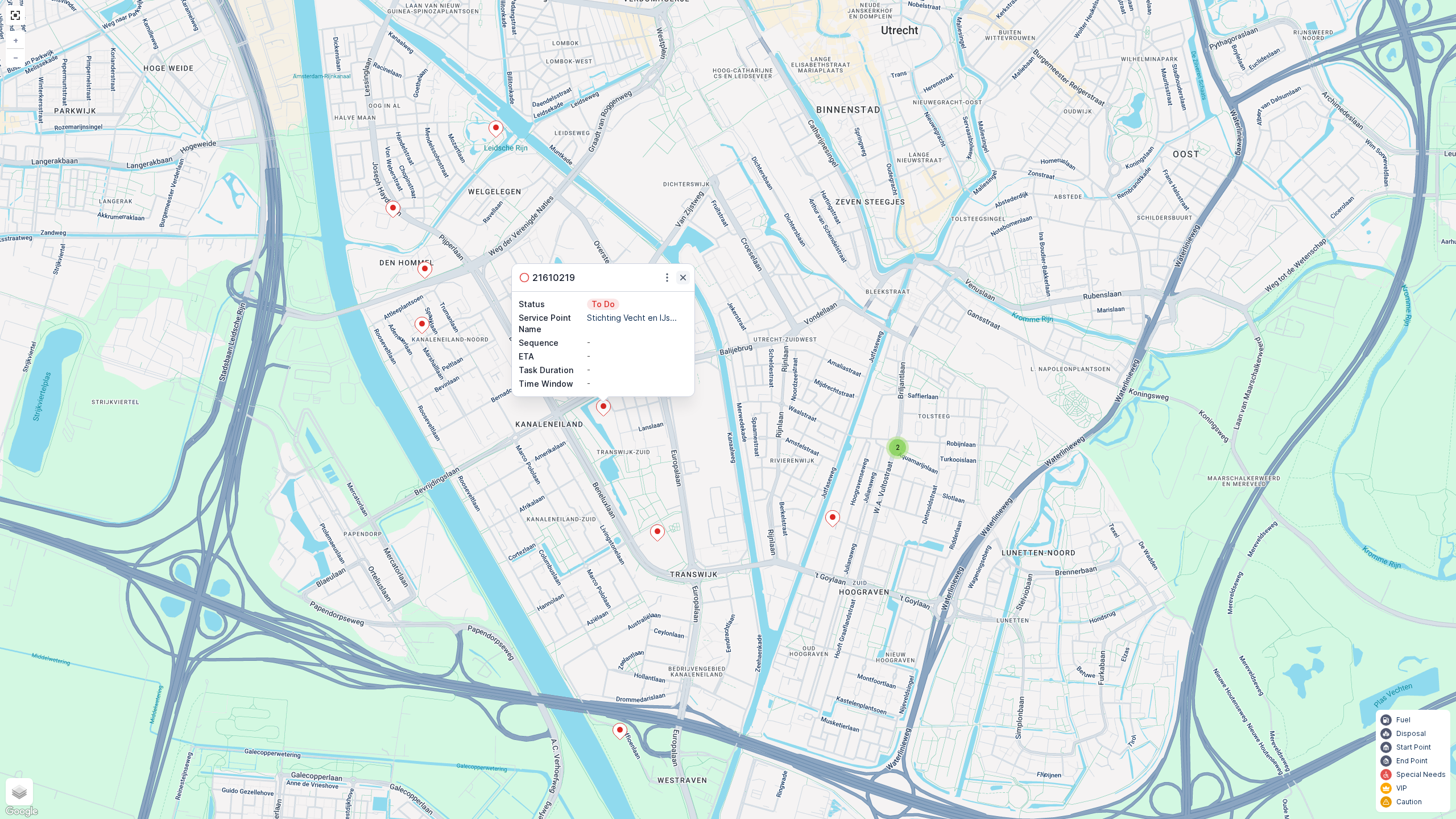
click at [683, 274] on icon "button" at bounding box center [683, 277] width 12 height 12
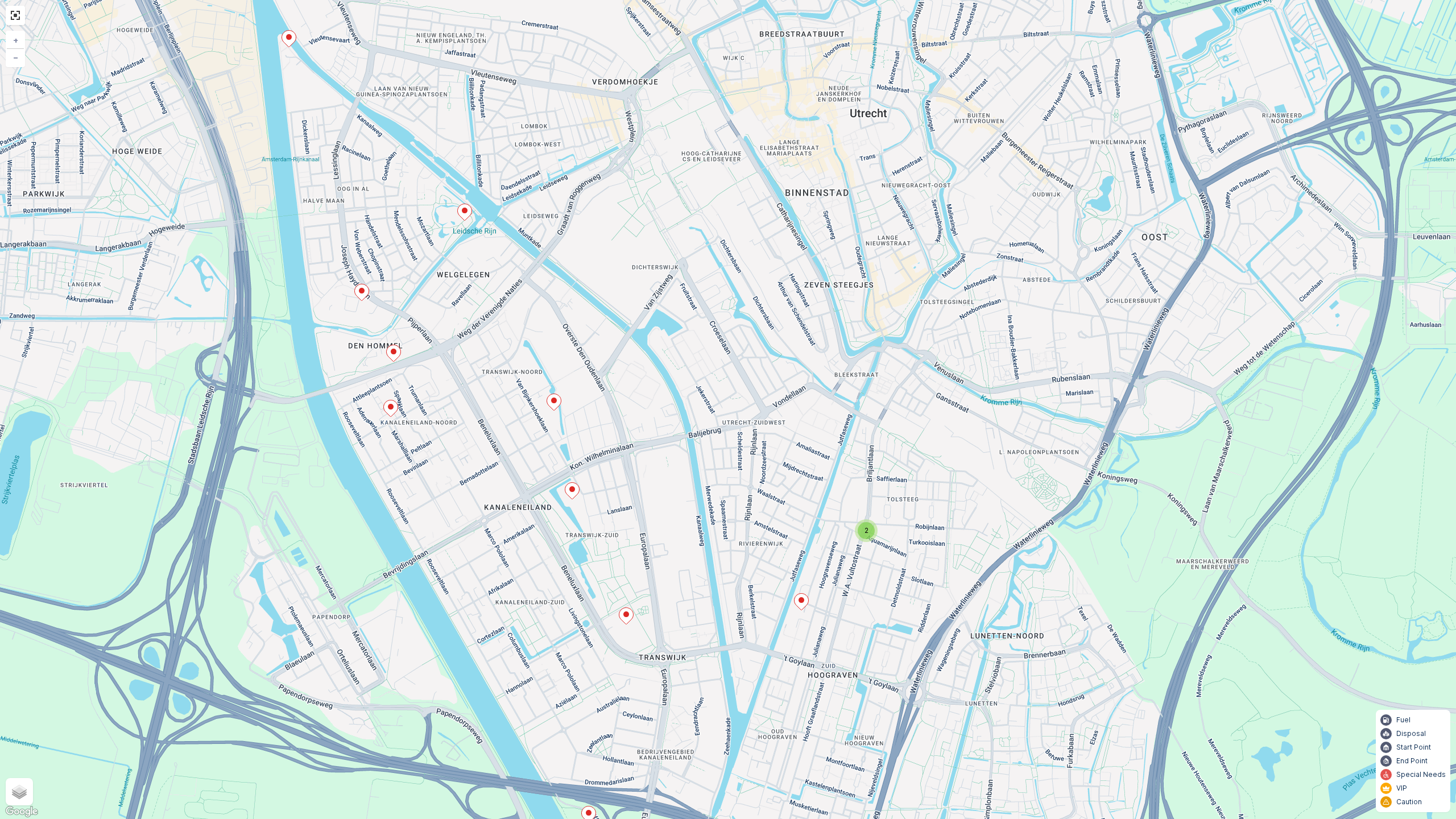
drag, startPoint x: 828, startPoint y: 273, endPoint x: 797, endPoint y: 359, distance: 91.4
click at [797, 359] on div "2 + − Satellite Roadmap Terrain Hybrid Leaflet Keyboard shortcuts Map Data Map …" at bounding box center [728, 409] width 1456 height 819
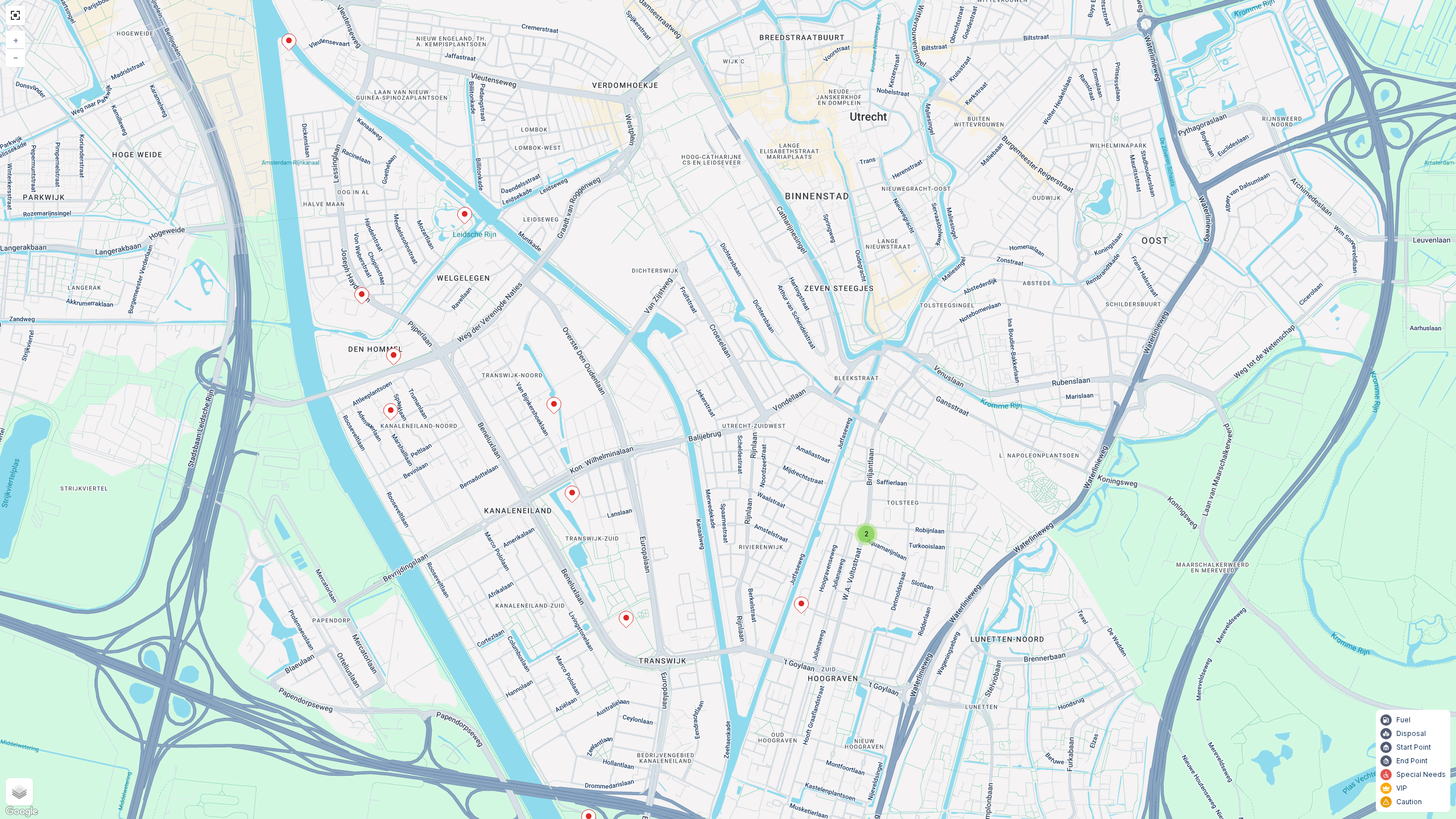
click at [551, 407] on icon at bounding box center [554, 406] width 14 height 17
click at [631, 274] on icon "button" at bounding box center [633, 275] width 12 height 12
click at [392, 413] on icon at bounding box center [391, 412] width 14 height 17
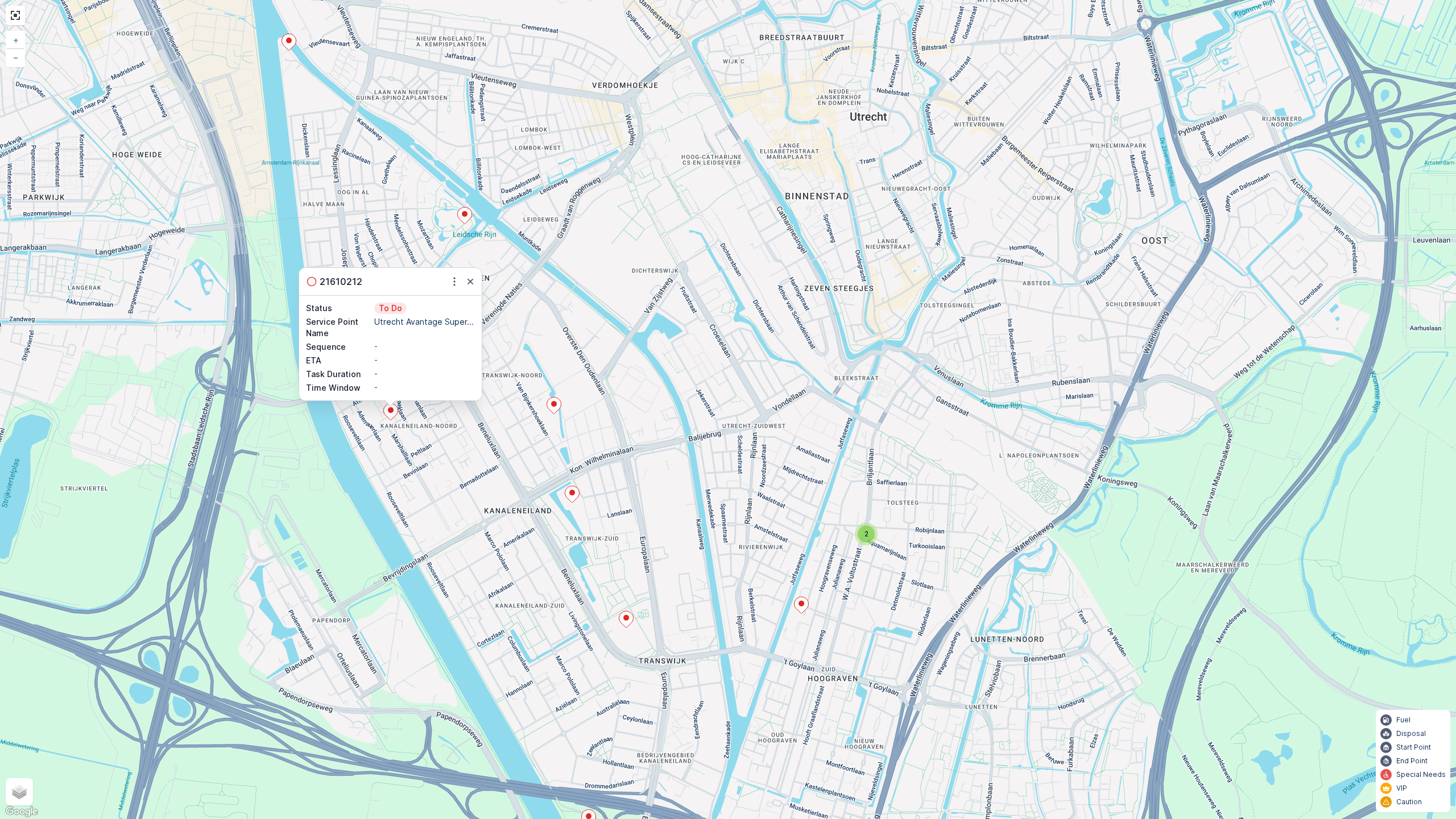
drag, startPoint x: 469, startPoint y: 284, endPoint x: 449, endPoint y: 294, distance: 22.4
click at [467, 283] on icon "button" at bounding box center [470, 281] width 12 height 12
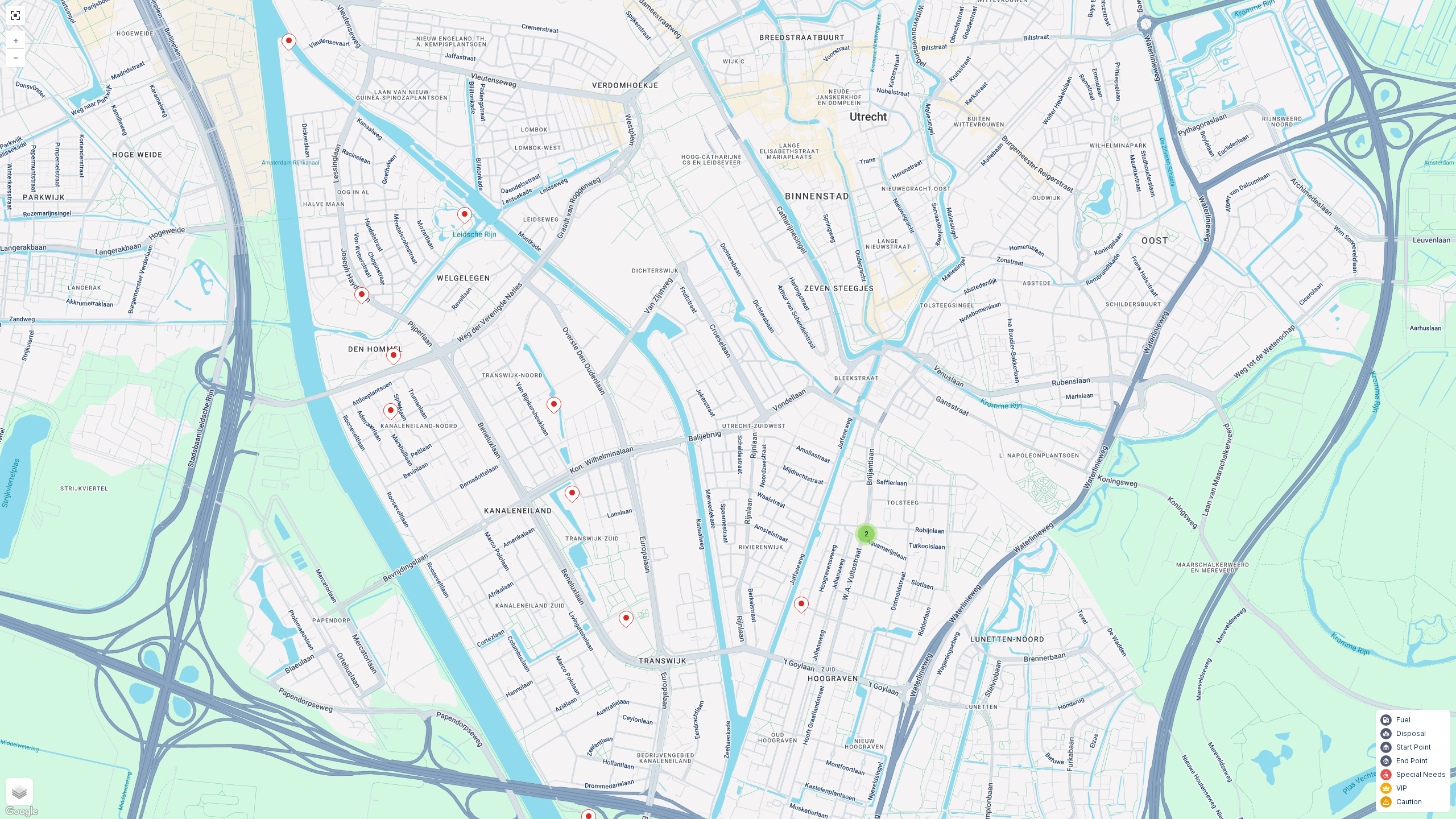
click at [392, 360] on icon at bounding box center [394, 357] width 14 height 17
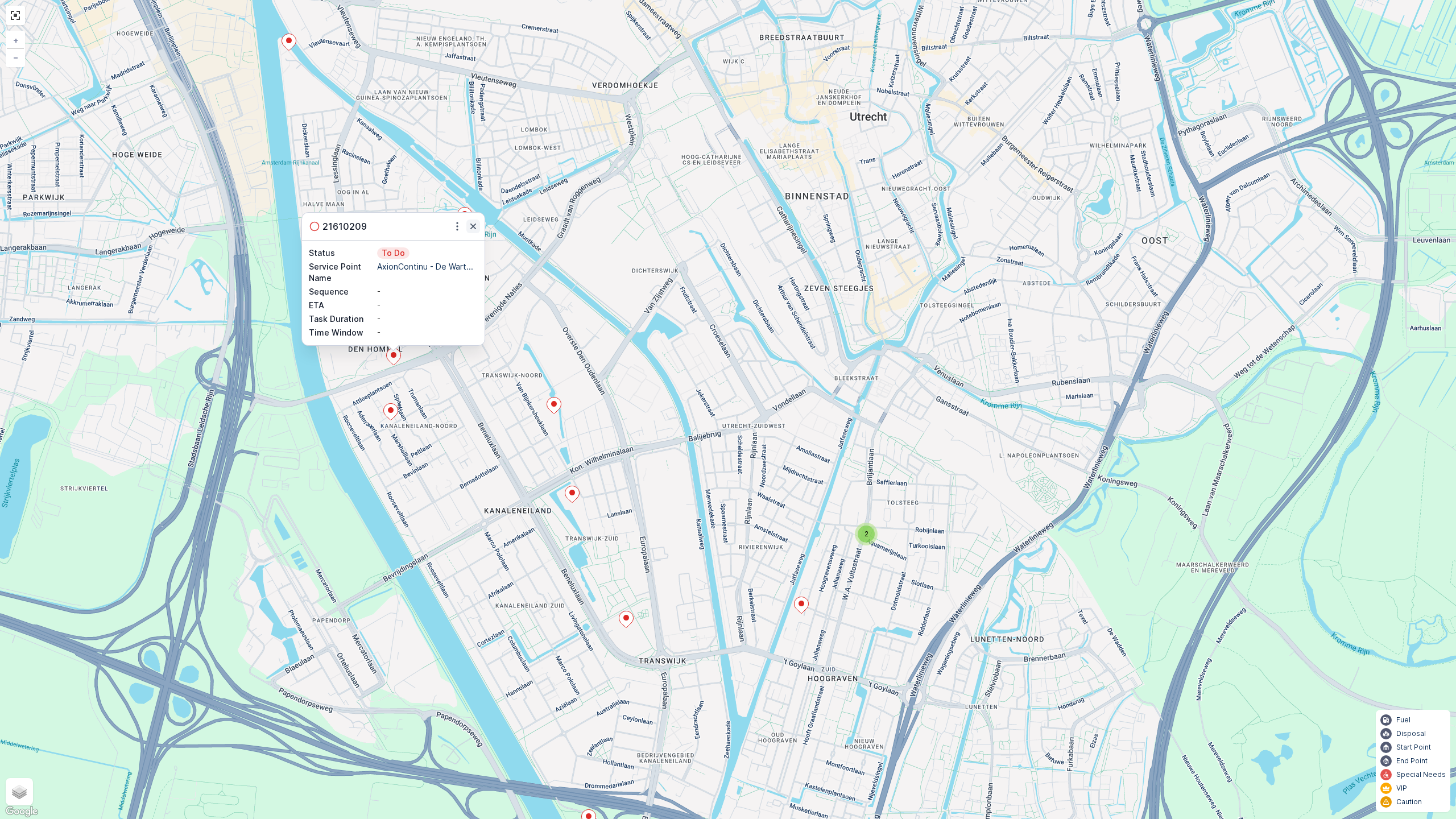
click at [471, 229] on icon "button" at bounding box center [473, 226] width 12 height 12
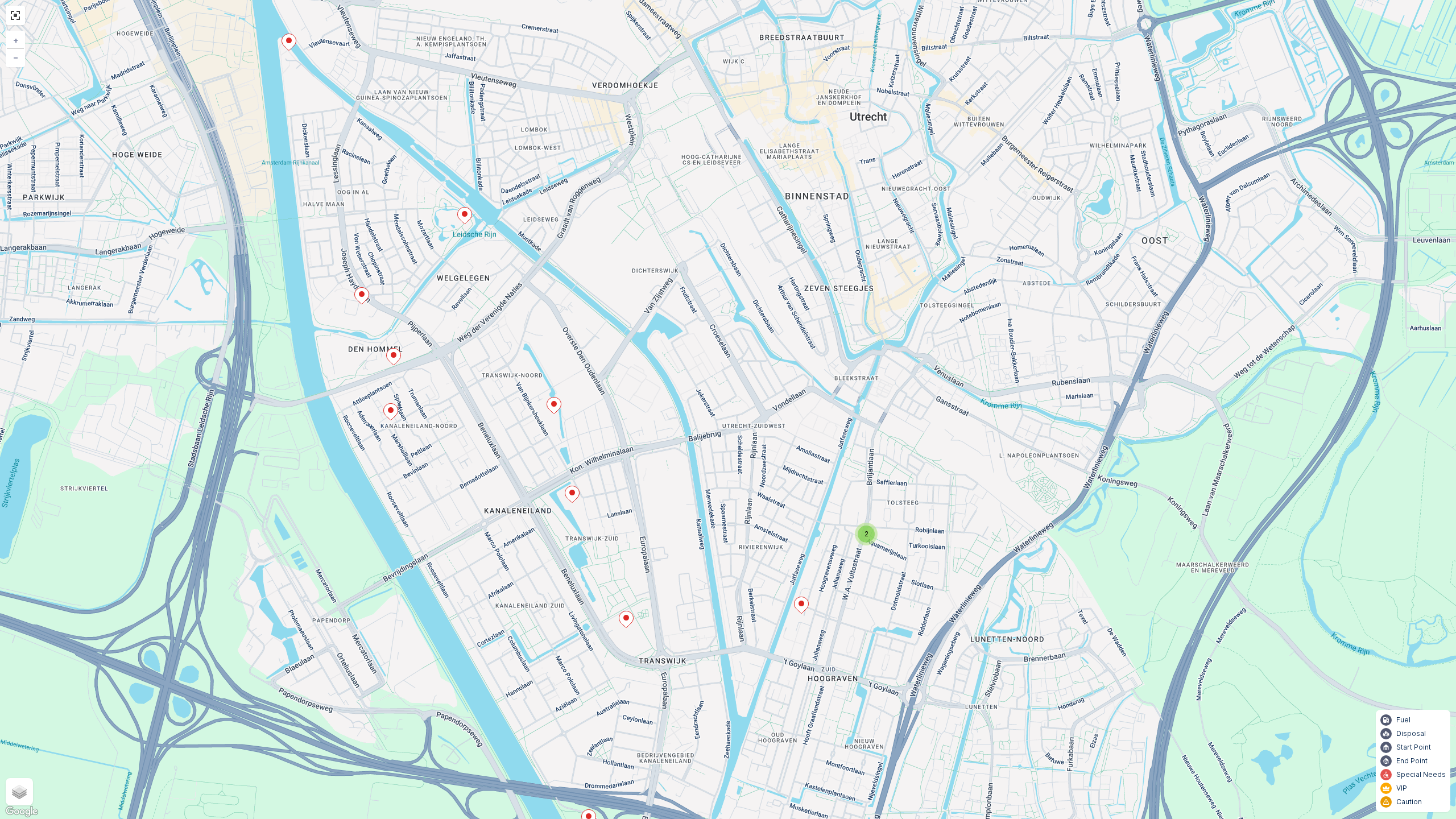
click at [363, 298] on icon at bounding box center [362, 295] width 14 height 17
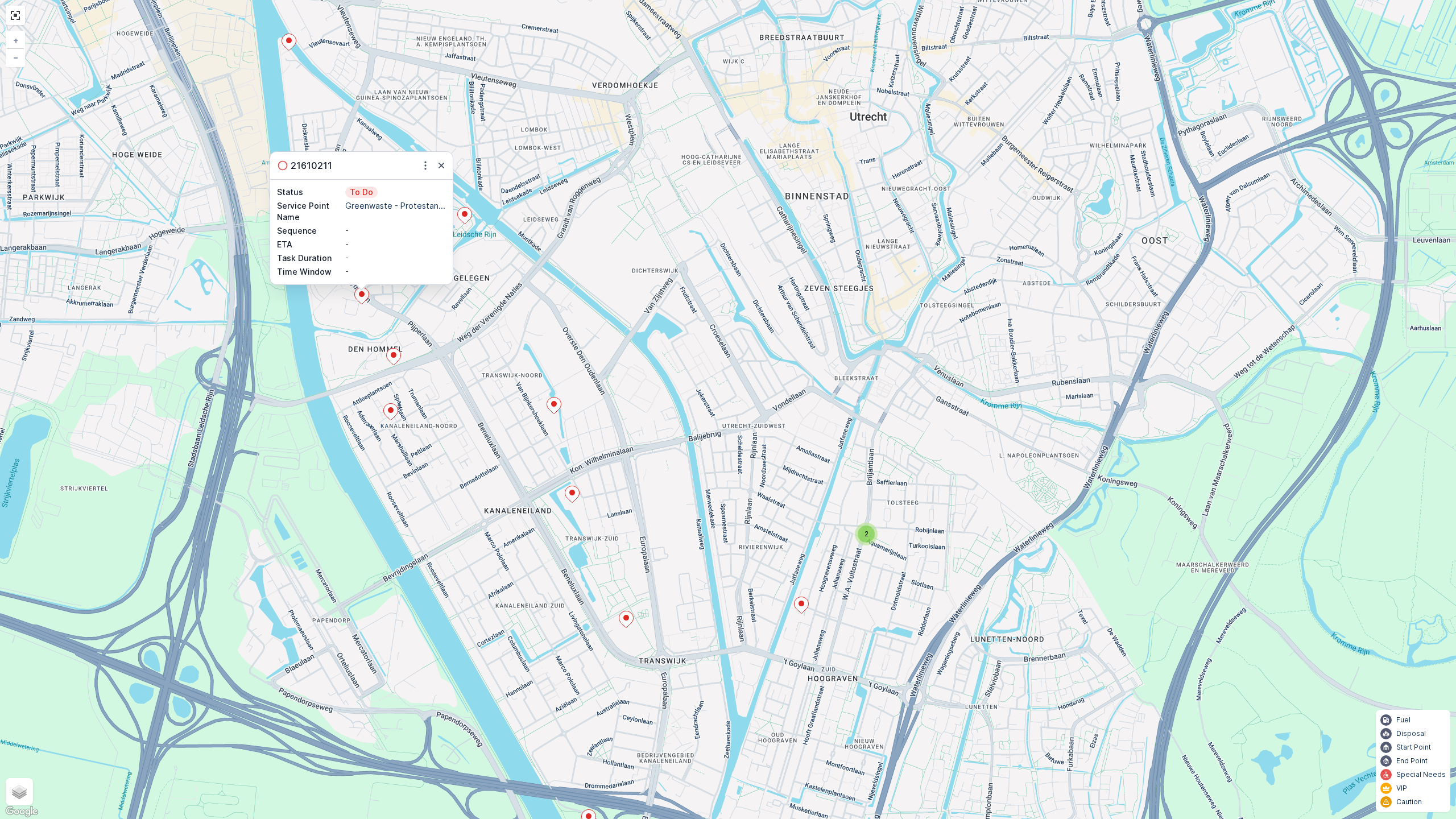
click at [439, 174] on div "21610211" at bounding box center [361, 165] width 183 height 28
click at [439, 171] on div "21610211" at bounding box center [361, 165] width 183 height 28
click at [444, 171] on div "21610211" at bounding box center [361, 165] width 183 height 28
click at [441, 169] on icon "button" at bounding box center [441, 165] width 12 height 12
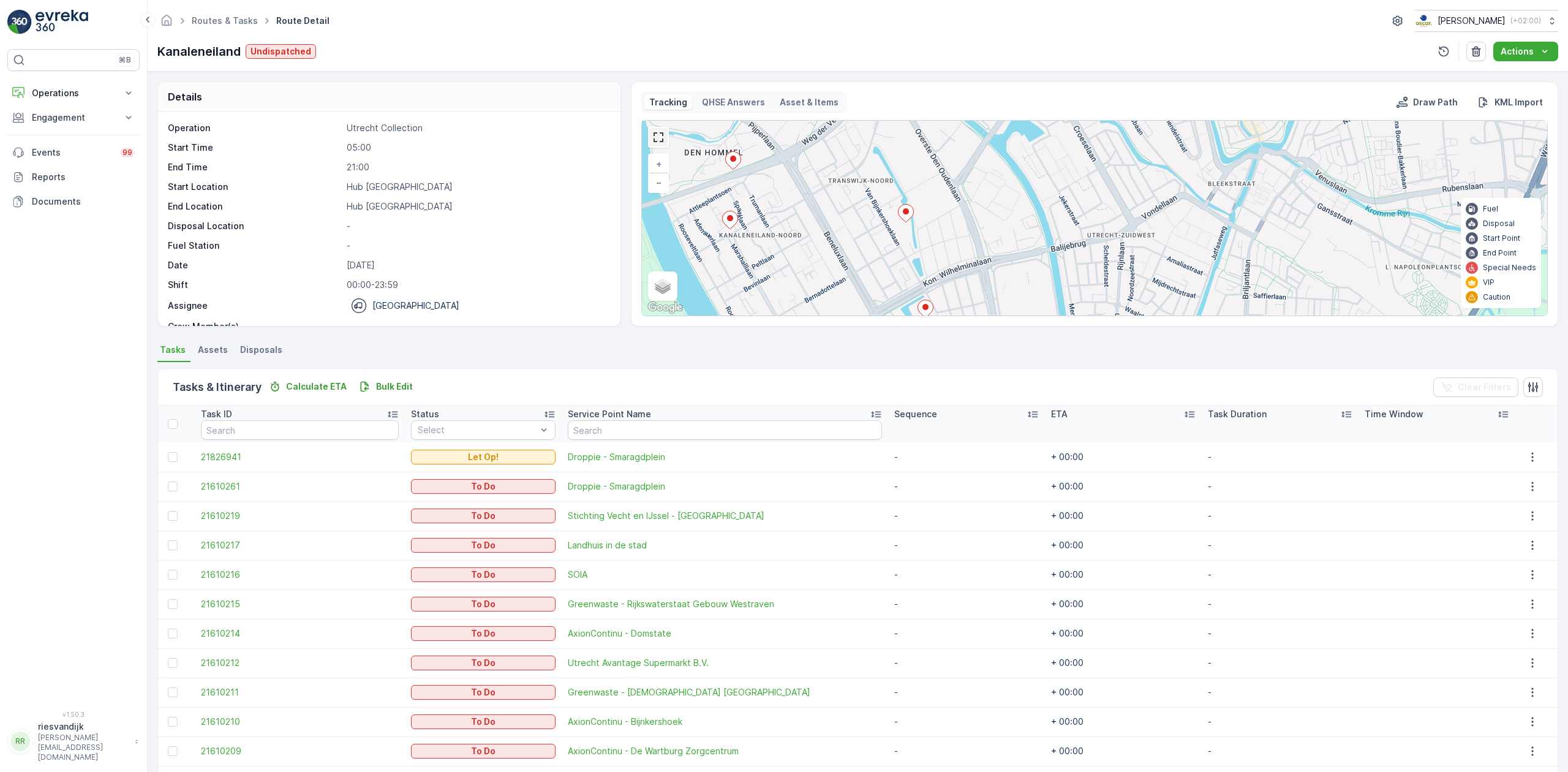
click at [655, 144] on link at bounding box center [658, 137] width 18 height 18
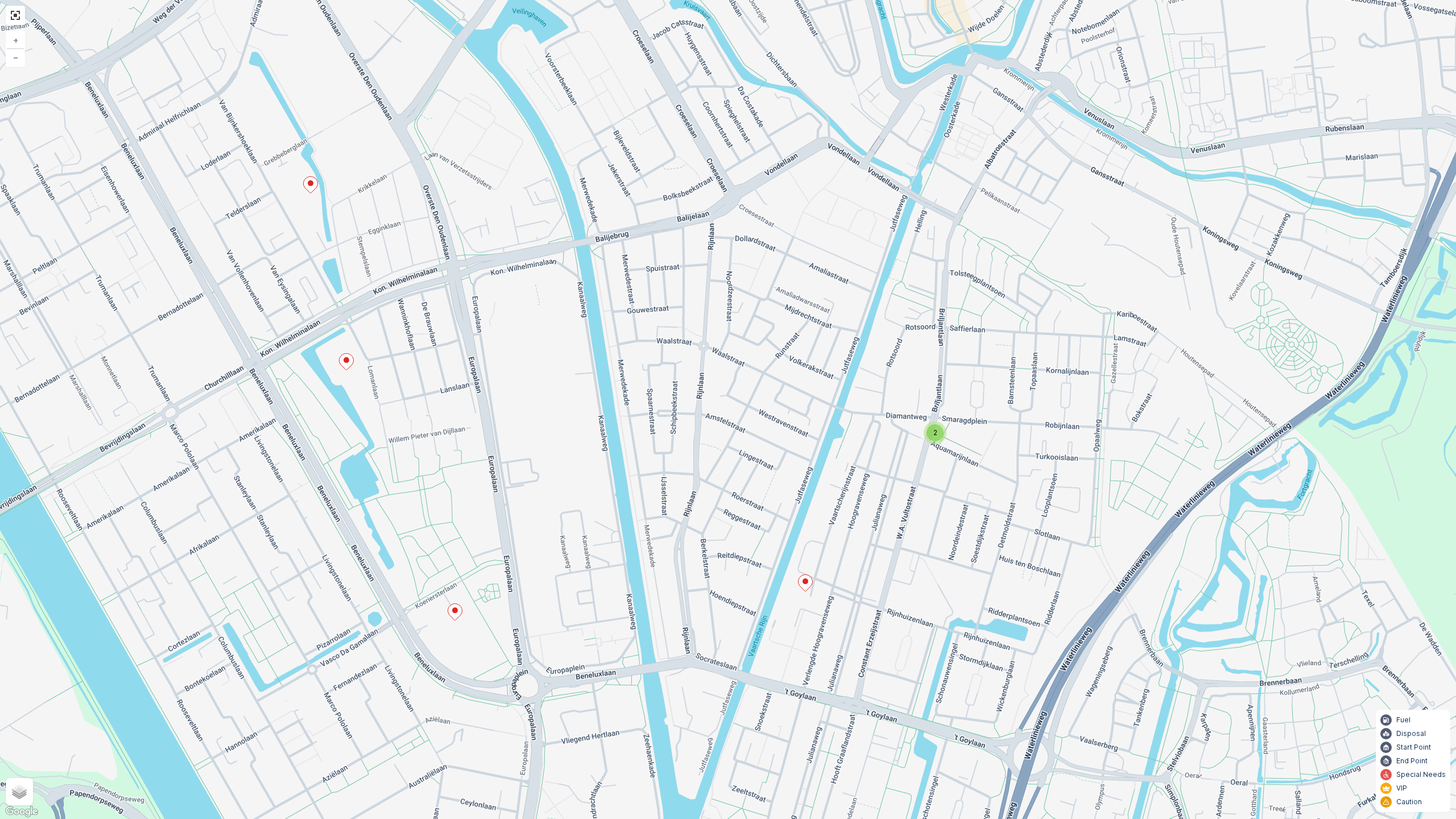
drag, startPoint x: 797, startPoint y: 524, endPoint x: 810, endPoint y: 550, distance: 29.1
click at [813, 518] on div "2 + − Satellite Roadmap Terrain Hybrid Leaflet Keyboard shortcuts Map Data Map …" at bounding box center [728, 409] width 1456 height 819
click at [809, 580] on icon at bounding box center [806, 583] width 14 height 17
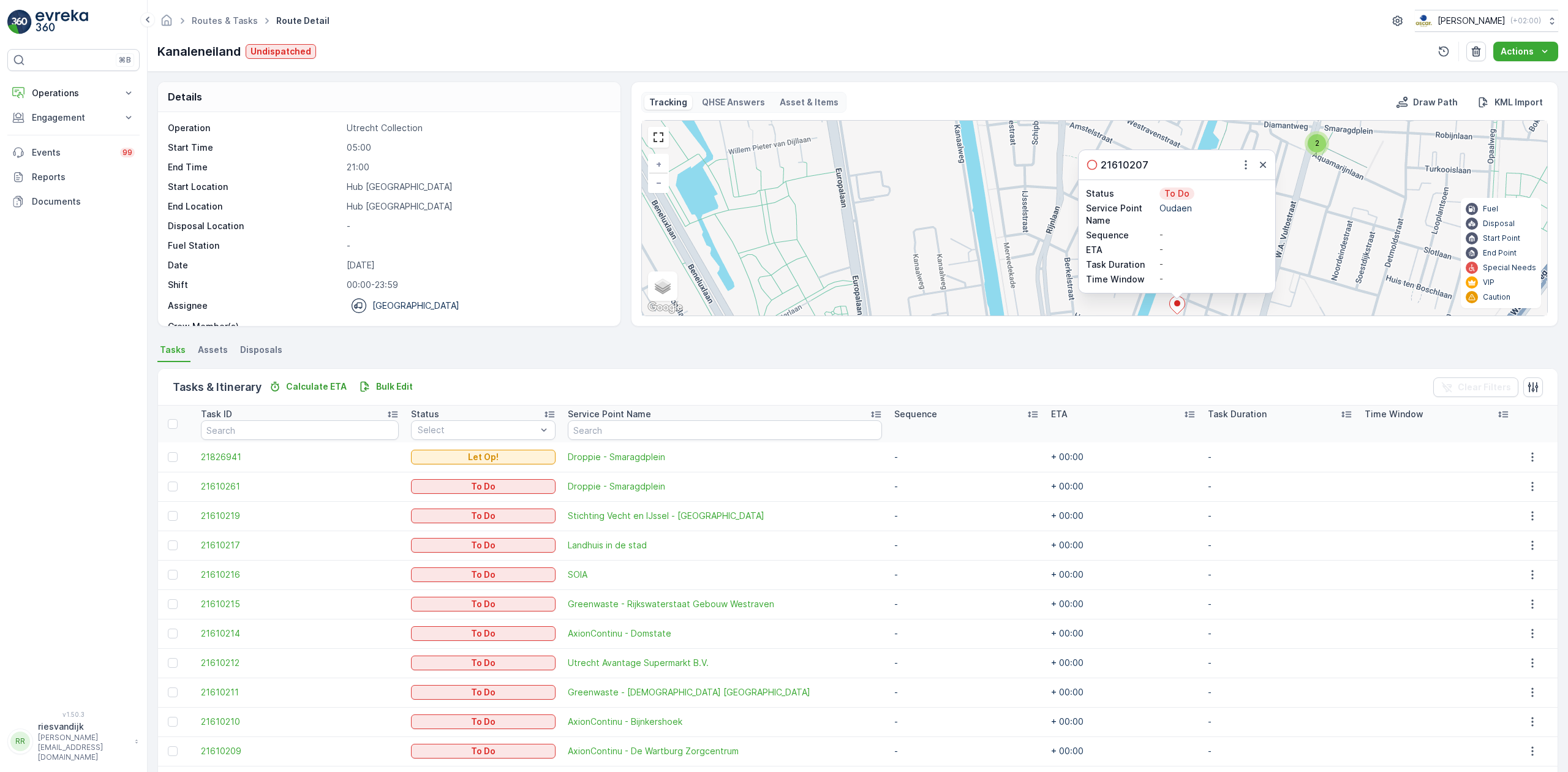
scroll to position [76, 0]
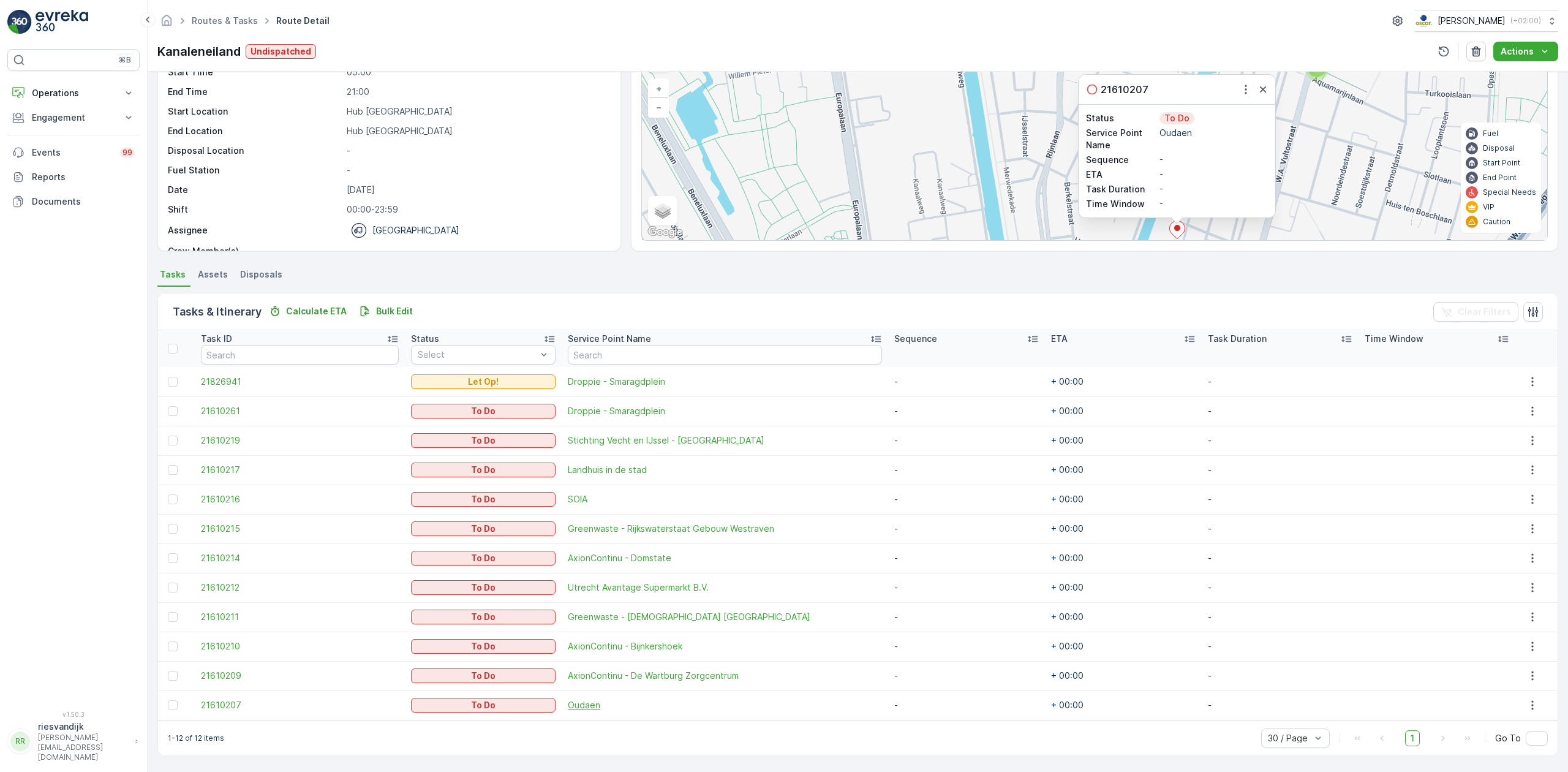
click at [588, 702] on span "Oudaen" at bounding box center [725, 705] width 315 height 12
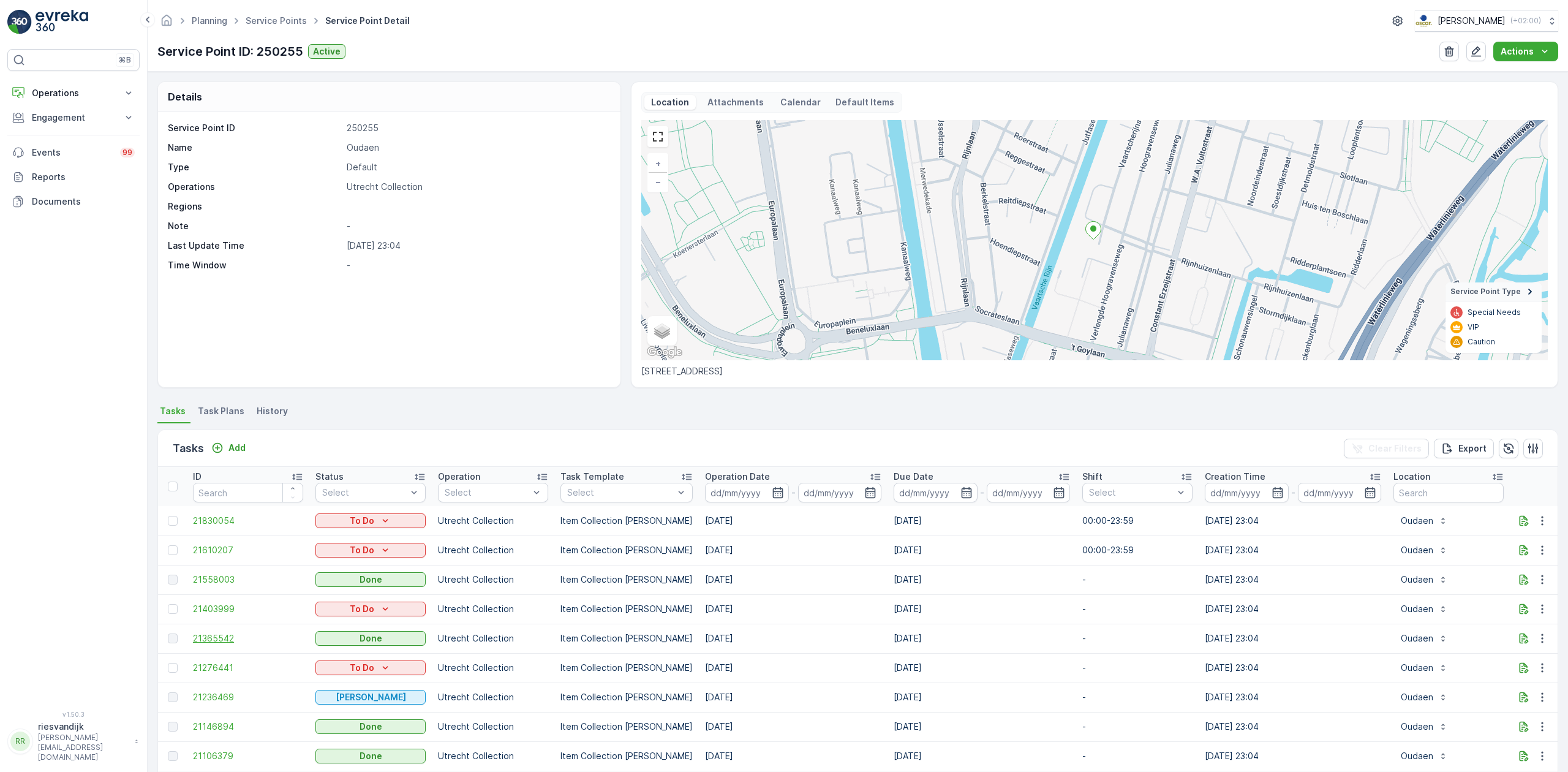
click at [228, 640] on span "21365542" at bounding box center [248, 638] width 110 height 12
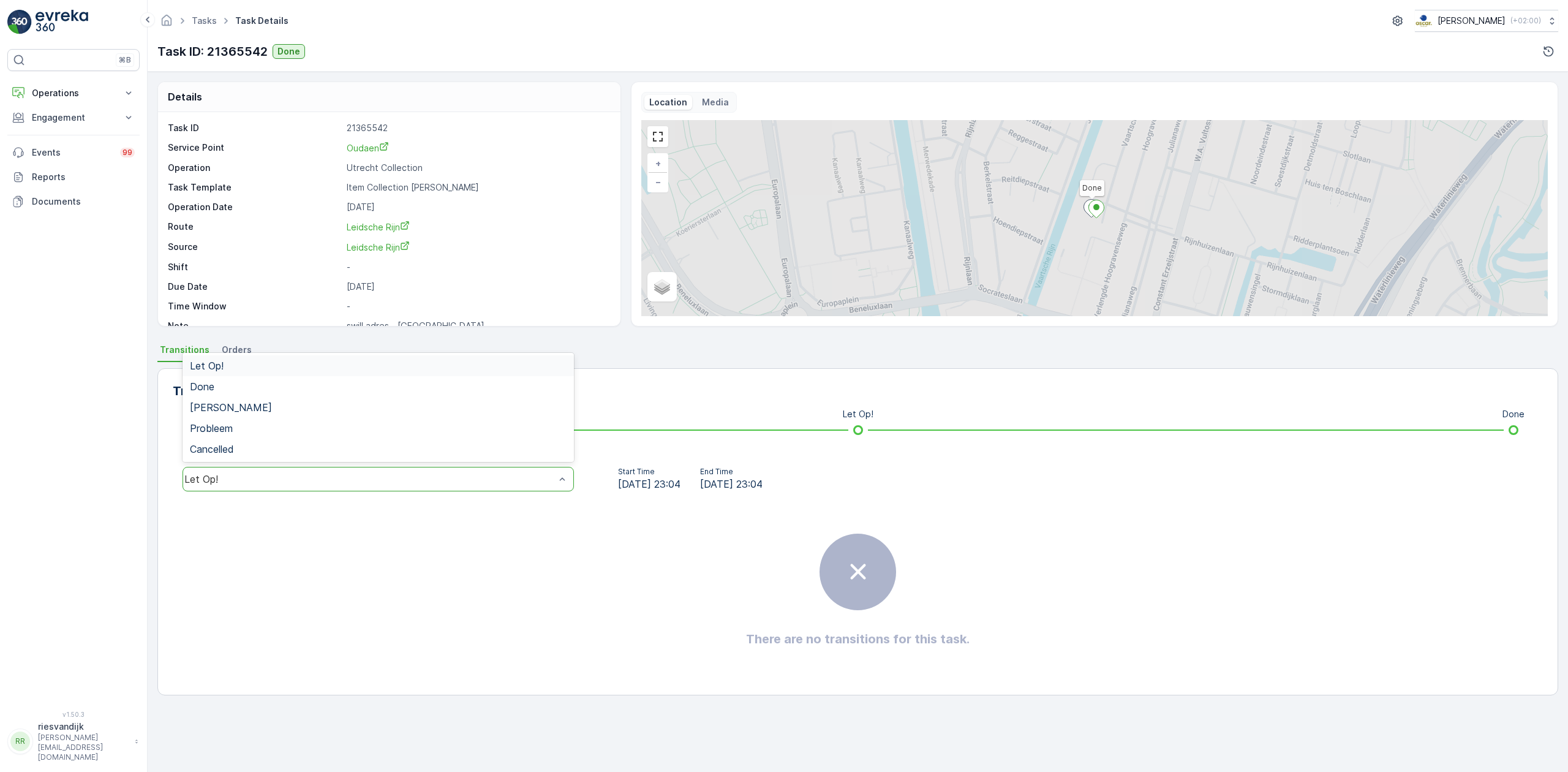
click at [498, 491] on div "Let Op!" at bounding box center [378, 479] width 391 height 25
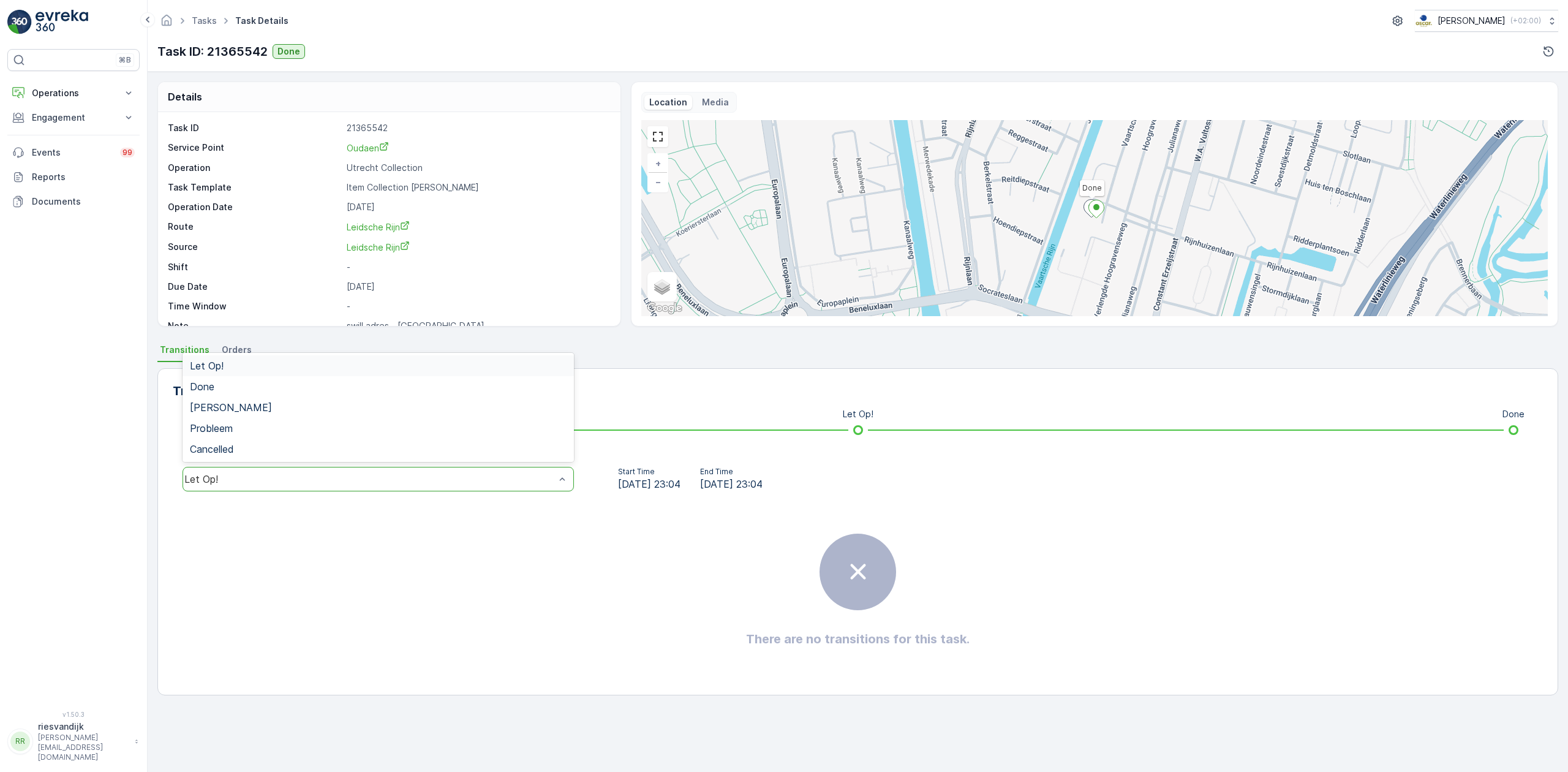
click at [387, 373] on div "Let Op!" at bounding box center [378, 366] width 391 height 21
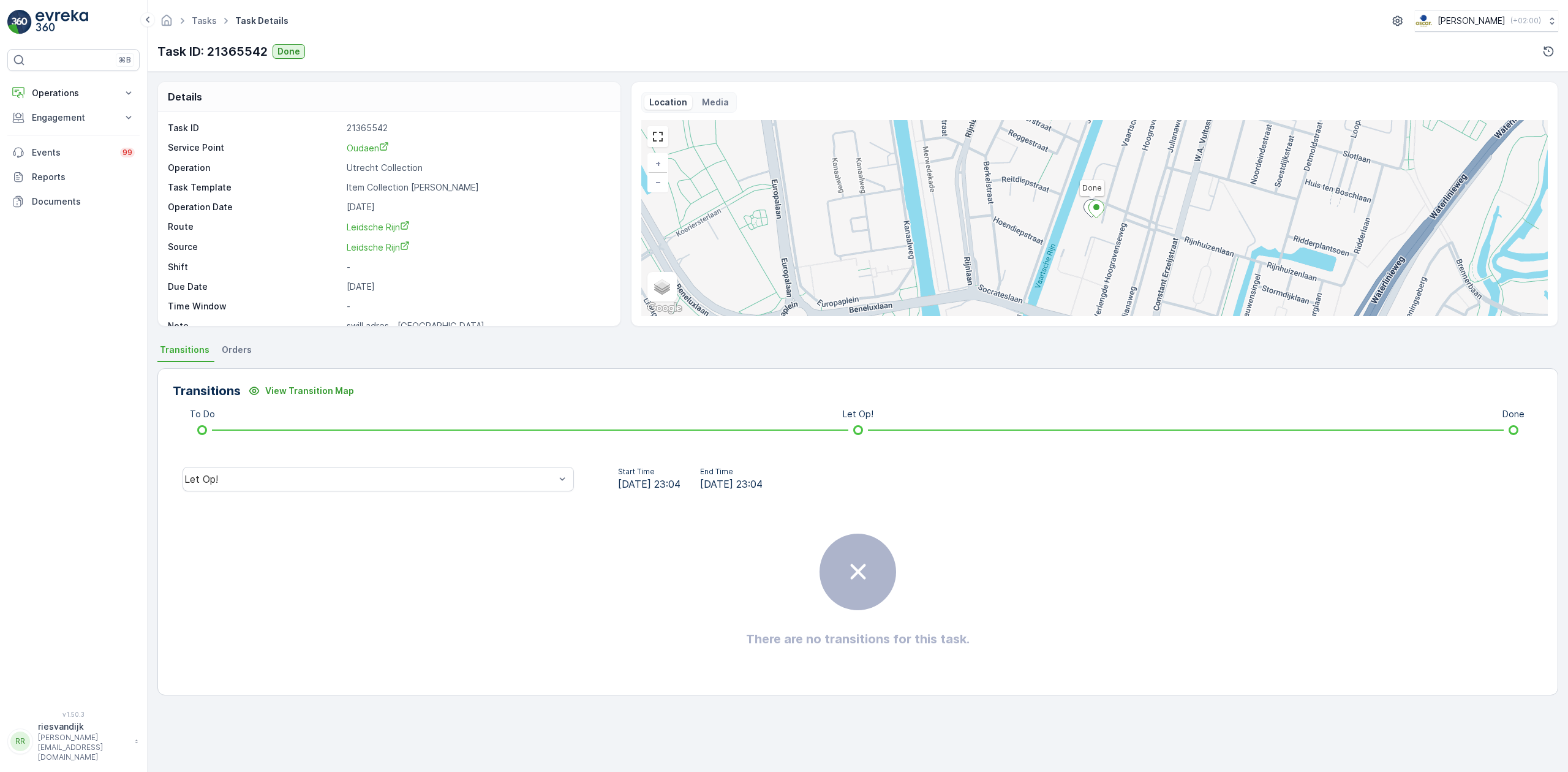
drag, startPoint x: 386, startPoint y: 385, endPoint x: 378, endPoint y: 456, distance: 71.4
click at [385, 388] on div "Transitions View Transition Map" at bounding box center [858, 390] width 1370 height 20
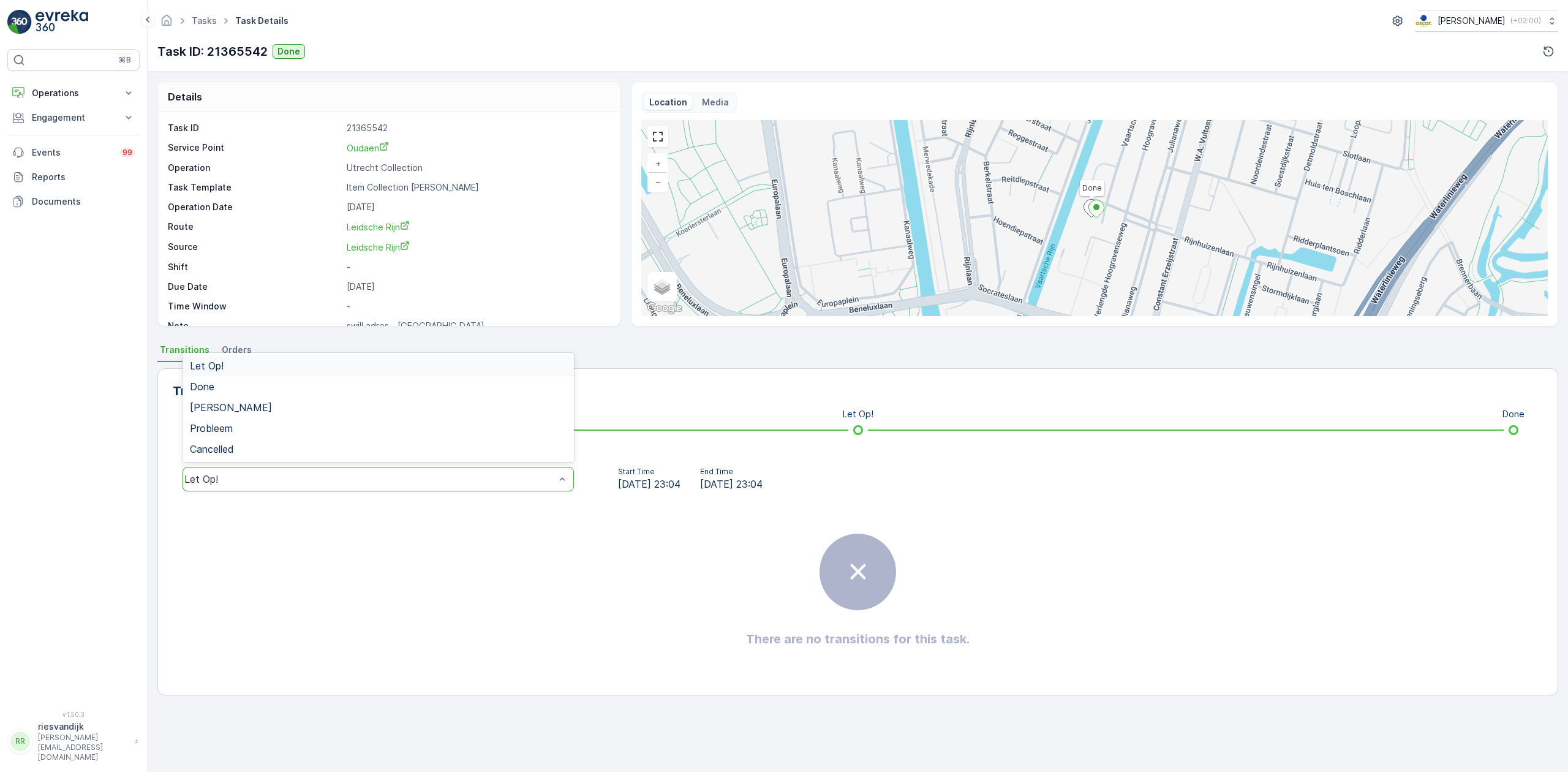
click at [382, 470] on div "Let Op!" at bounding box center [378, 479] width 391 height 25
click at [373, 398] on div "[PERSON_NAME]" at bounding box center [378, 408] width 391 height 21
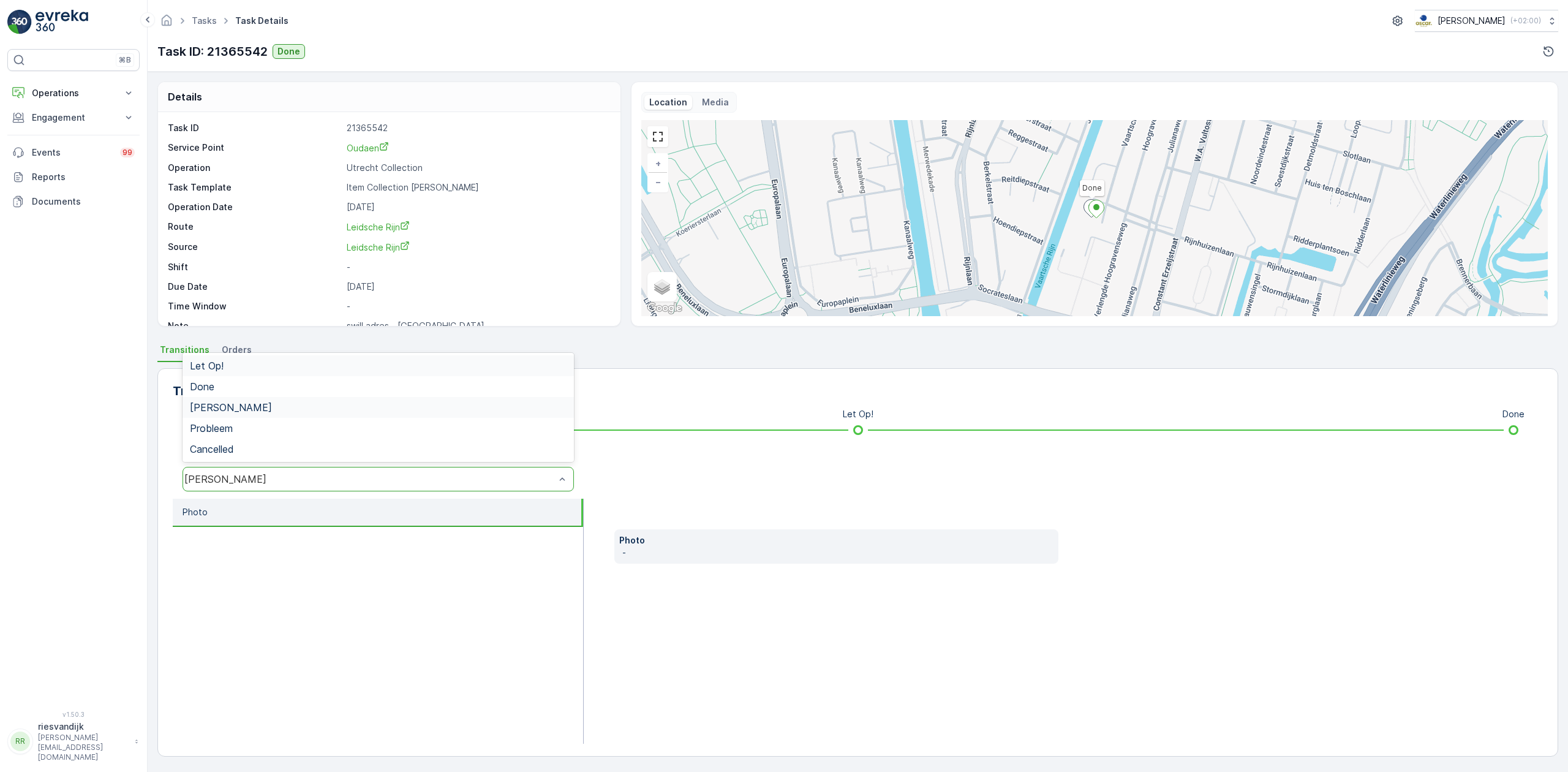
click at [351, 478] on div "[PERSON_NAME]" at bounding box center [370, 479] width 371 height 11
click at [341, 376] on div "Let Op!" at bounding box center [378, 366] width 391 height 21
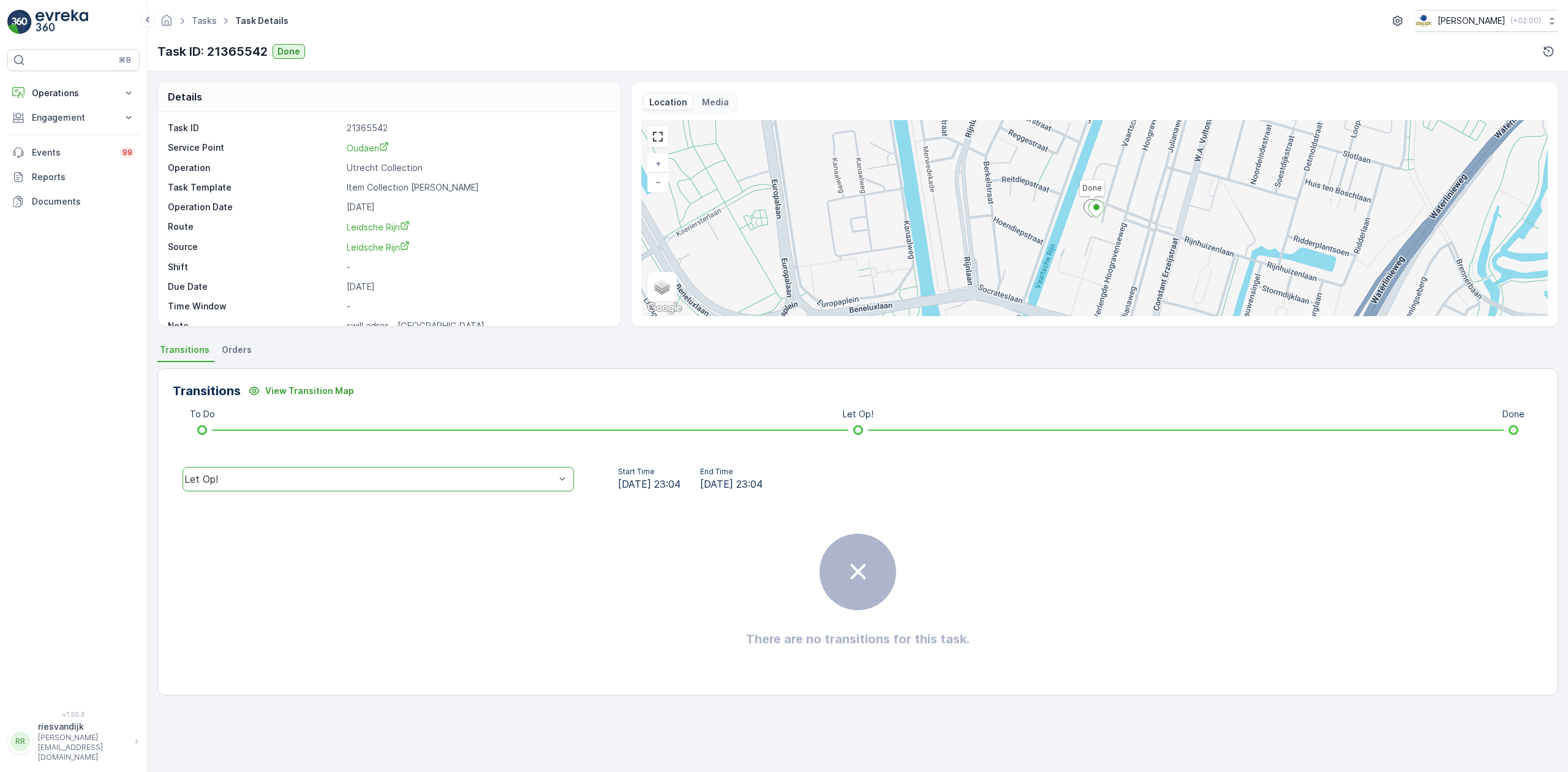
click at [336, 478] on div "Let Op!" at bounding box center [370, 479] width 371 height 11
click at [332, 391] on div "Done" at bounding box center [379, 386] width 377 height 11
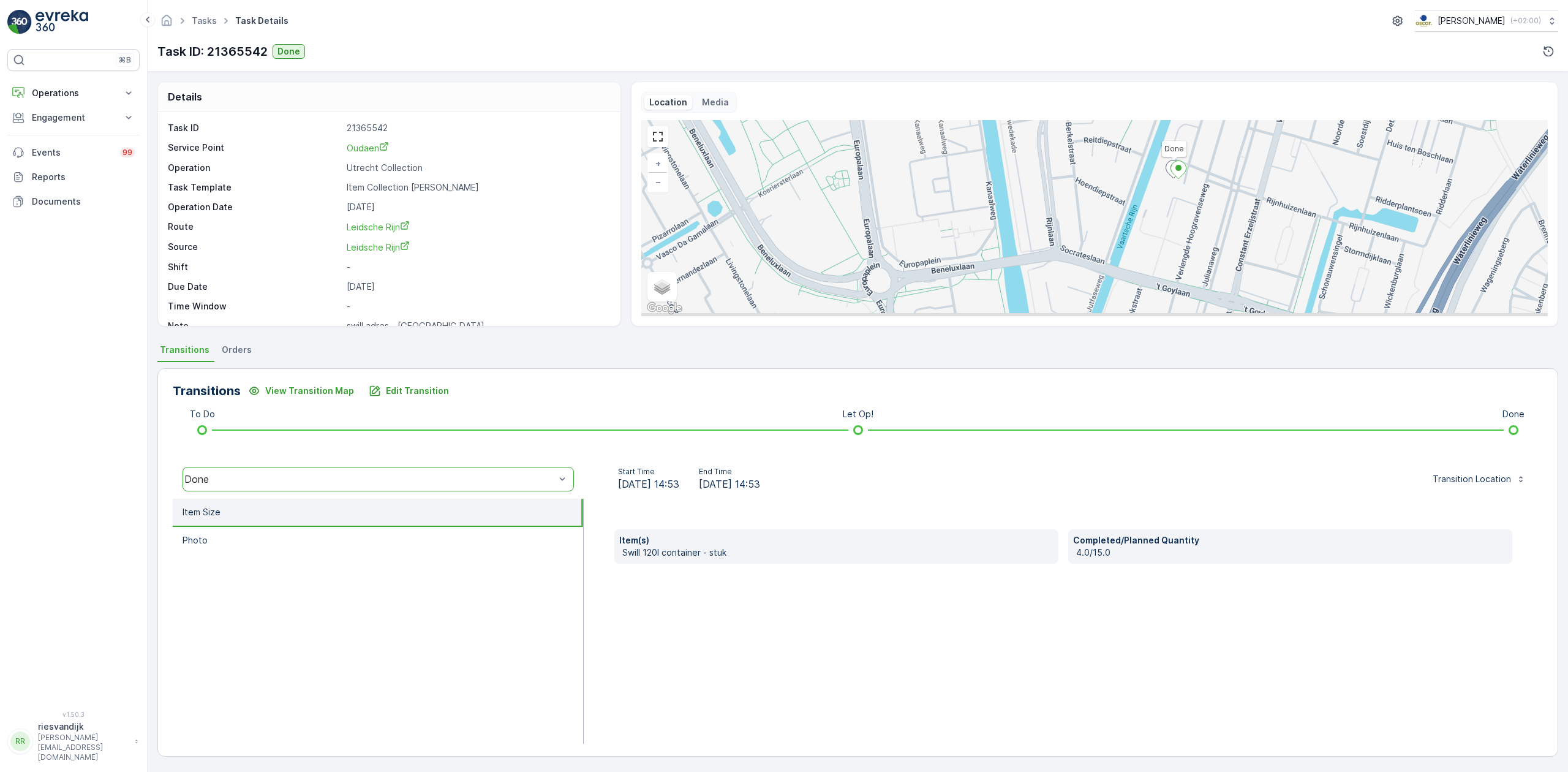
drag, startPoint x: 893, startPoint y: 226, endPoint x: 1020, endPoint y: 147, distance: 149.6
click at [1020, 147] on div "Done + − Satellite Roadmap Terrain Hybrid Leaflet Keyboard shortcuts Map Data M…" at bounding box center [1095, 218] width 906 height 196
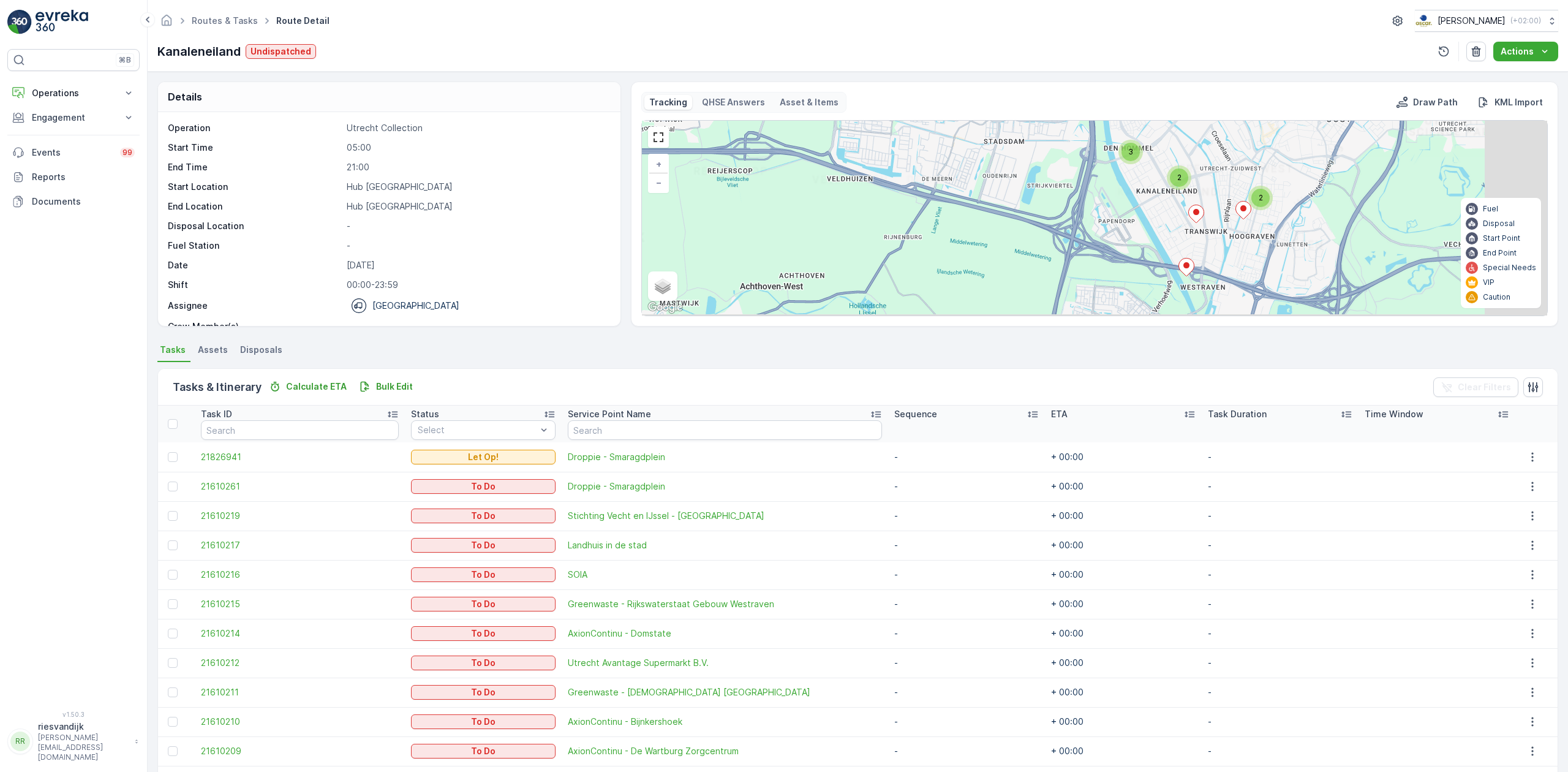
drag, startPoint x: 1165, startPoint y: 202, endPoint x: 1129, endPoint y: 185, distance: 39.8
click at [1129, 185] on div "4 6 2 2 3 + − Satellite Roadmap Terrain Hybrid Leaflet Keyboard shortcuts Map D…" at bounding box center [1094, 218] width 905 height 195
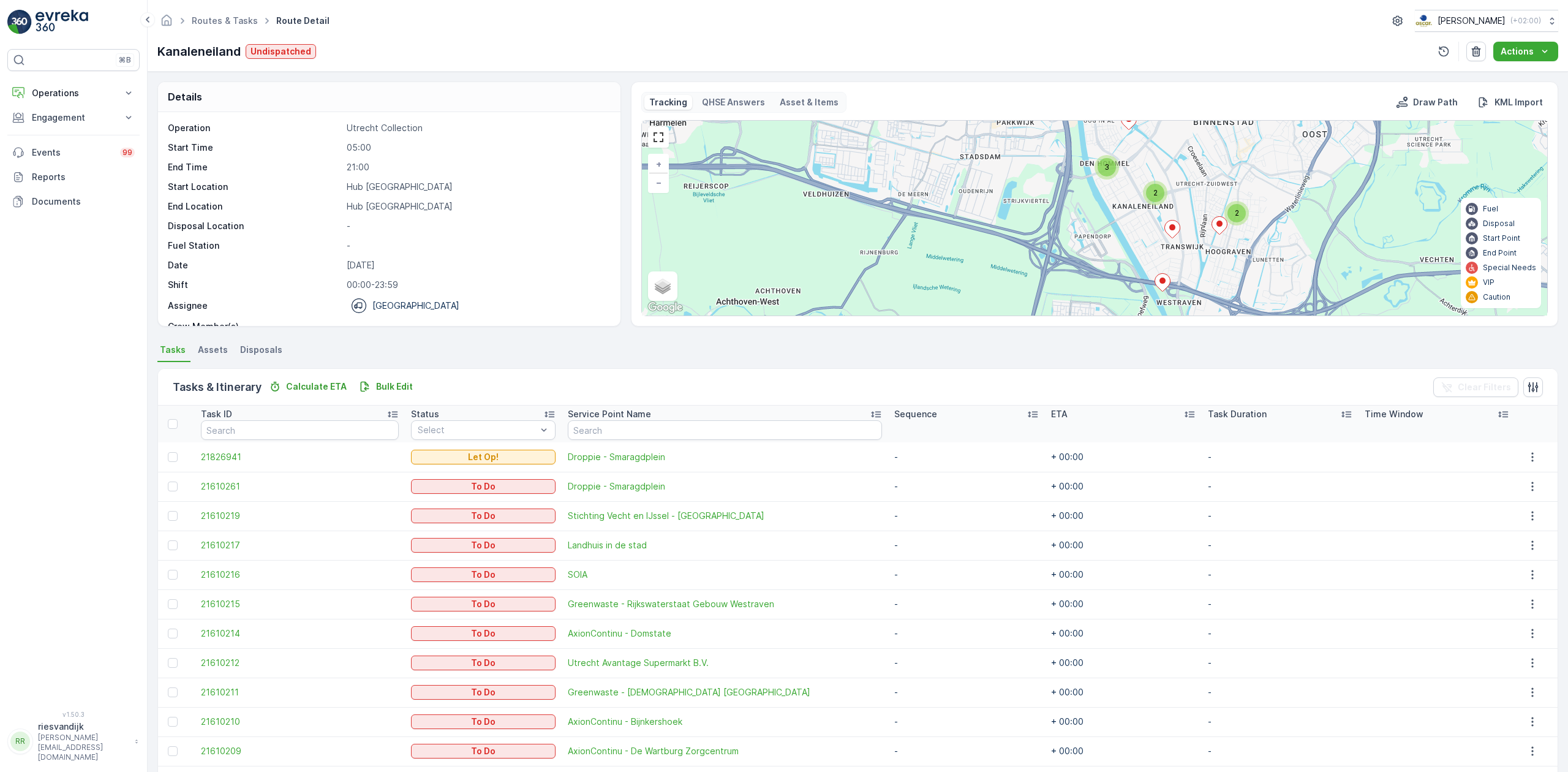
drag, startPoint x: 1211, startPoint y: 240, endPoint x: 1194, endPoint y: 254, distance: 22.0
click at [1194, 254] on div "2 2 3 + − Satellite Roadmap Terrain Hybrid Leaflet Keyboard shortcuts Map Data …" at bounding box center [1094, 218] width 905 height 195
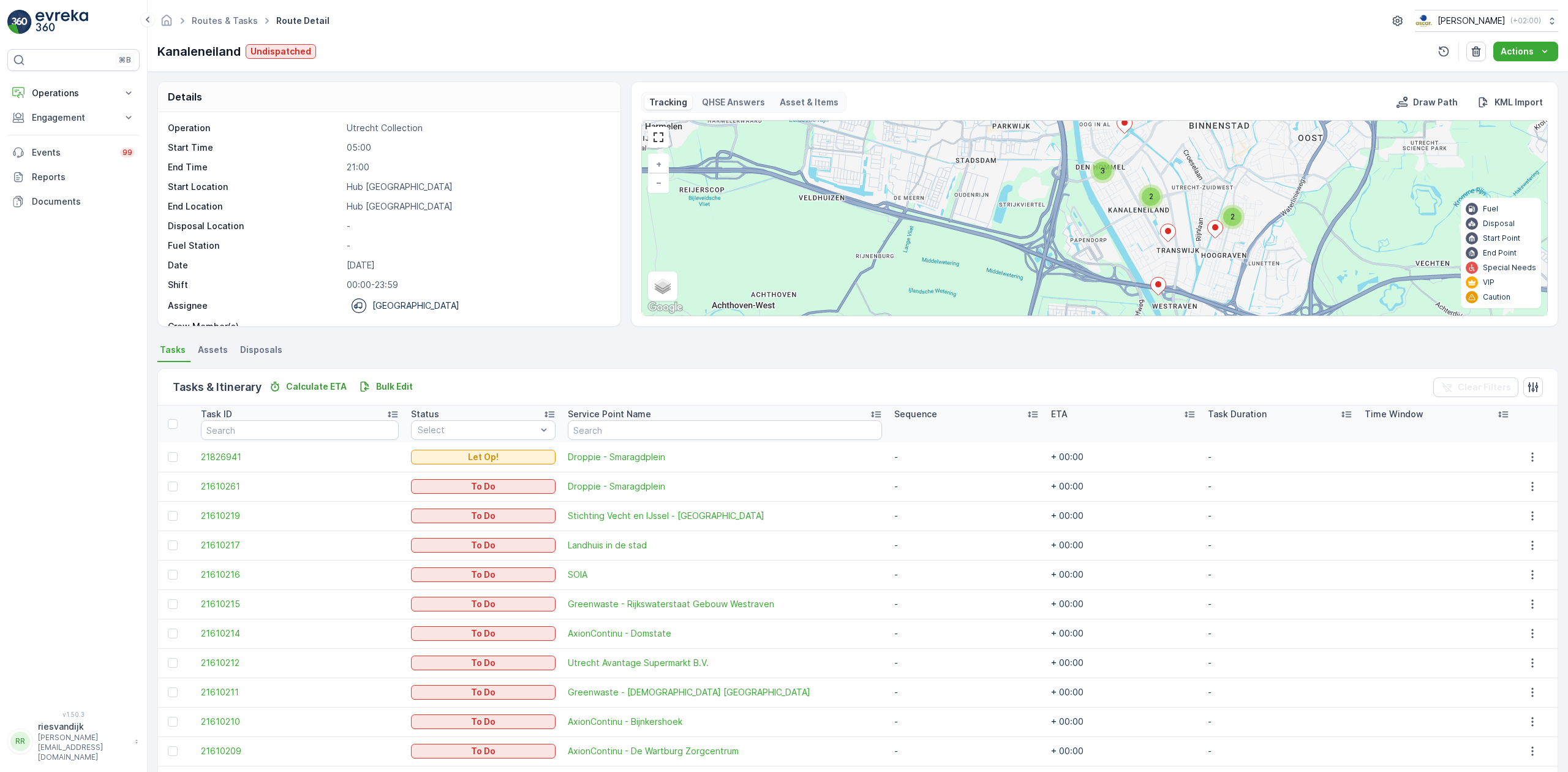
click at [1169, 238] on icon at bounding box center [1168, 232] width 15 height 18
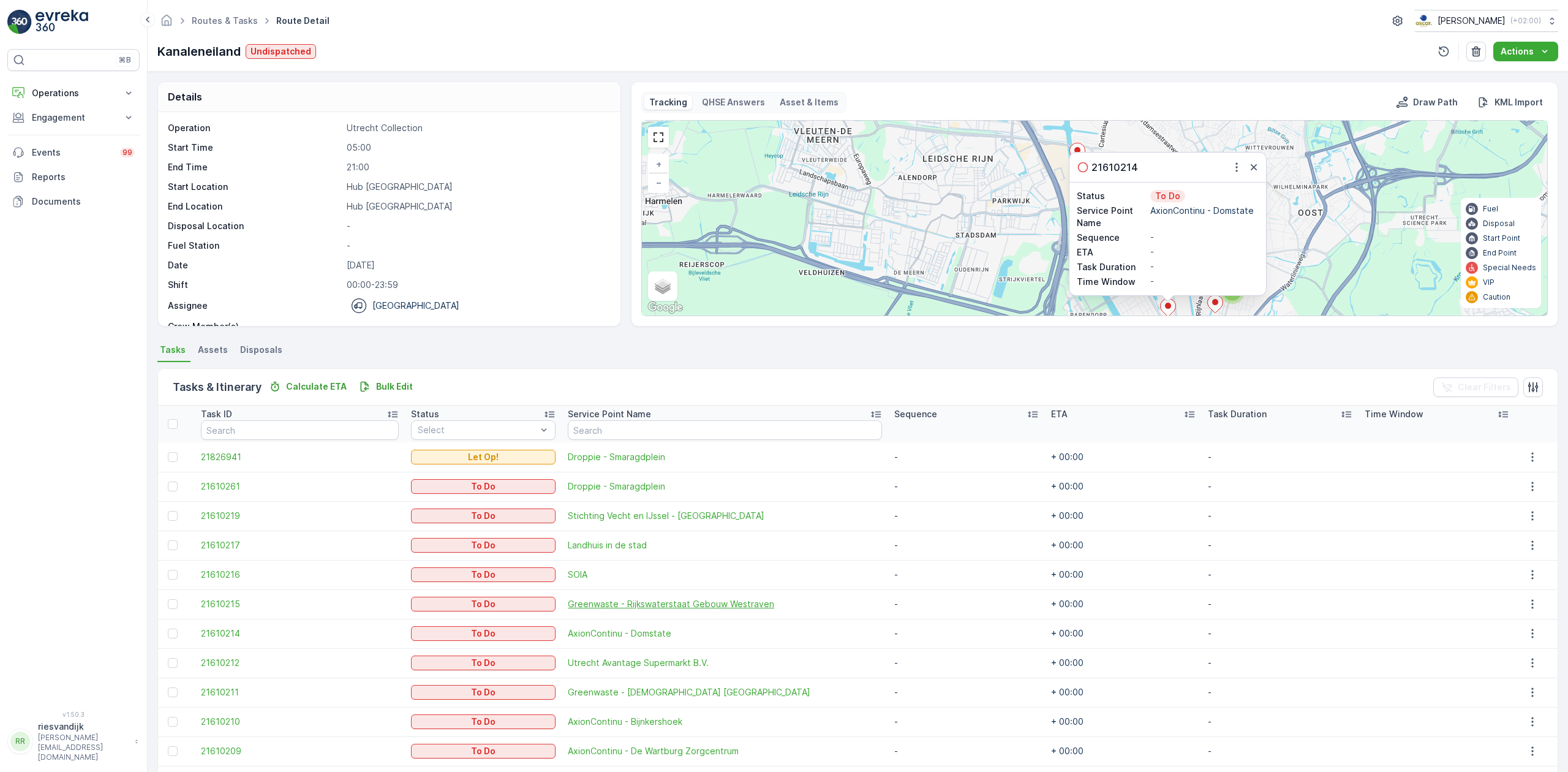
drag, startPoint x: 628, startPoint y: 630, endPoint x: 600, endPoint y: 609, distance: 35.0
click at [600, 609] on span "Greenwaste - Rijkswaterstaat Gebouw Westraven" at bounding box center [725, 604] width 315 height 12
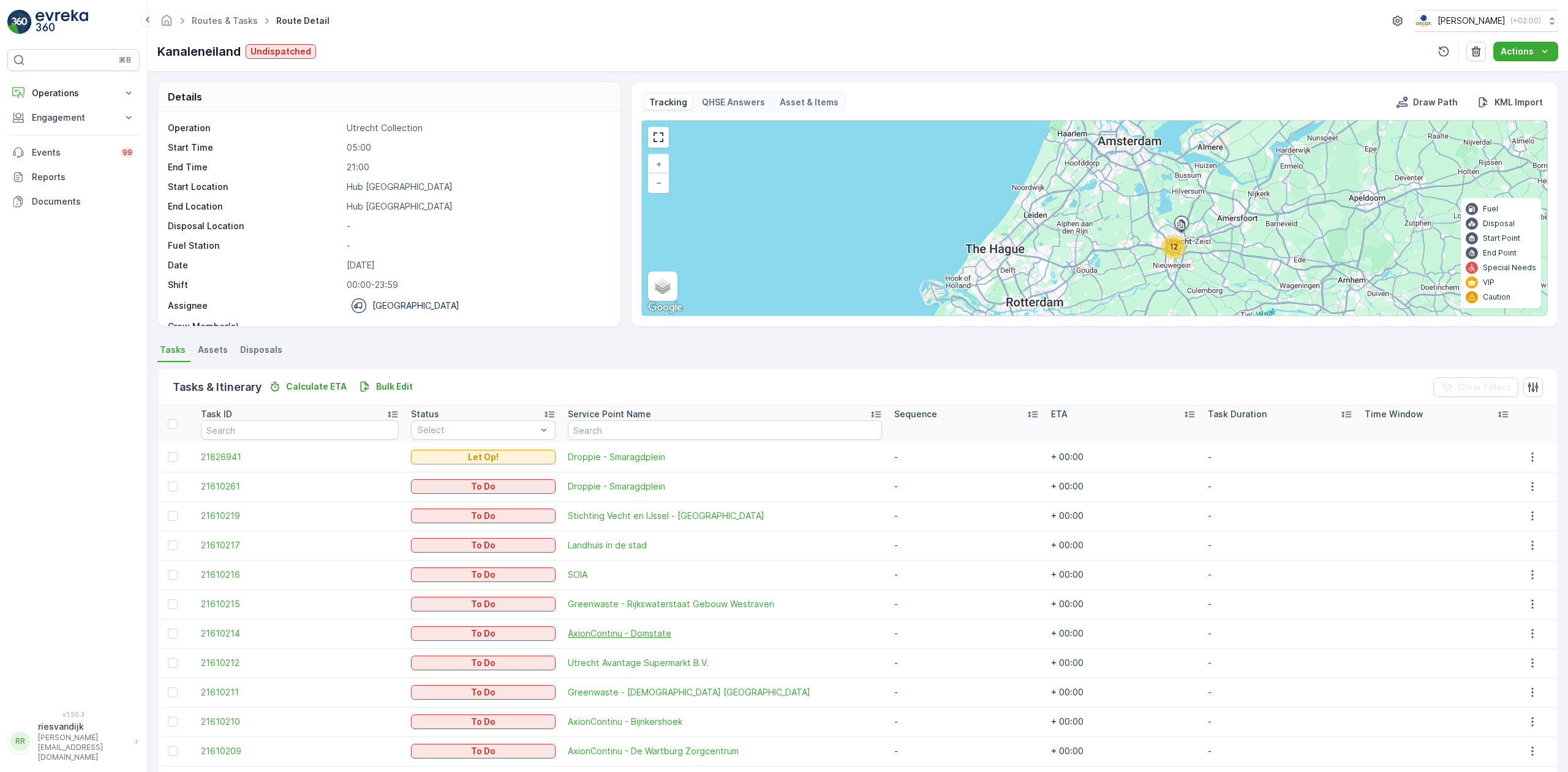
click at [632, 635] on span "AxionContinu - Domstate" at bounding box center [725, 633] width 315 height 12
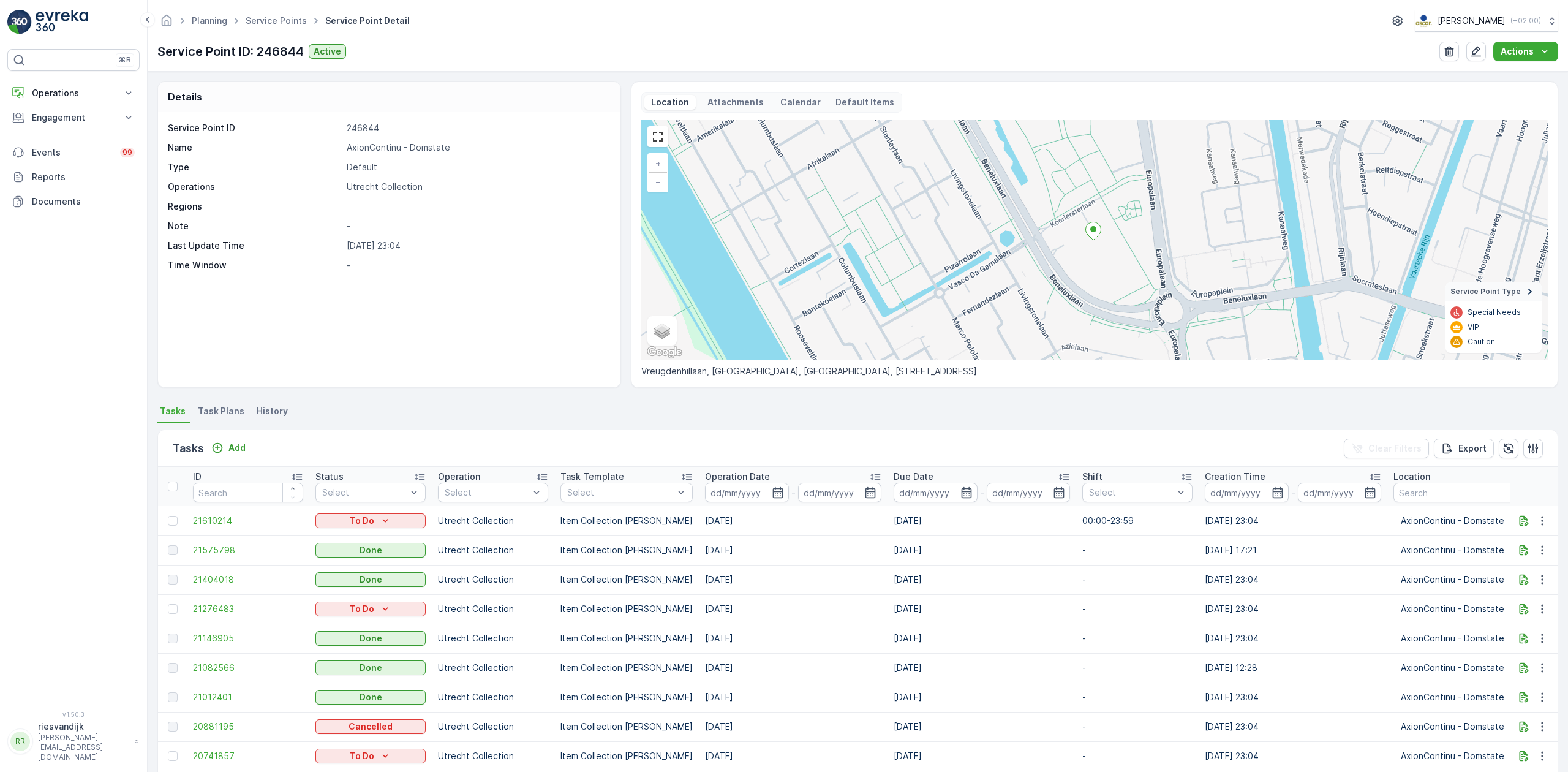
click at [749, 99] on p "Attachments" at bounding box center [735, 102] width 60 height 12
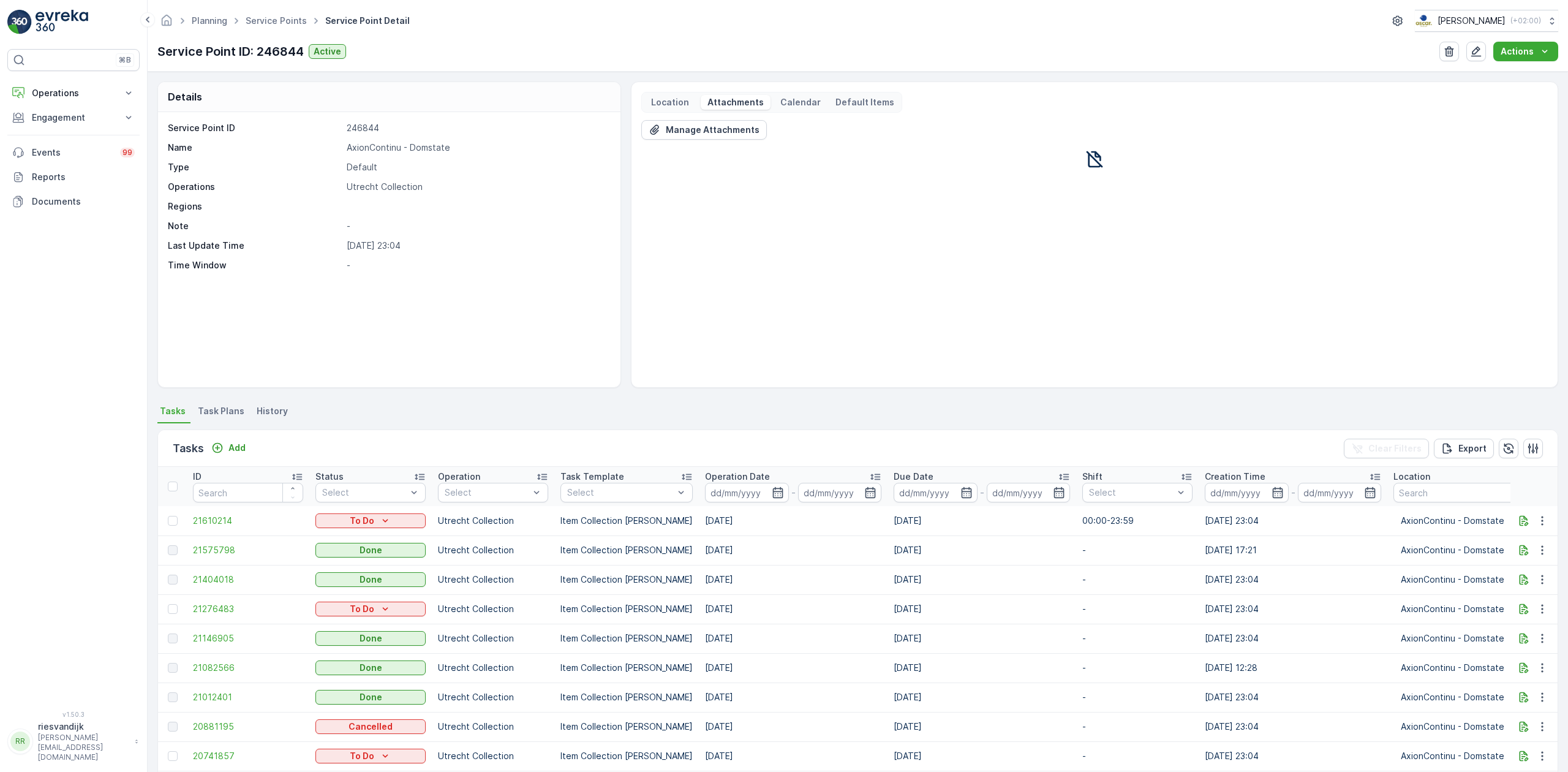
click at [822, 101] on div "Location Attachments Calendar Default Items" at bounding box center [772, 102] width 261 height 21
click at [804, 101] on p "Calendar" at bounding box center [800, 102] width 40 height 12
click at [853, 99] on p "Default Items" at bounding box center [865, 102] width 59 height 12
click at [859, 101] on p "Default Items" at bounding box center [865, 102] width 59 height 12
click at [234, 553] on span "21575798" at bounding box center [248, 550] width 110 height 12
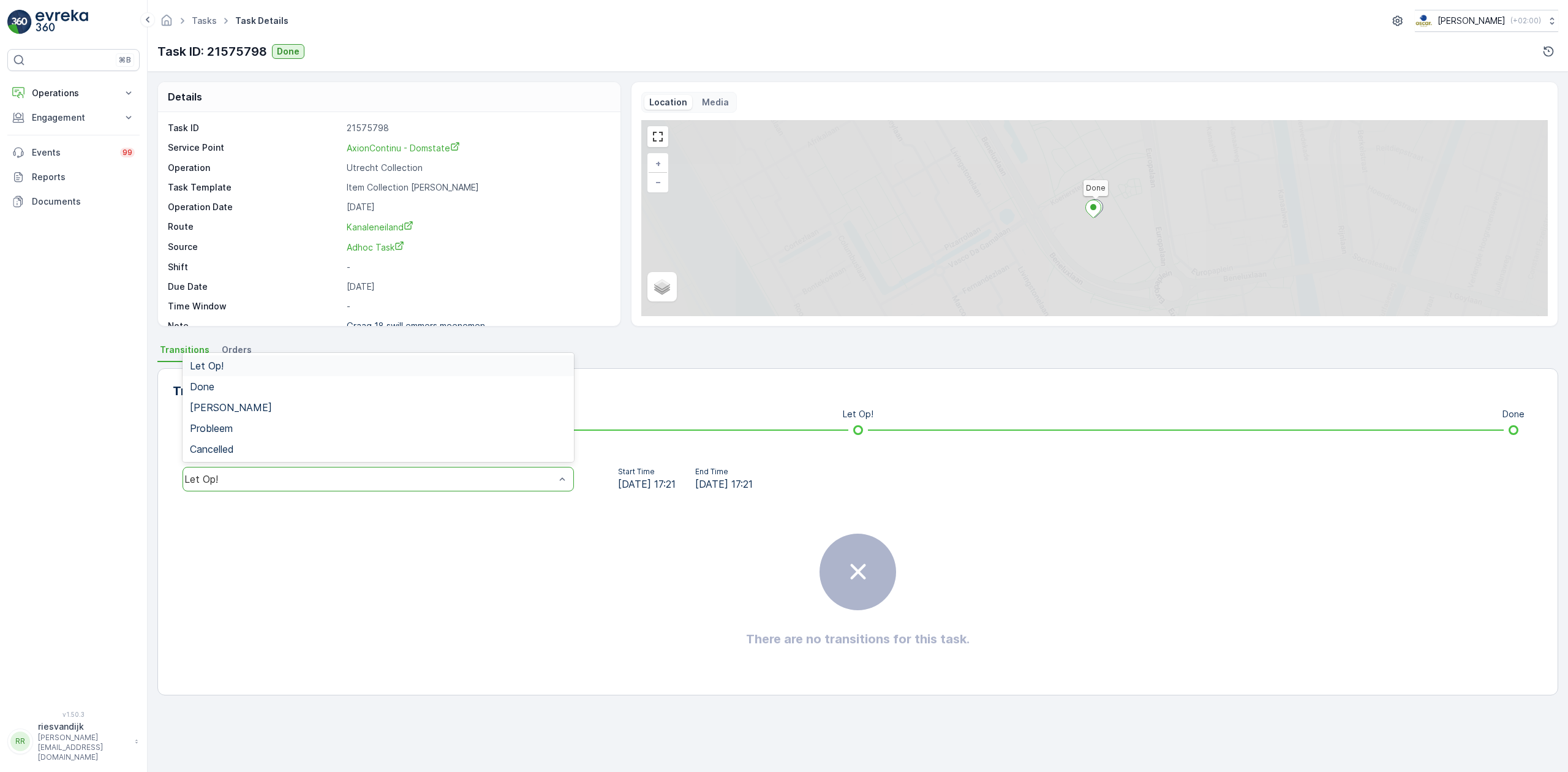
drag, startPoint x: 315, startPoint y: 467, endPoint x: 314, endPoint y: 474, distance: 7.1
click at [315, 467] on div "Let Op!" at bounding box center [378, 479] width 391 height 25
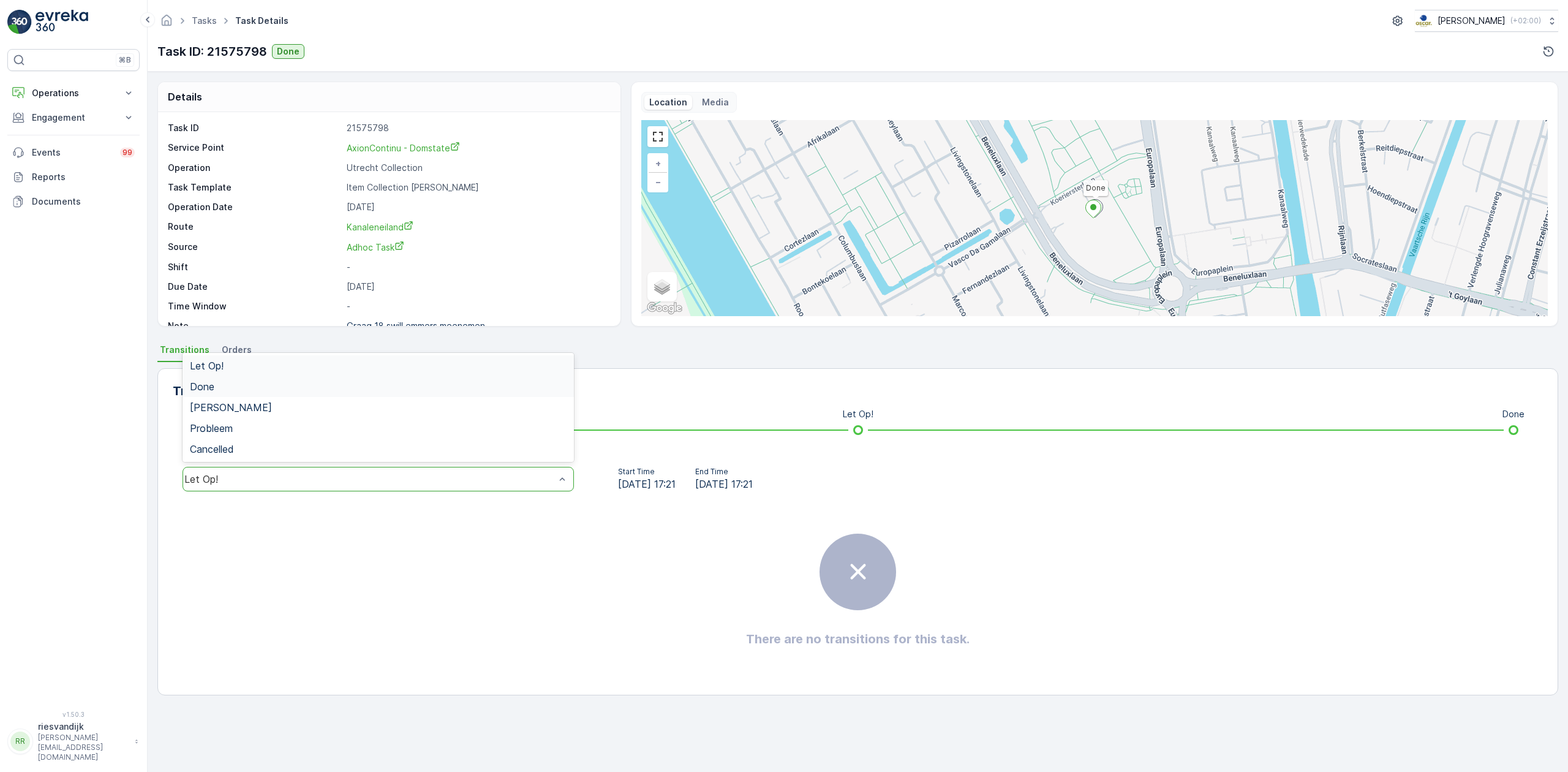
click at [292, 387] on div "Done" at bounding box center [379, 386] width 377 height 11
